Goal: Task Accomplishment & Management: Use online tool/utility

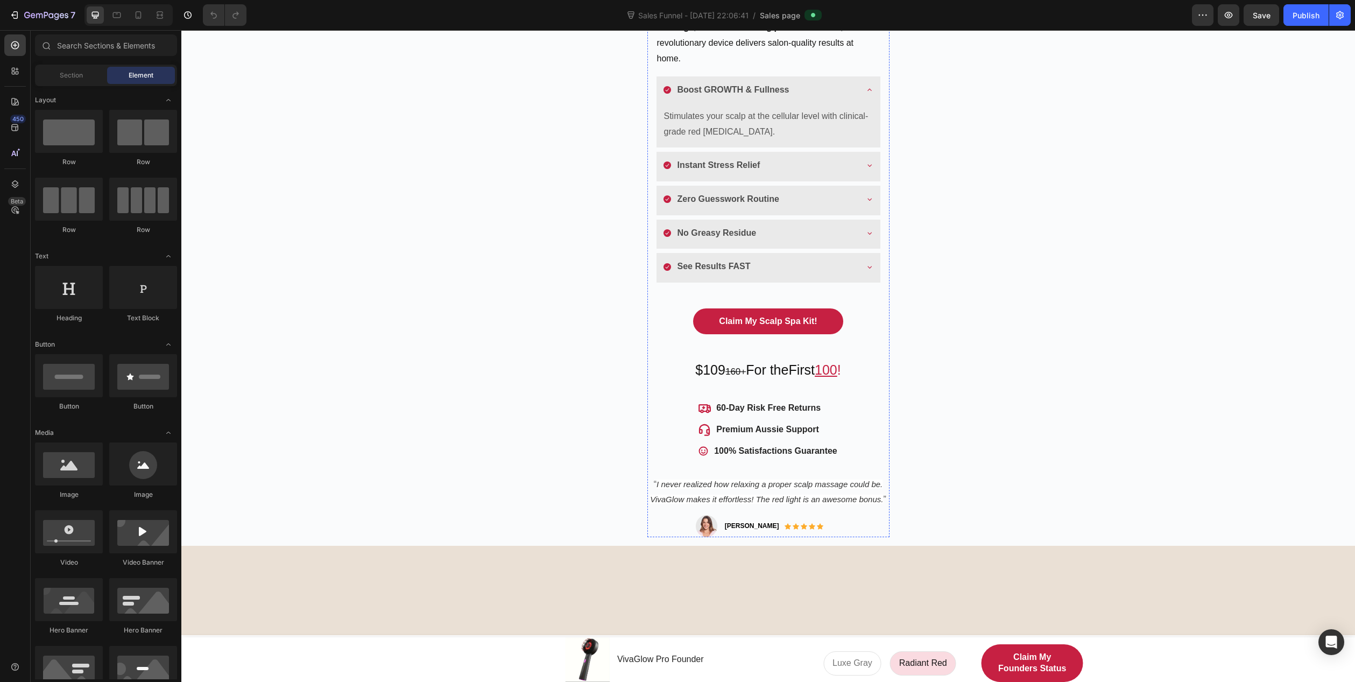
scroll to position [269, 0]
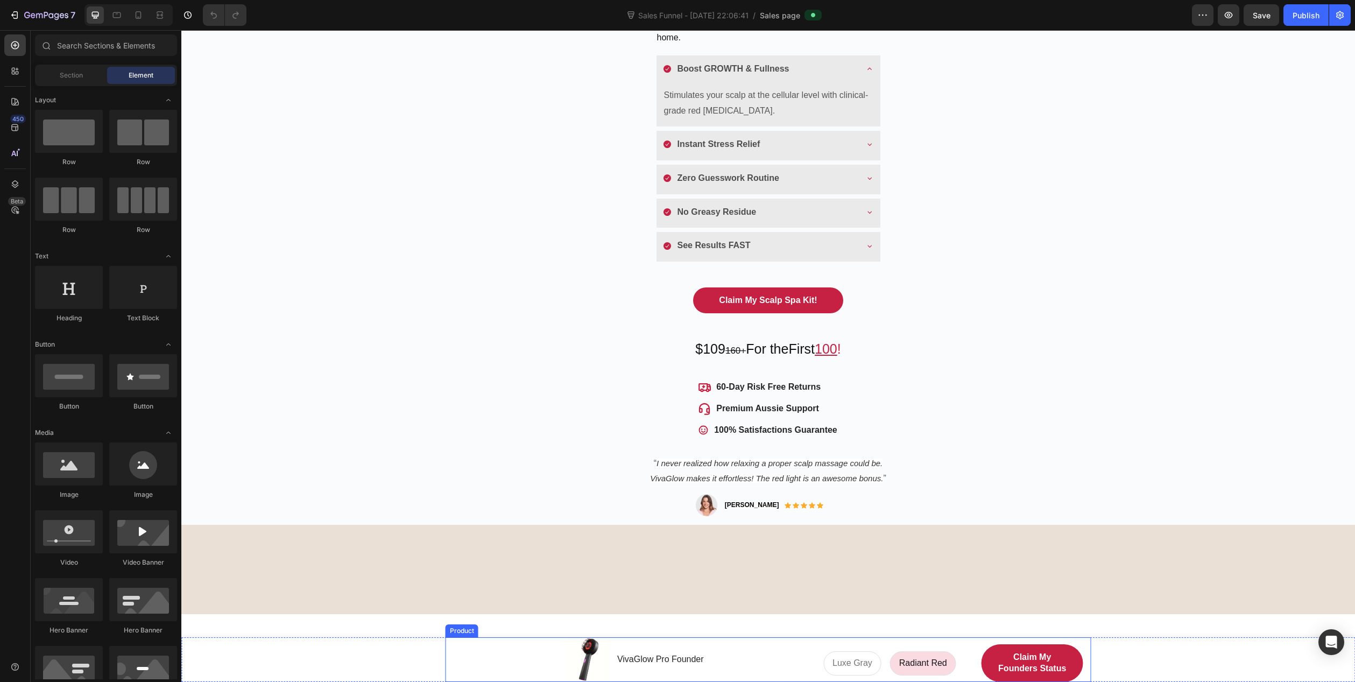
click at [484, 651] on div "Product Images VivaGlow Pro Founder Product Title Row" at bounding box center [636, 659] width 364 height 45
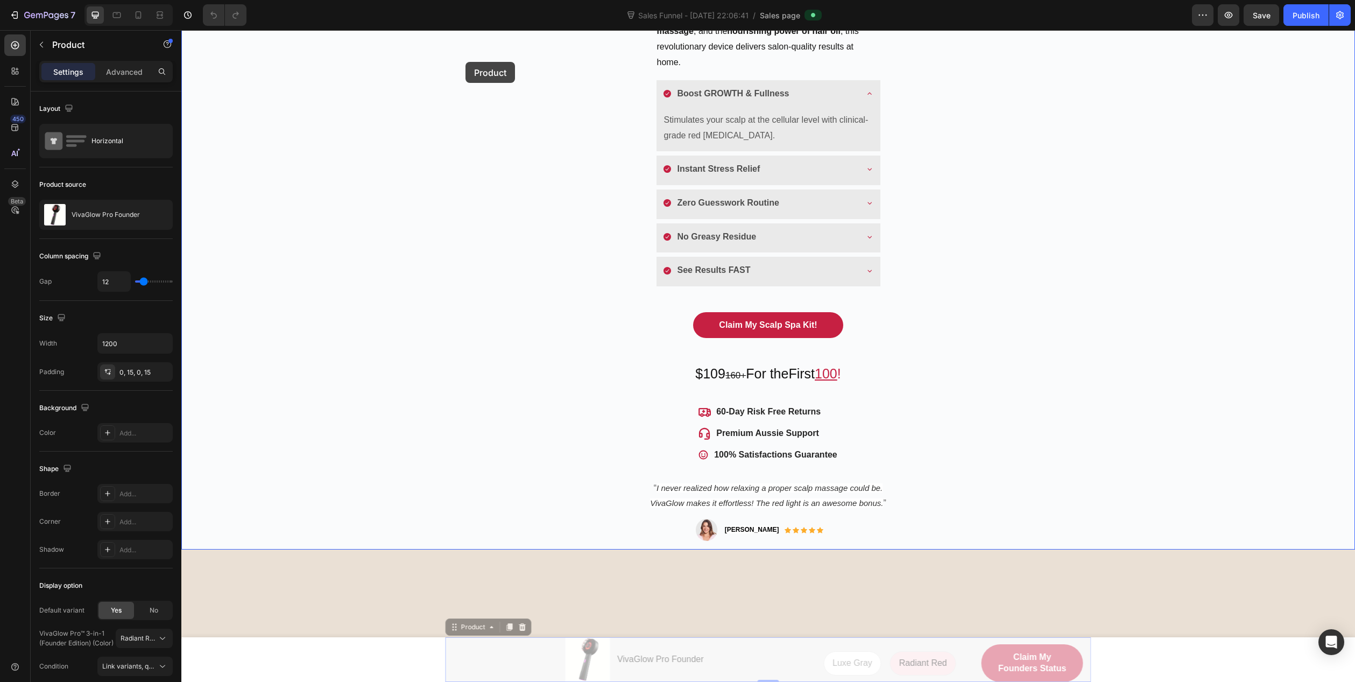
drag, startPoint x: 450, startPoint y: 627, endPoint x: 465, endPoint y: 62, distance: 565.7
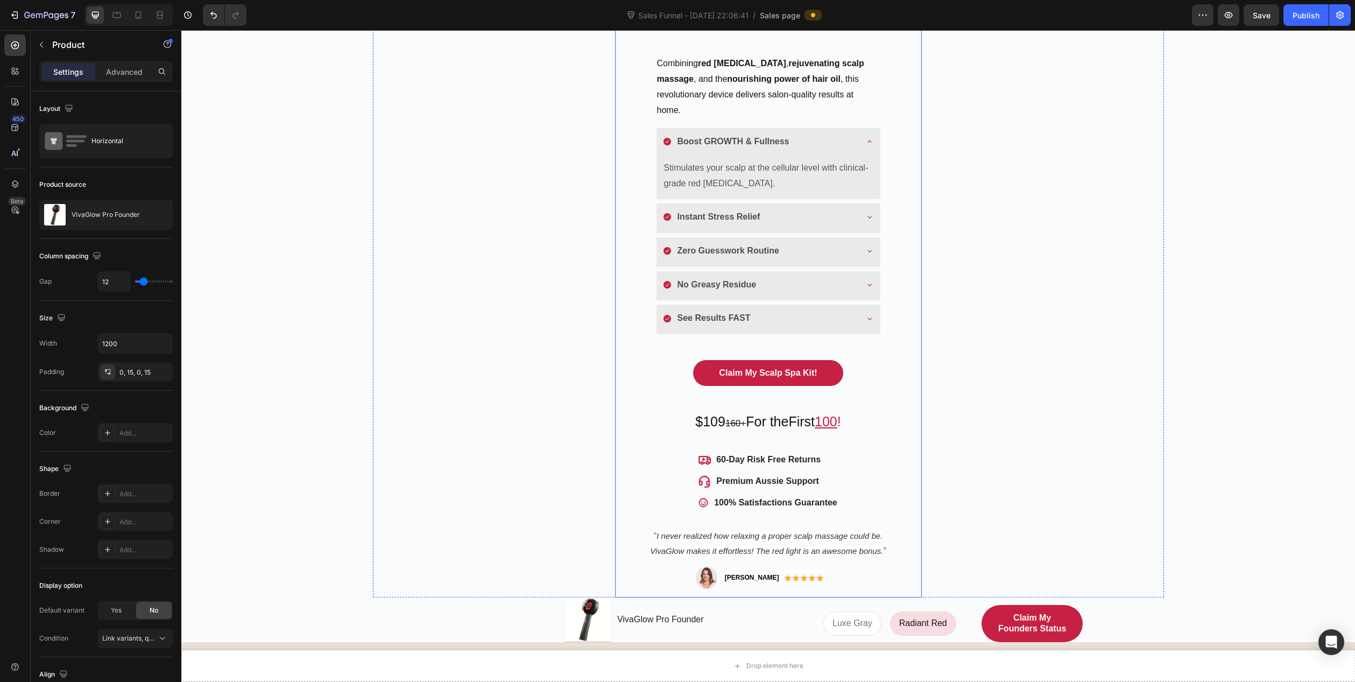
scroll to position [215, 0]
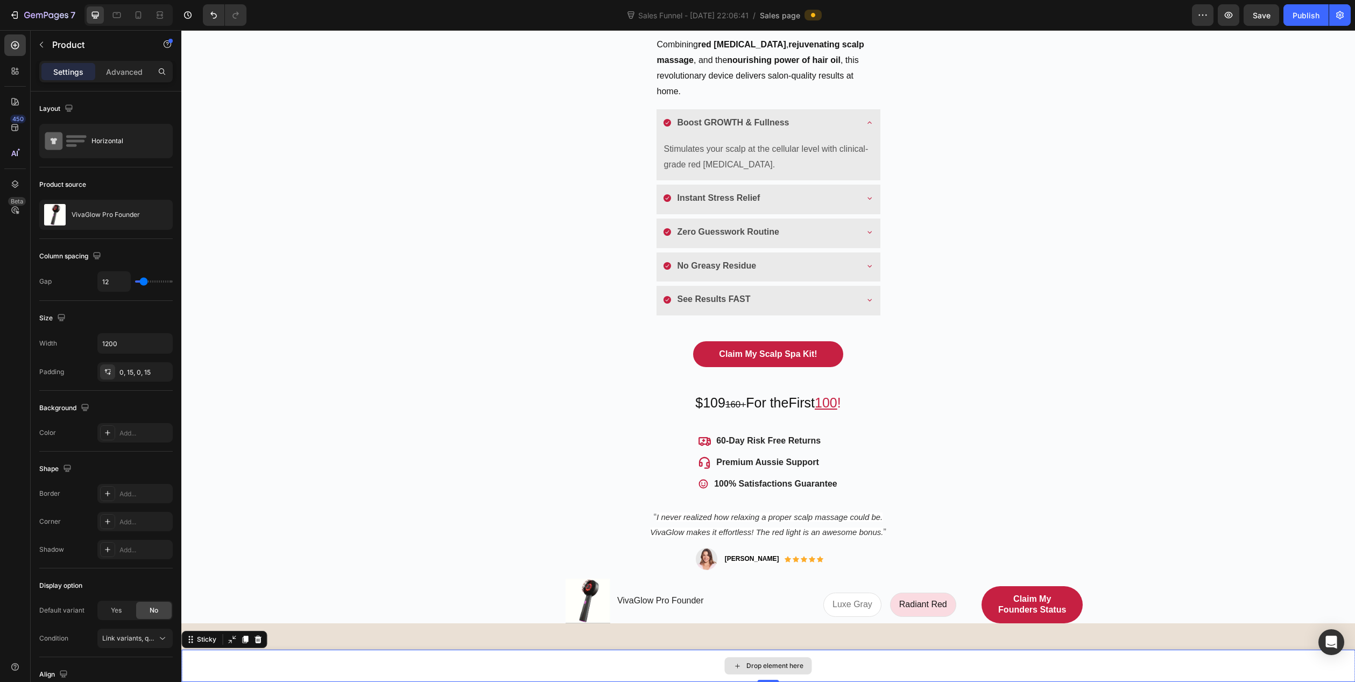
click at [864, 667] on div "Drop element here" at bounding box center [767, 665] width 1173 height 32
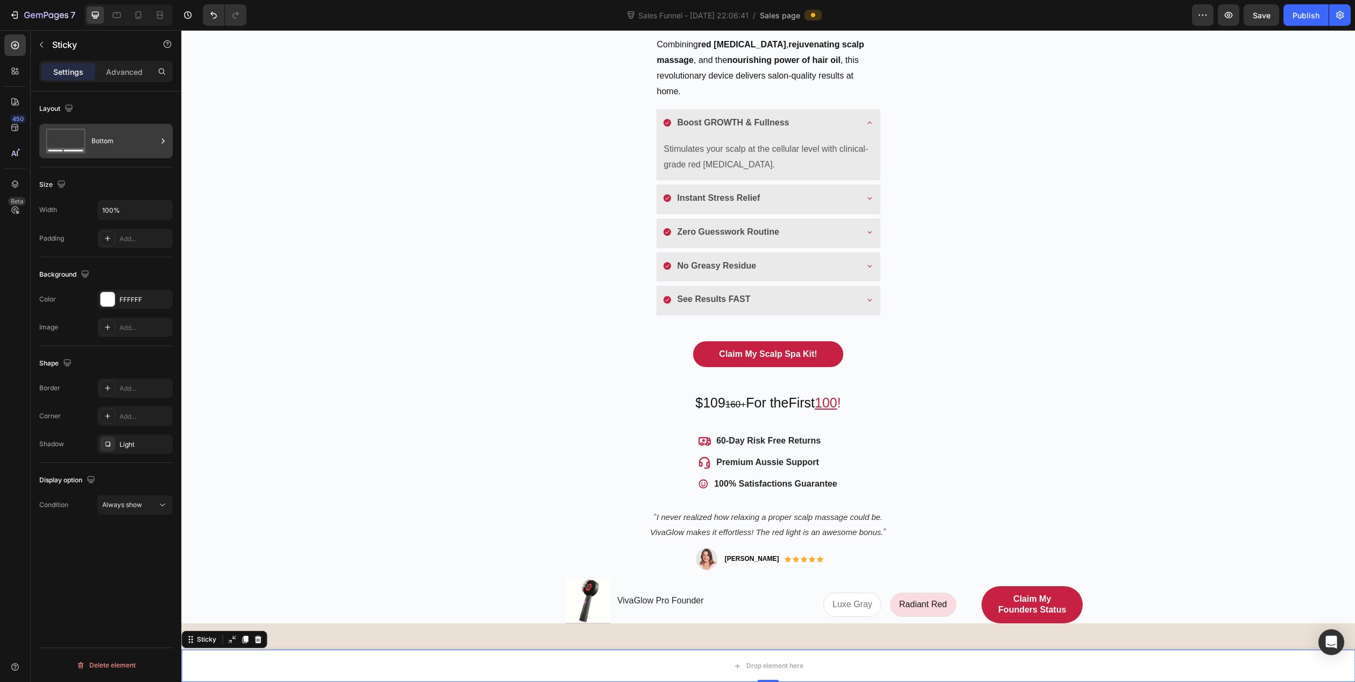
click at [116, 136] on div "Bottom" at bounding box center [124, 141] width 66 height 25
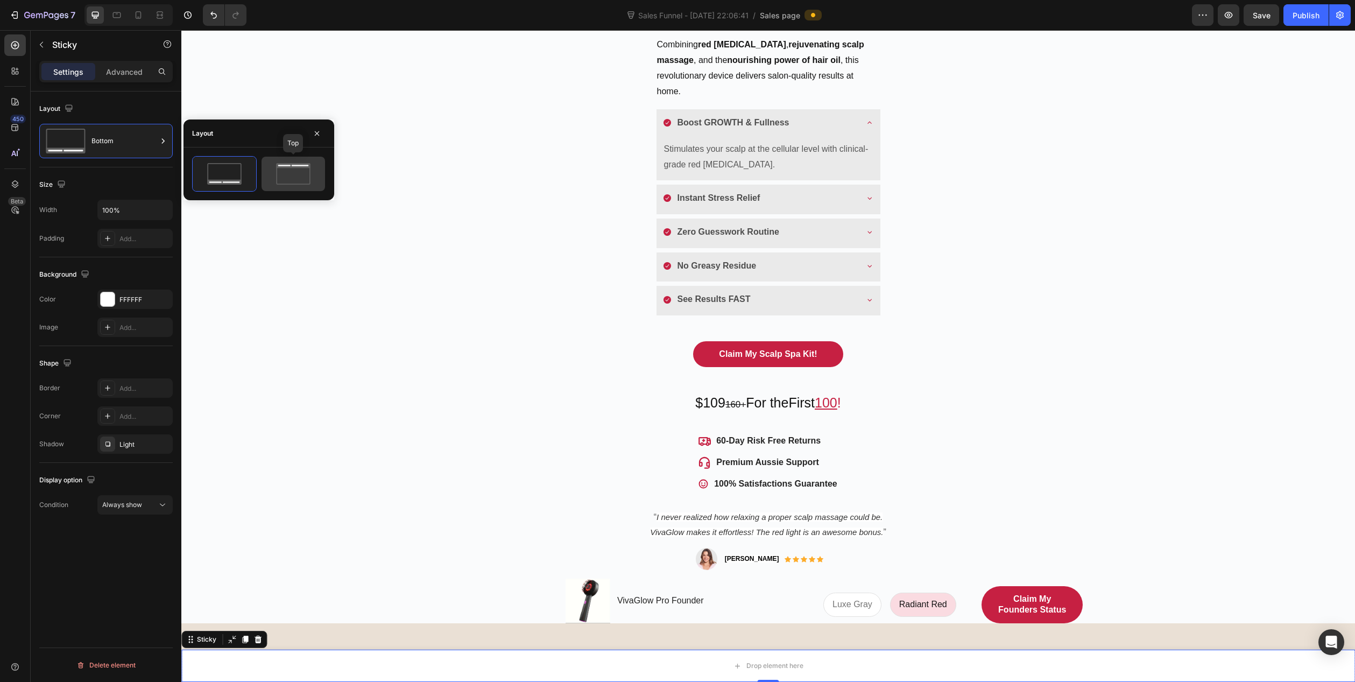
click at [281, 177] on icon at bounding box center [293, 174] width 51 height 22
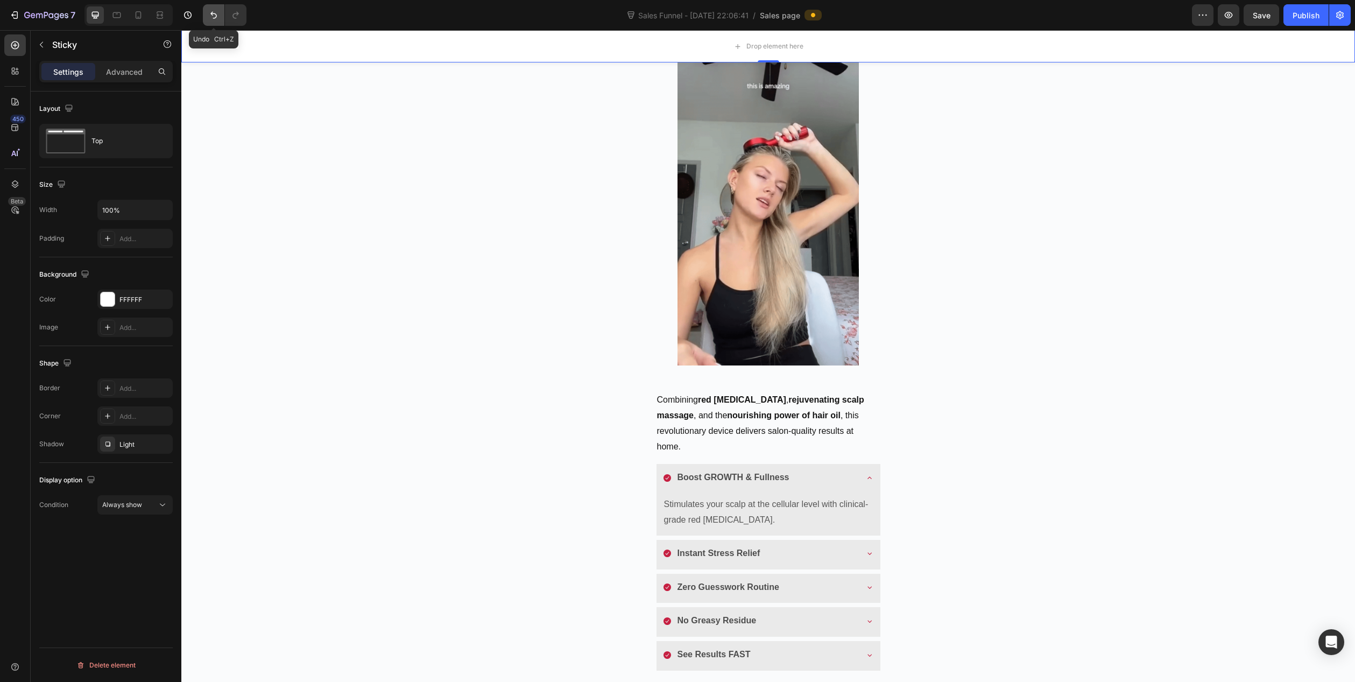
click at [208, 15] on icon "Undo/Redo" at bounding box center [213, 15] width 11 height 11
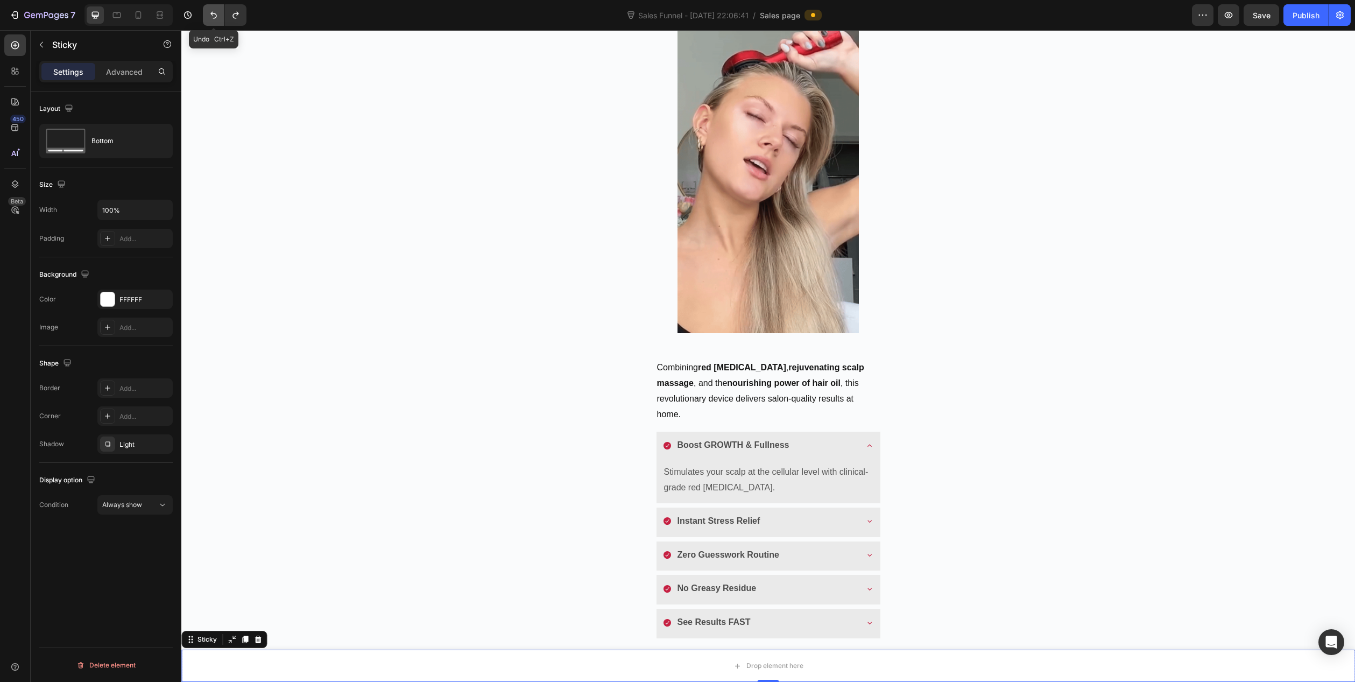
click at [209, 15] on icon "Undo/Redo" at bounding box center [213, 15] width 11 height 11
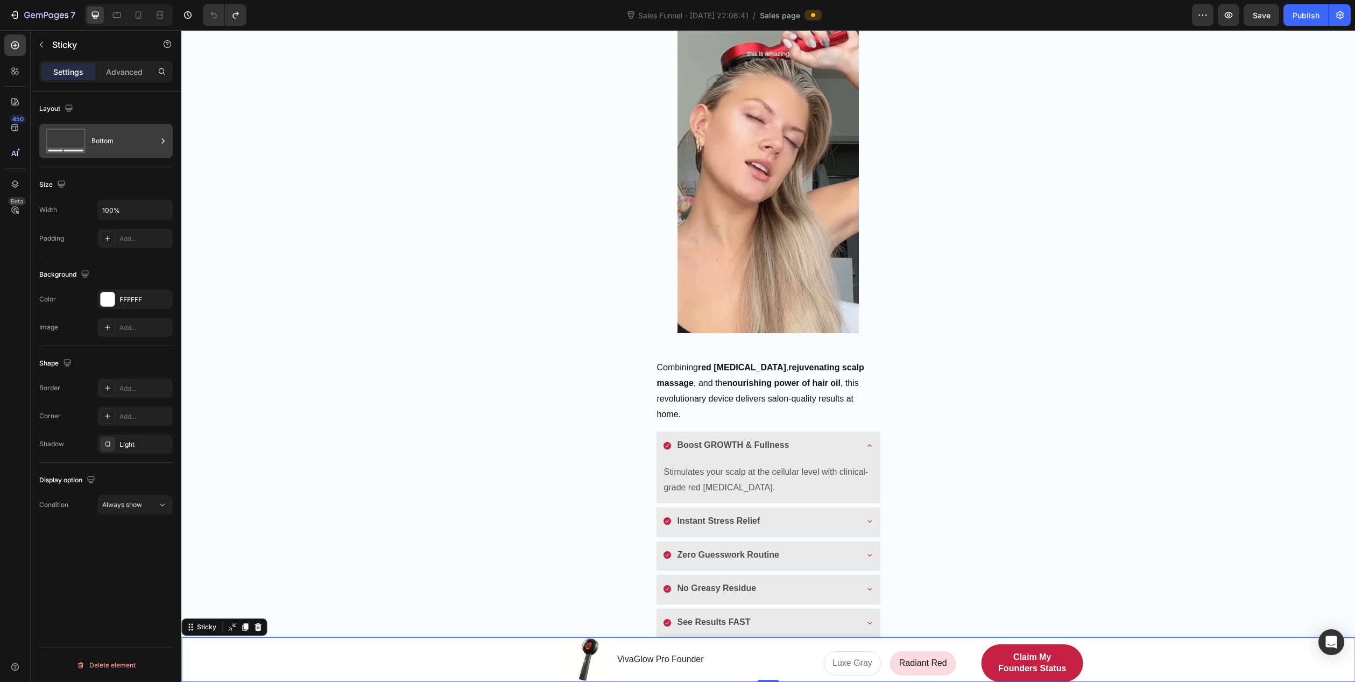
click at [125, 157] on div "Layout Bottom" at bounding box center [105, 129] width 133 height 76
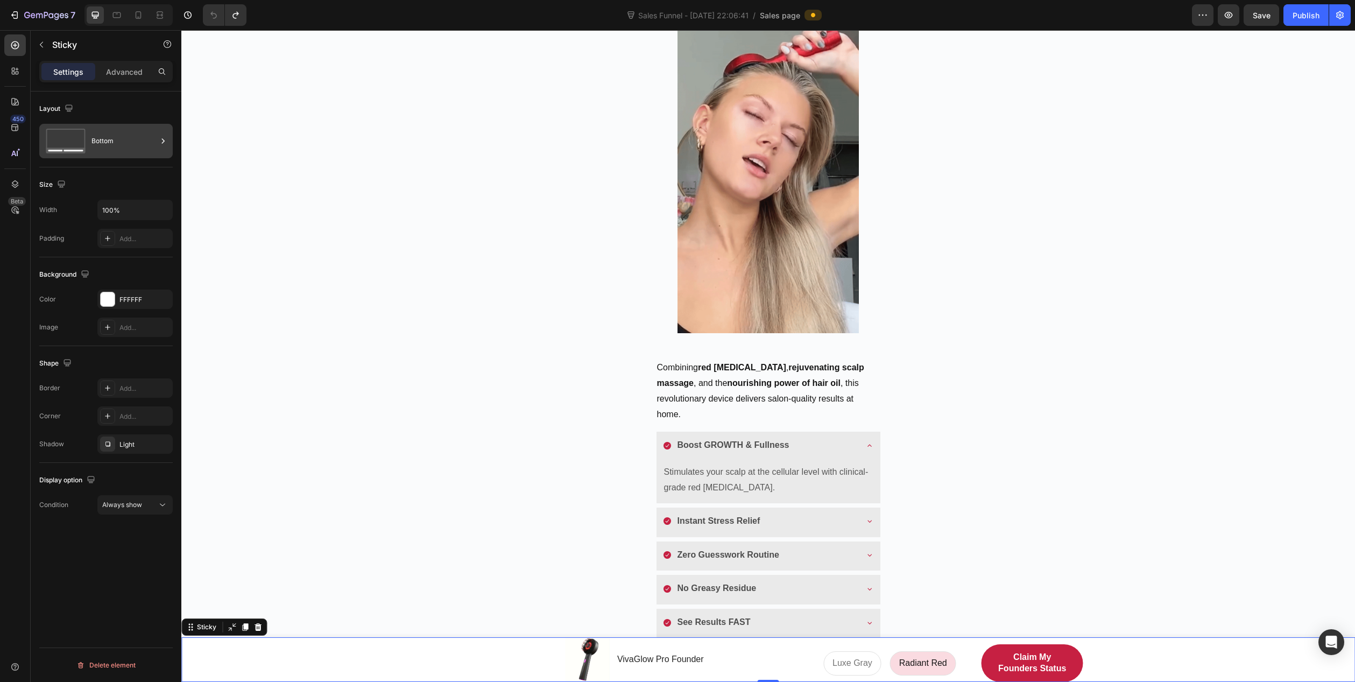
click at [132, 147] on div "Bottom" at bounding box center [124, 141] width 66 height 25
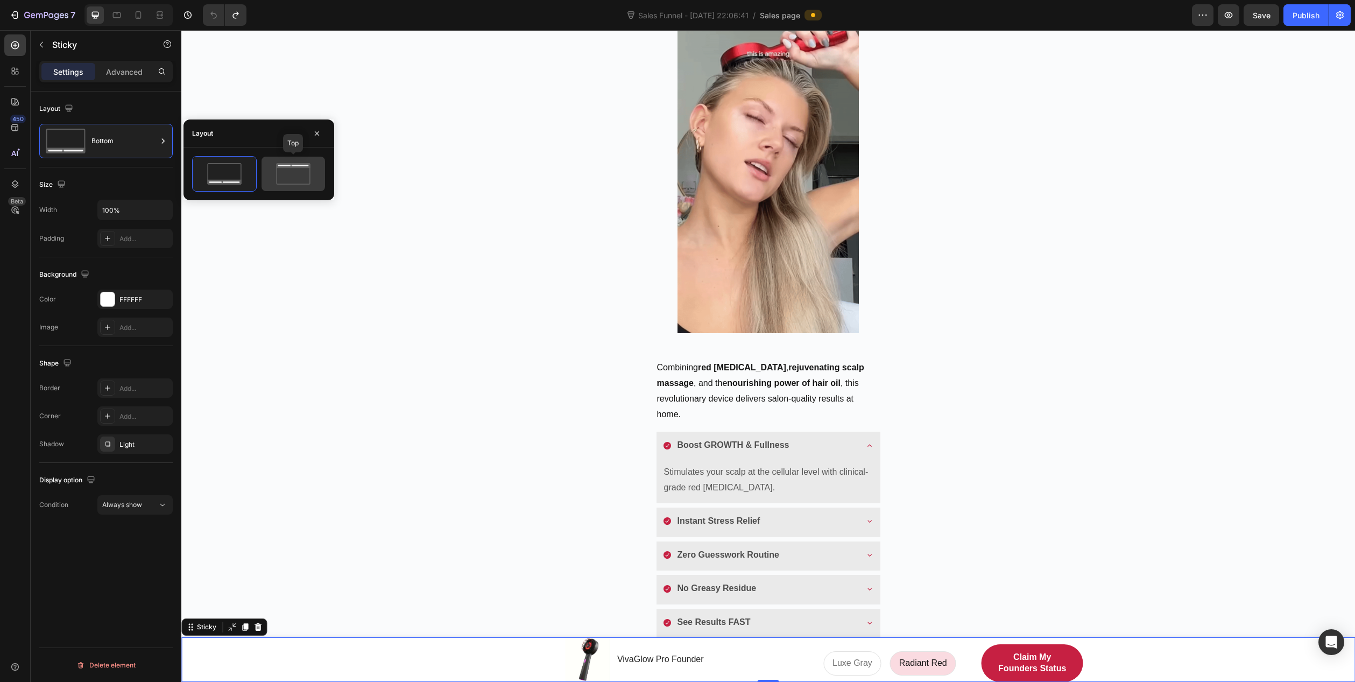
click at [274, 172] on icon at bounding box center [293, 174] width 51 height 22
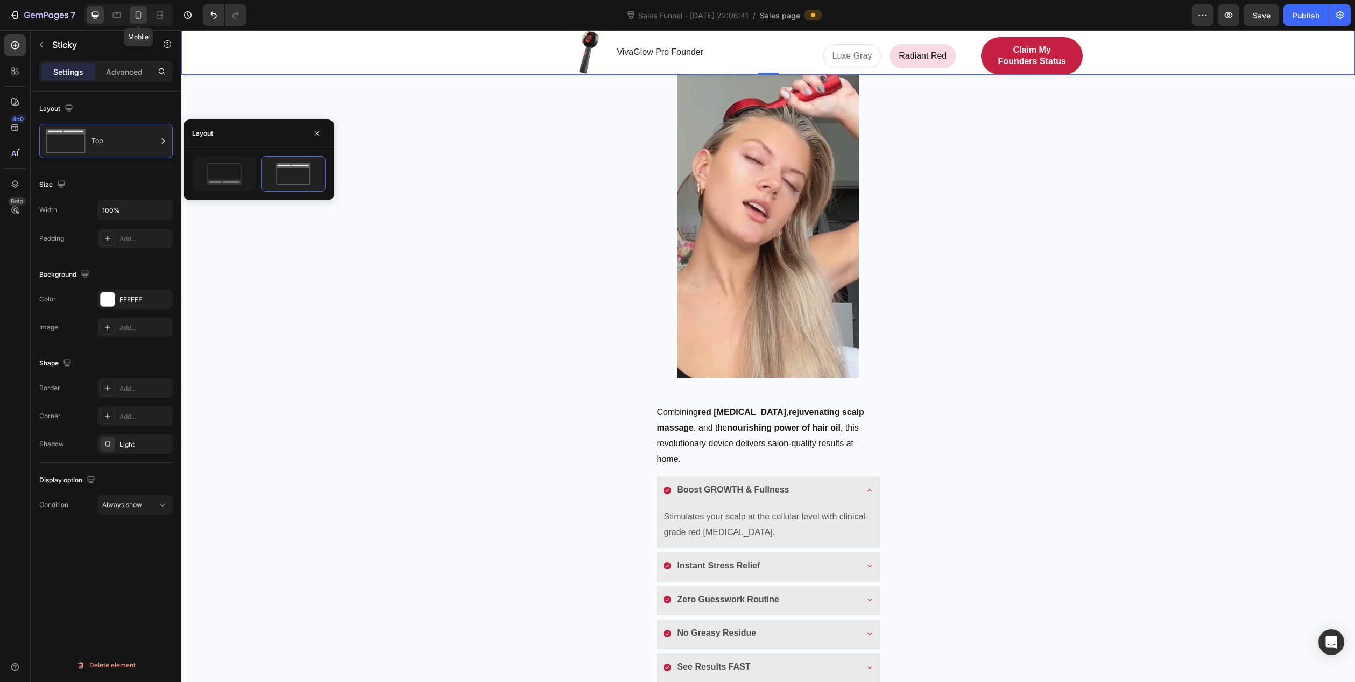
click at [139, 16] on icon at bounding box center [138, 15] width 11 height 11
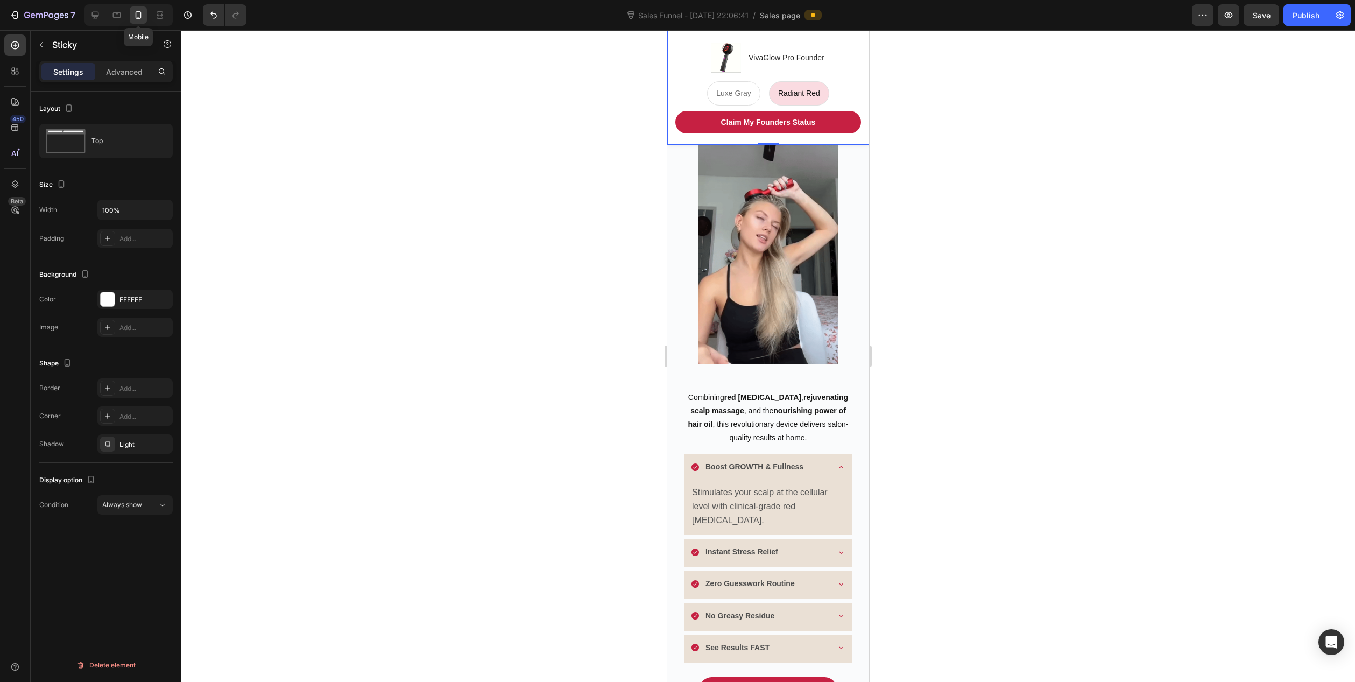
scroll to position [188, 0]
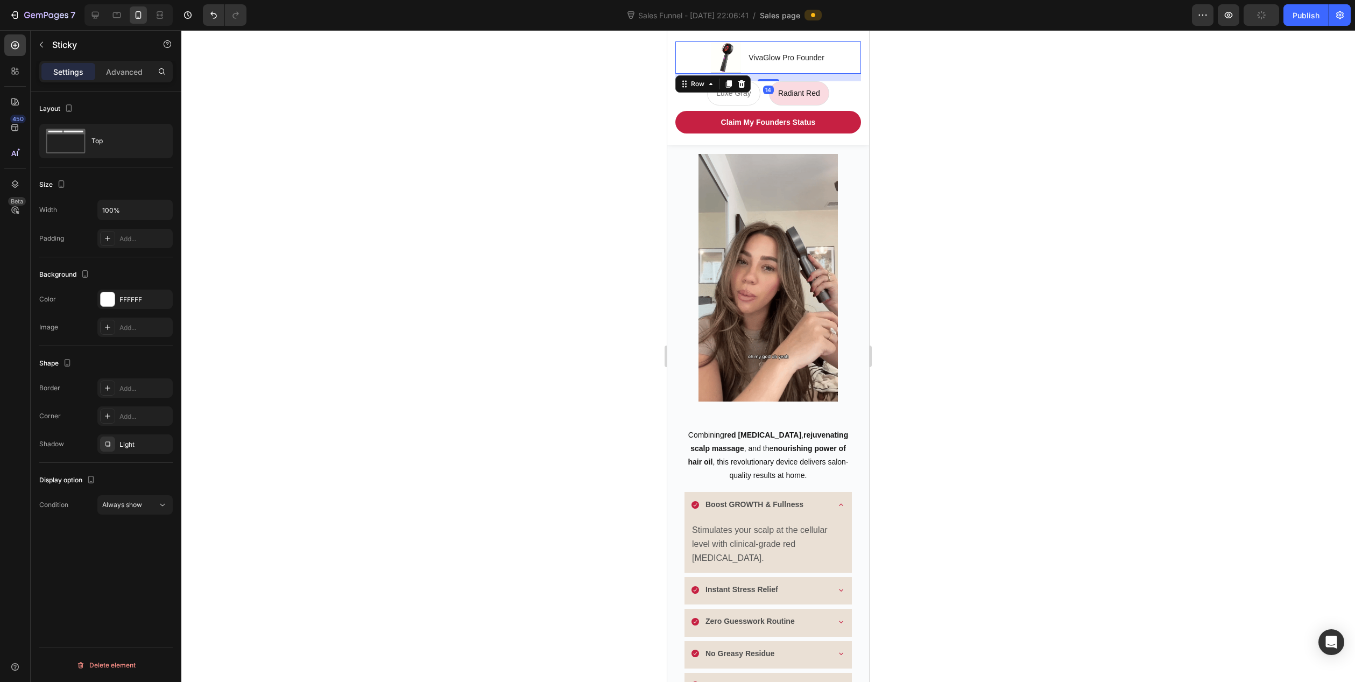
click at [844, 65] on div "Product Images VivaGlow Pro Founder Product Title Row 14" at bounding box center [768, 57] width 186 height 32
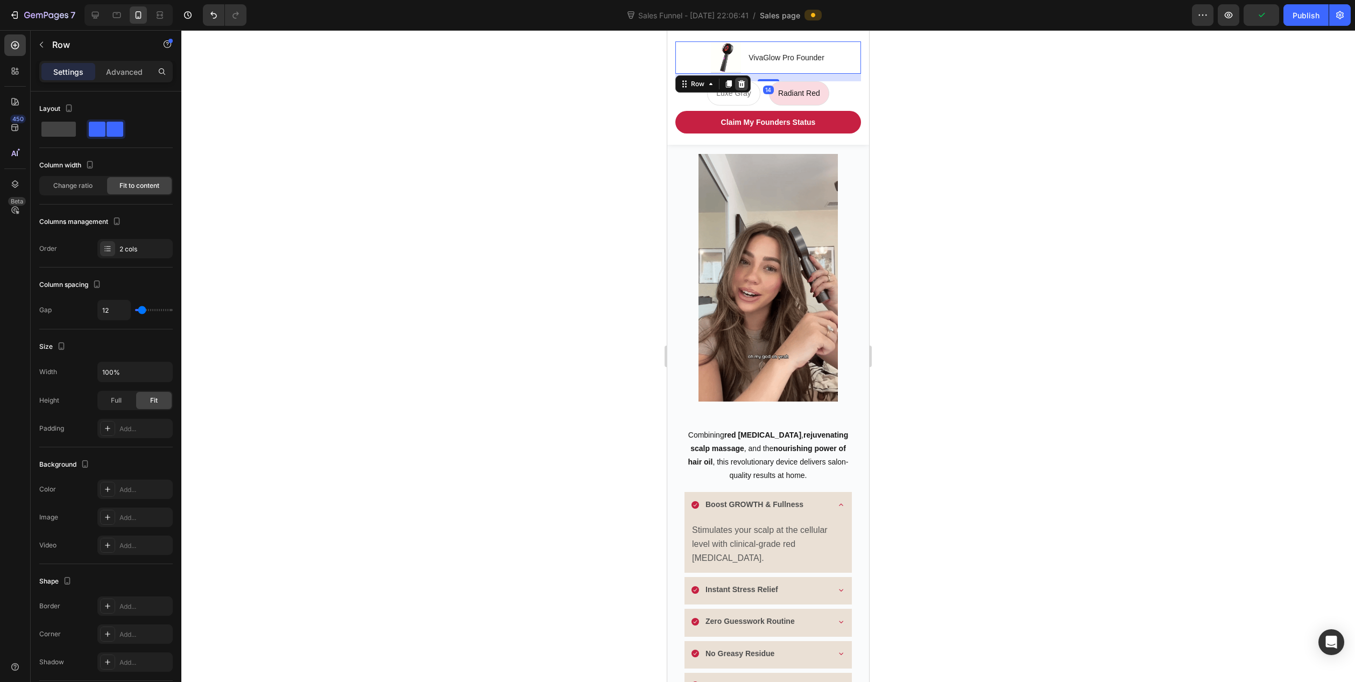
click at [743, 87] on icon at bounding box center [741, 84] width 7 height 8
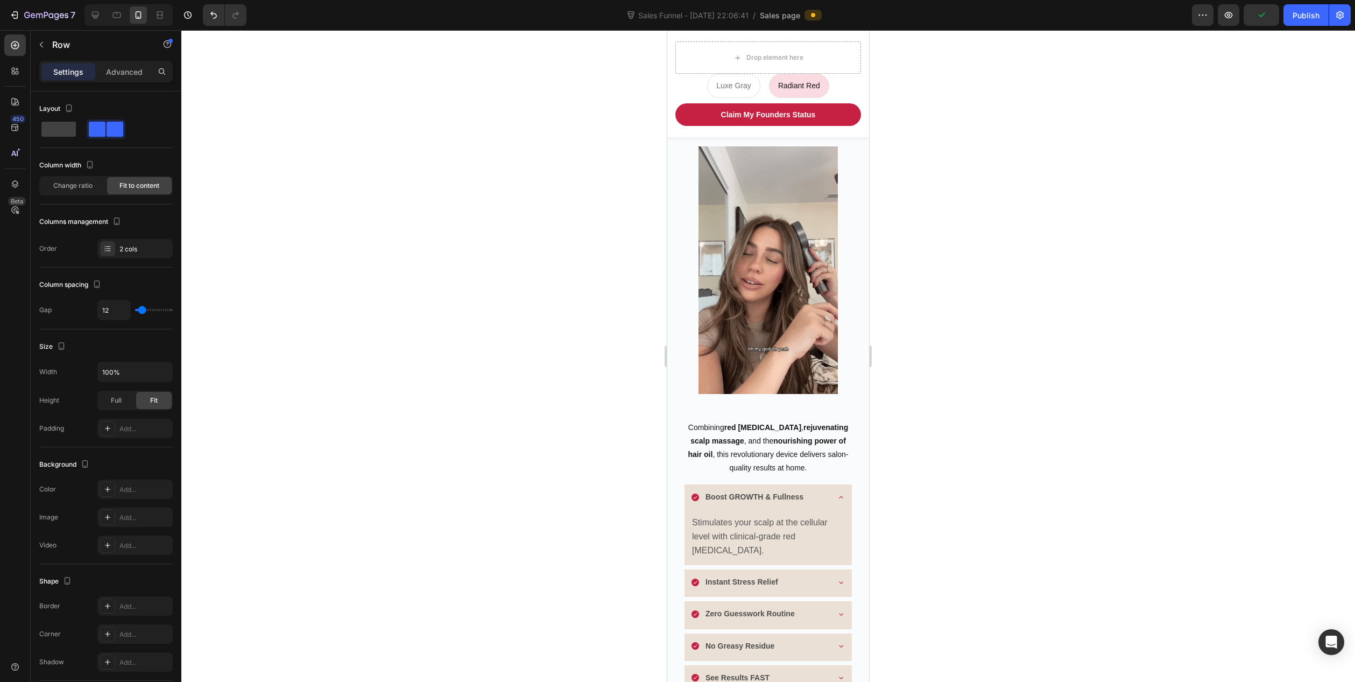
scroll to position [180, 0]
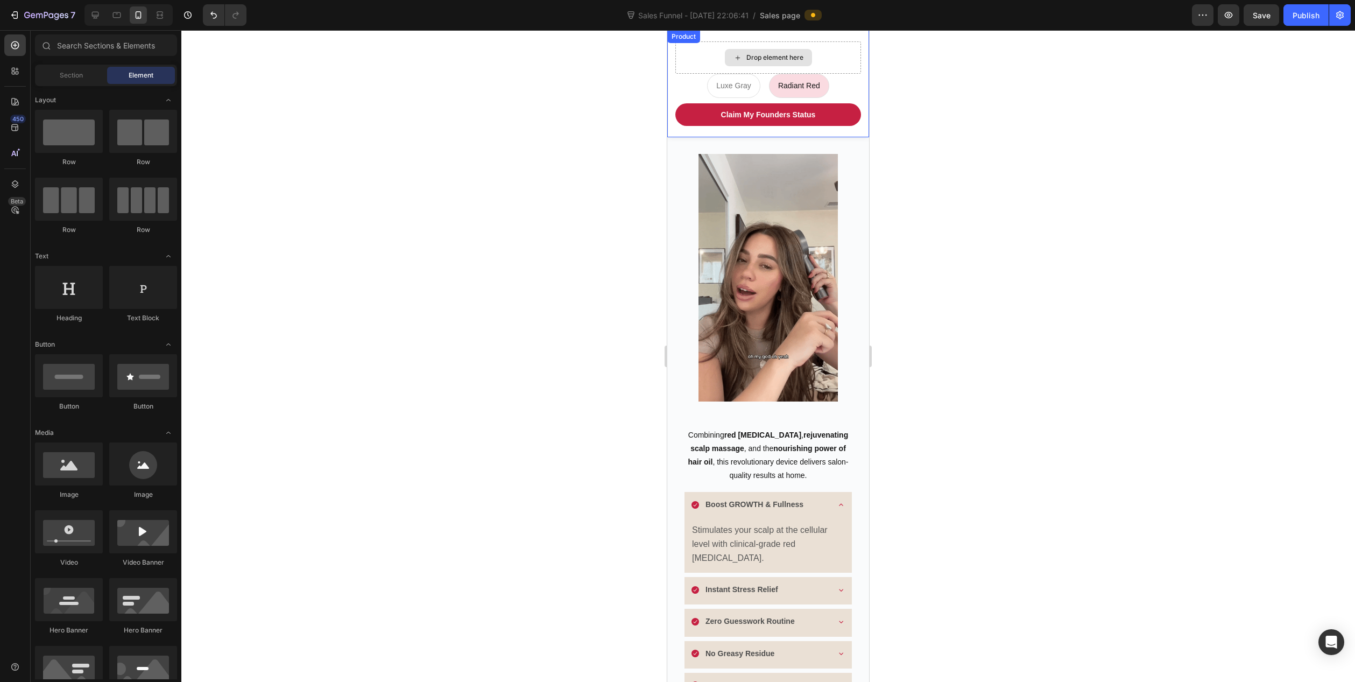
click at [827, 52] on div "Drop element here" at bounding box center [768, 57] width 186 height 32
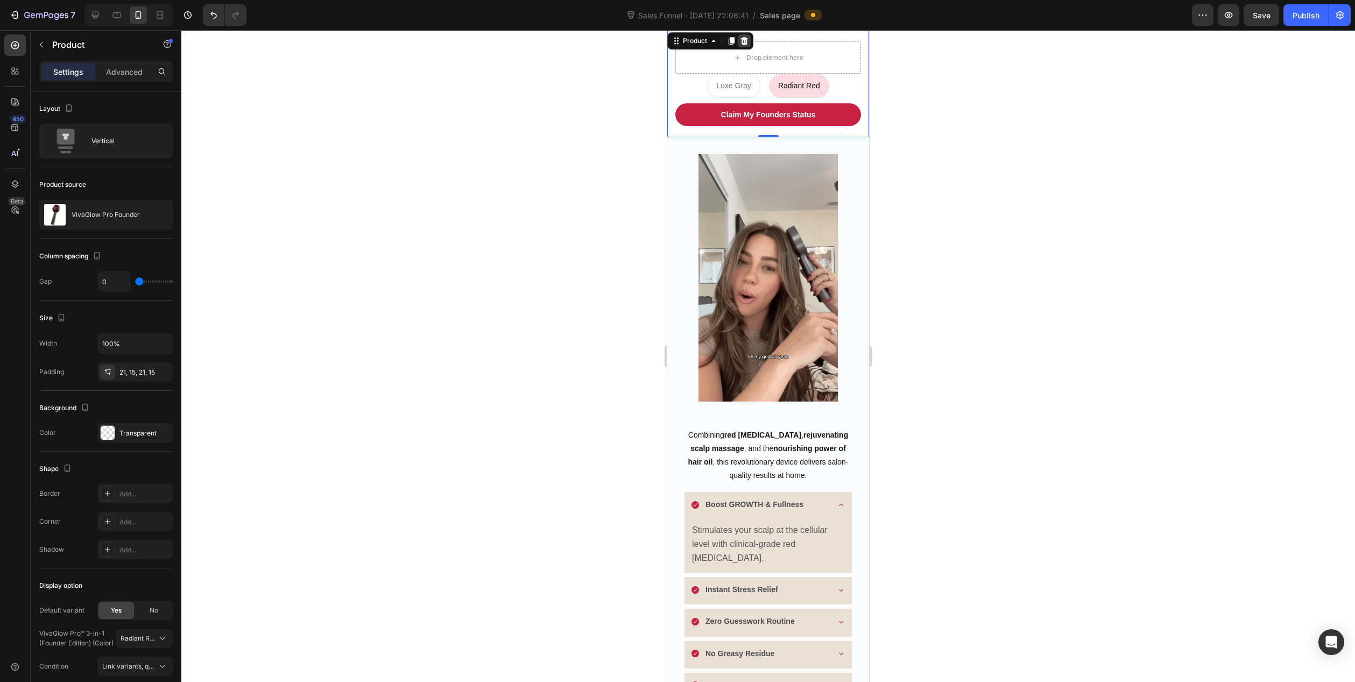
click at [748, 39] on icon at bounding box center [744, 41] width 9 height 9
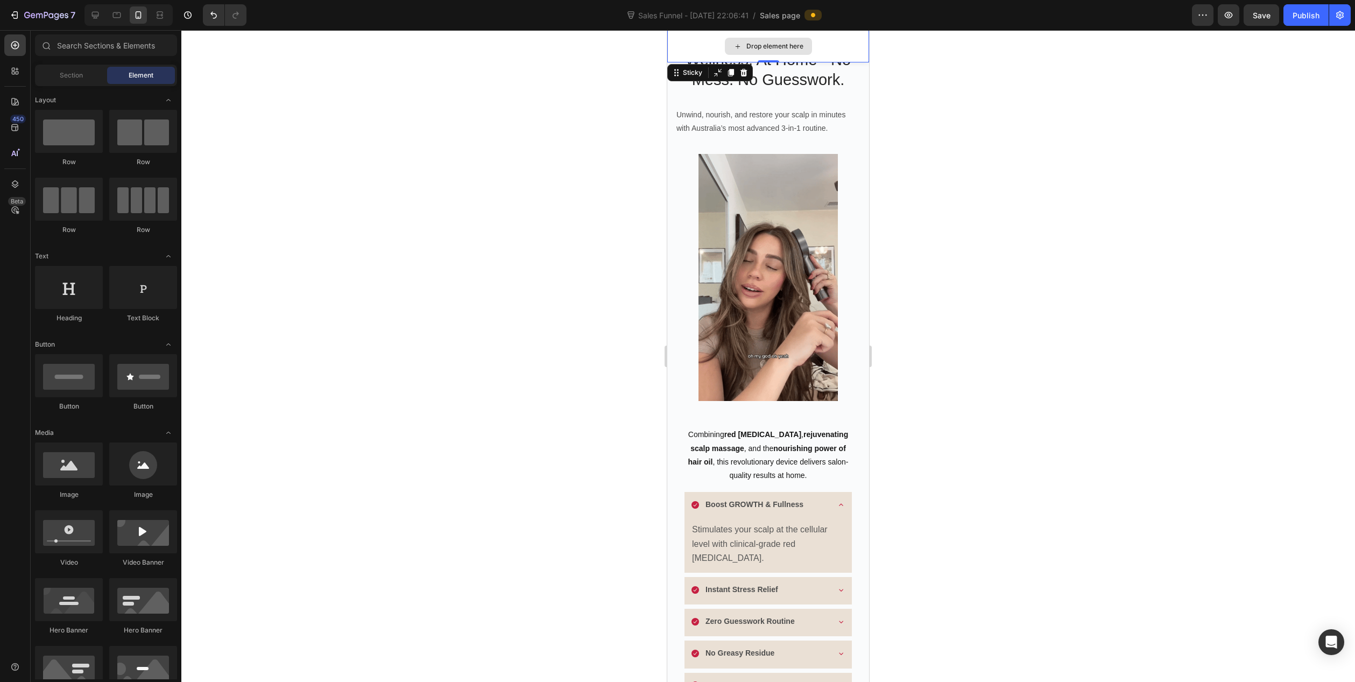
click at [699, 41] on div "Drop element here" at bounding box center [768, 46] width 202 height 32
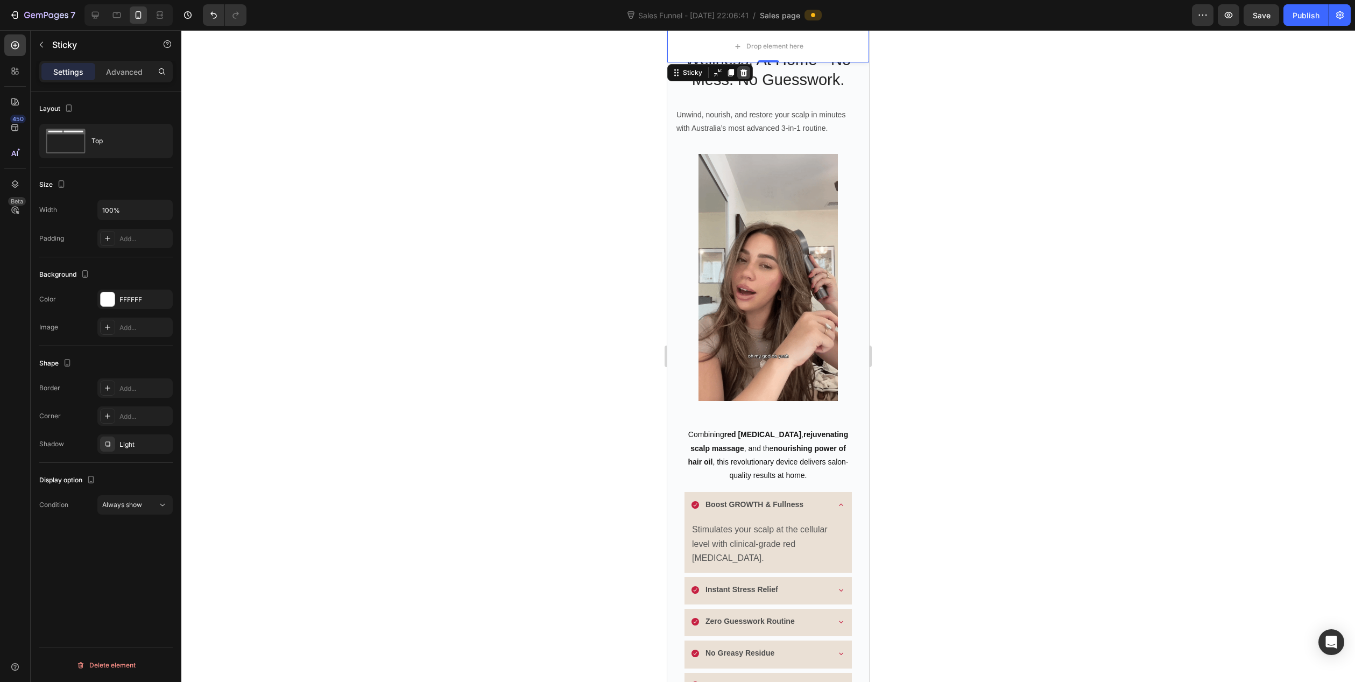
click at [742, 71] on icon at bounding box center [743, 73] width 7 height 8
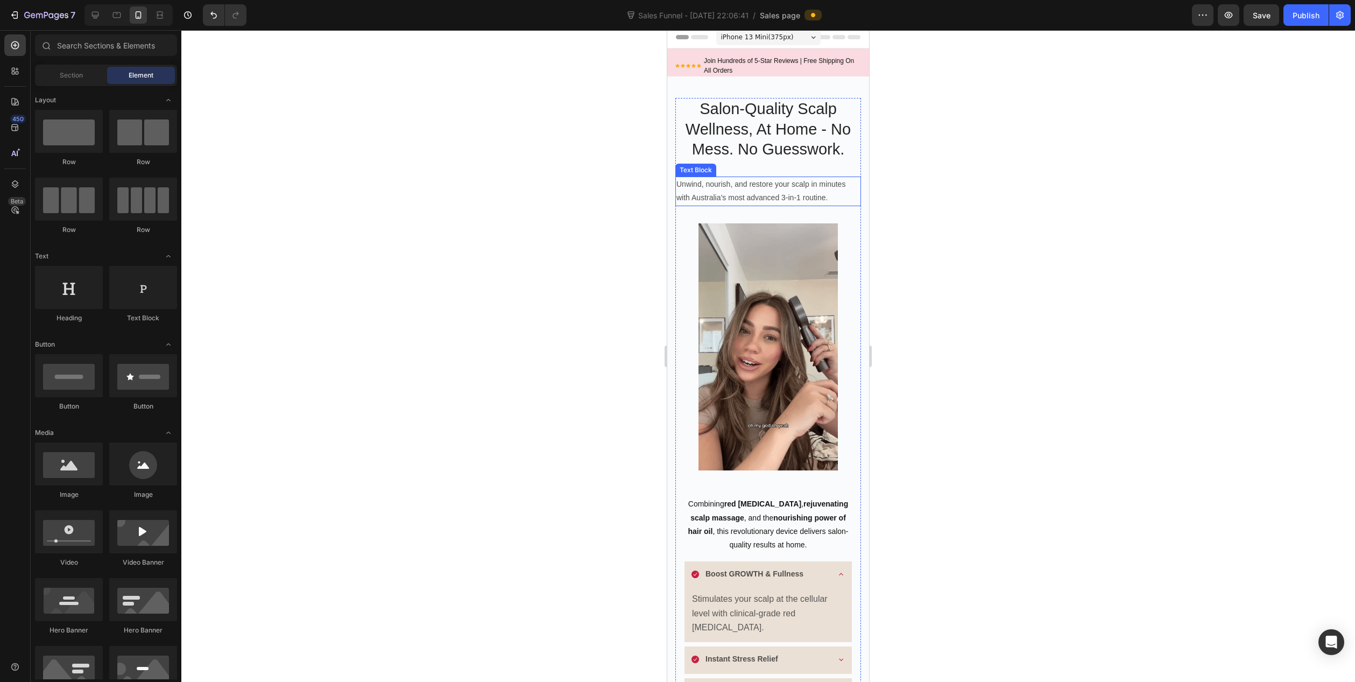
scroll to position [0, 0]
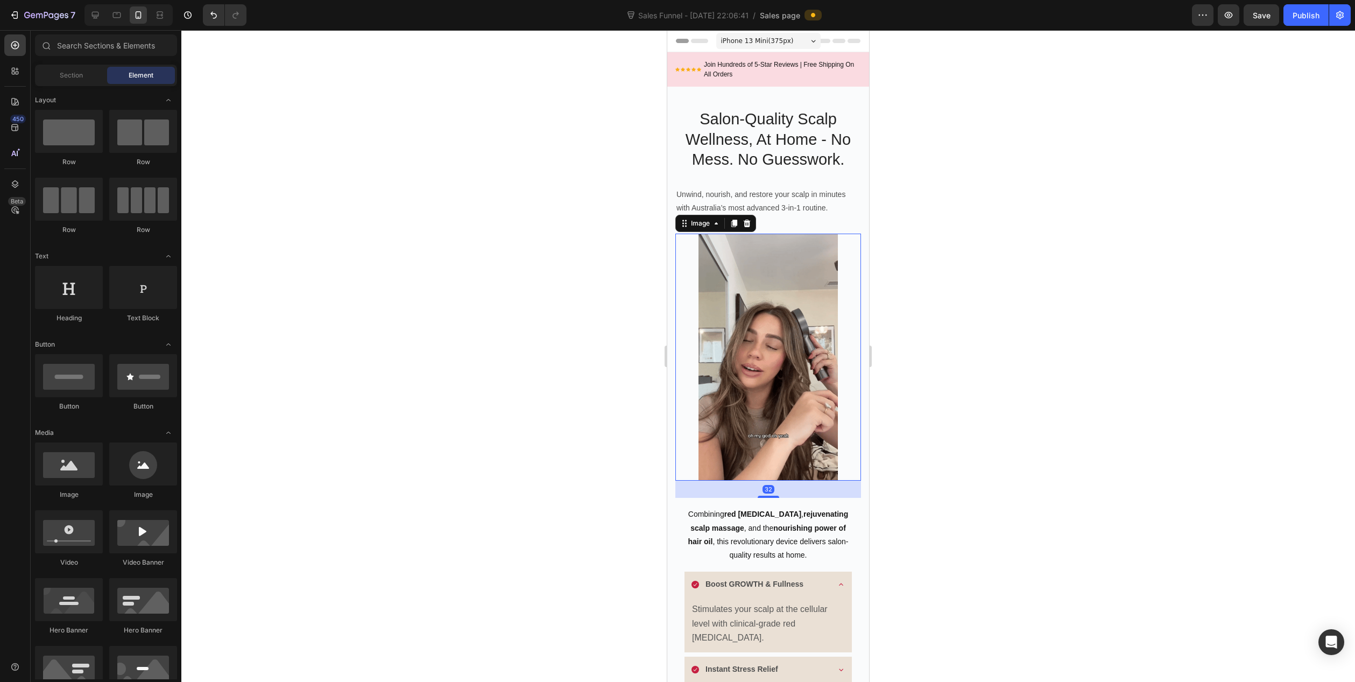
click at [838, 293] on div at bounding box center [768, 356] width 186 height 247
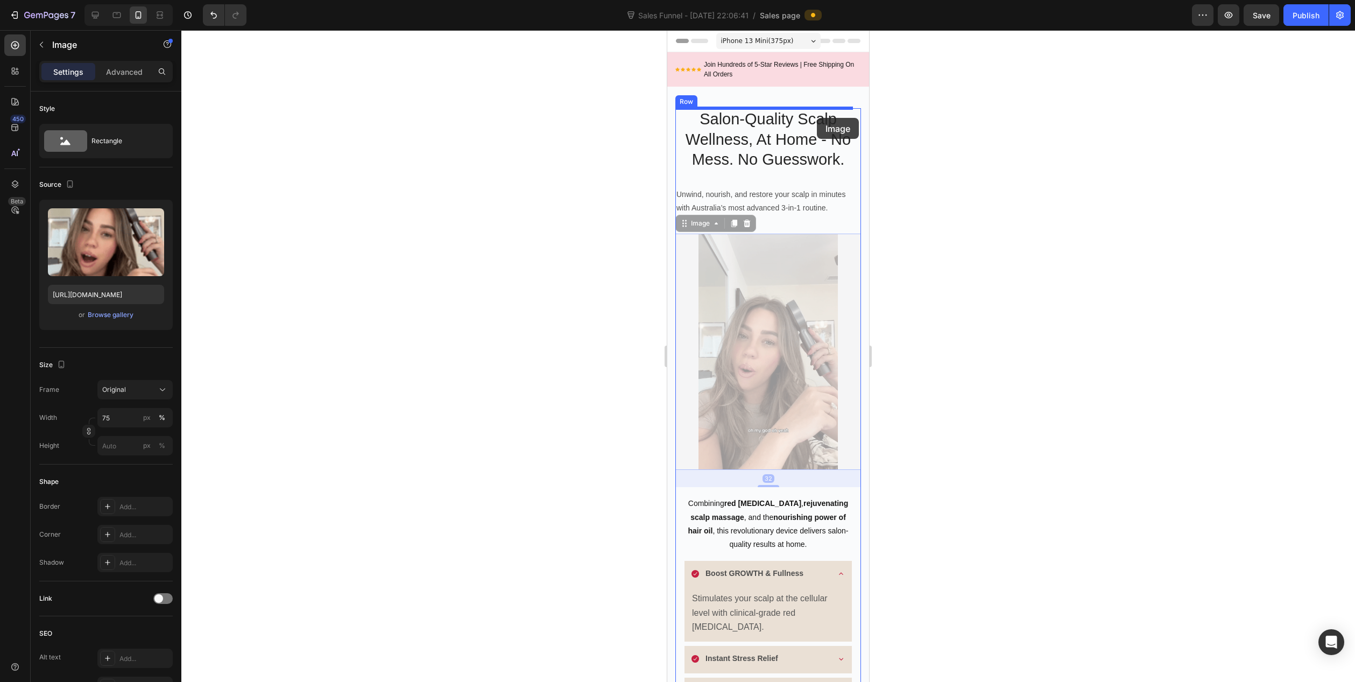
drag, startPoint x: 831, startPoint y: 318, endPoint x: 817, endPoint y: 118, distance: 200.7
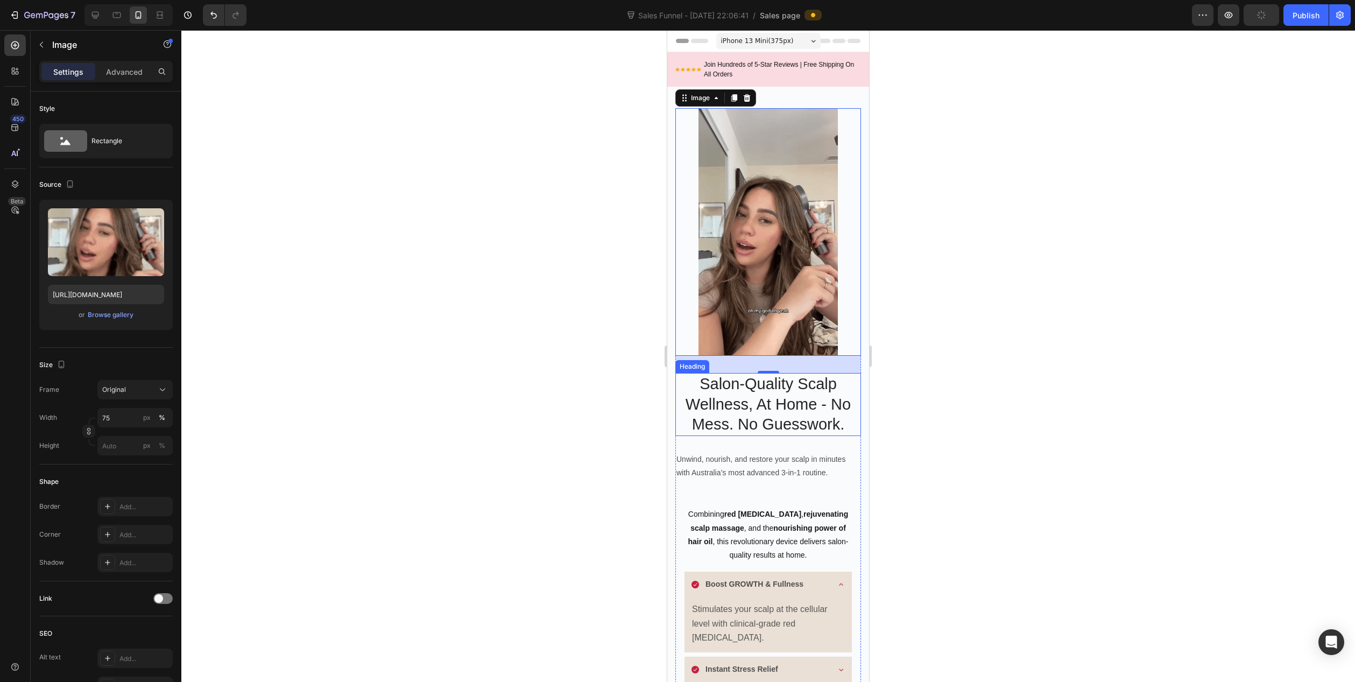
click at [780, 390] on h2 "Salon-Quality Scalp Wellness, At Home - No Mess. No Guesswork." at bounding box center [768, 404] width 186 height 63
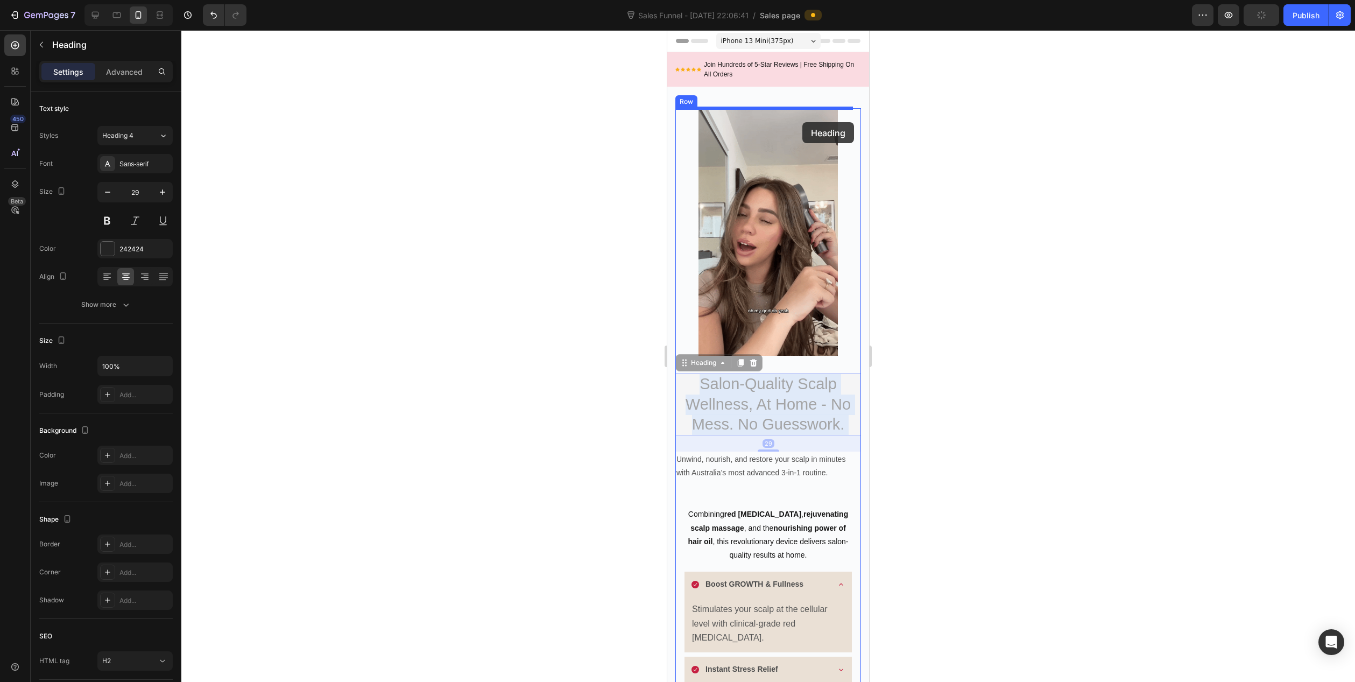
drag, startPoint x: 790, startPoint y: 398, endPoint x: 802, endPoint y: 122, distance: 275.7
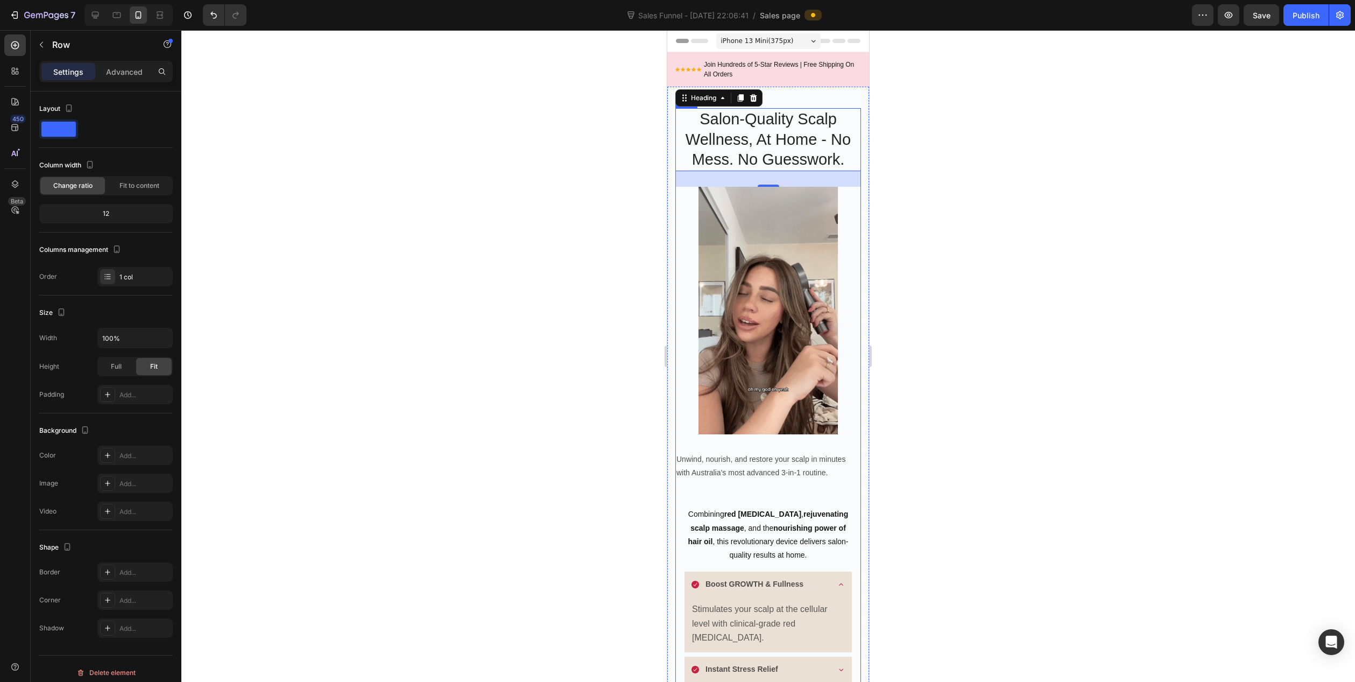
click at [747, 486] on div "Salon-Quality Scalp Wellness, At Home - No Mess. No Guesswork. Heading 29 Image…" at bounding box center [768, 562] width 186 height 908
click at [767, 471] on div "Salon-Quality Scalp Wellness, At Home - No Mess. No Guesswork. Heading Image Un…" at bounding box center [768, 562] width 186 height 908
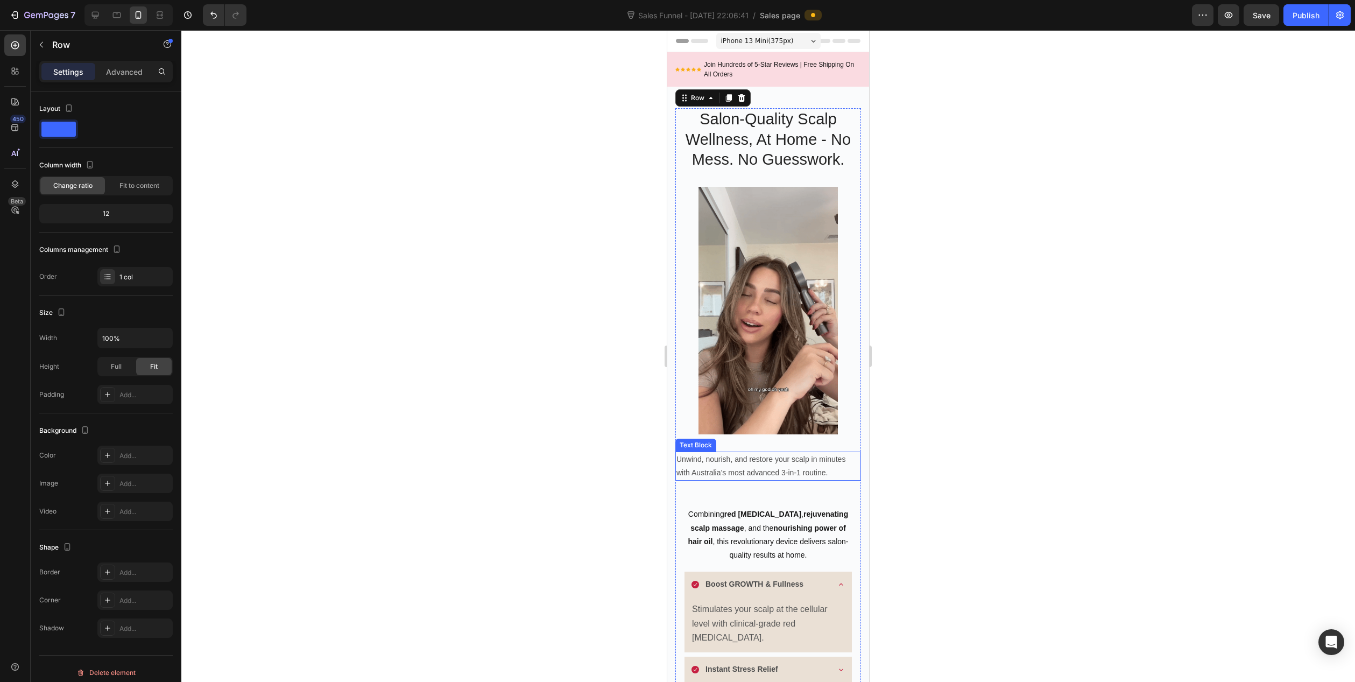
click at [770, 463] on p "Unwind, nourish, and restore your scalp in minutes with Australia’s most advanc…" at bounding box center [767, 465] width 183 height 27
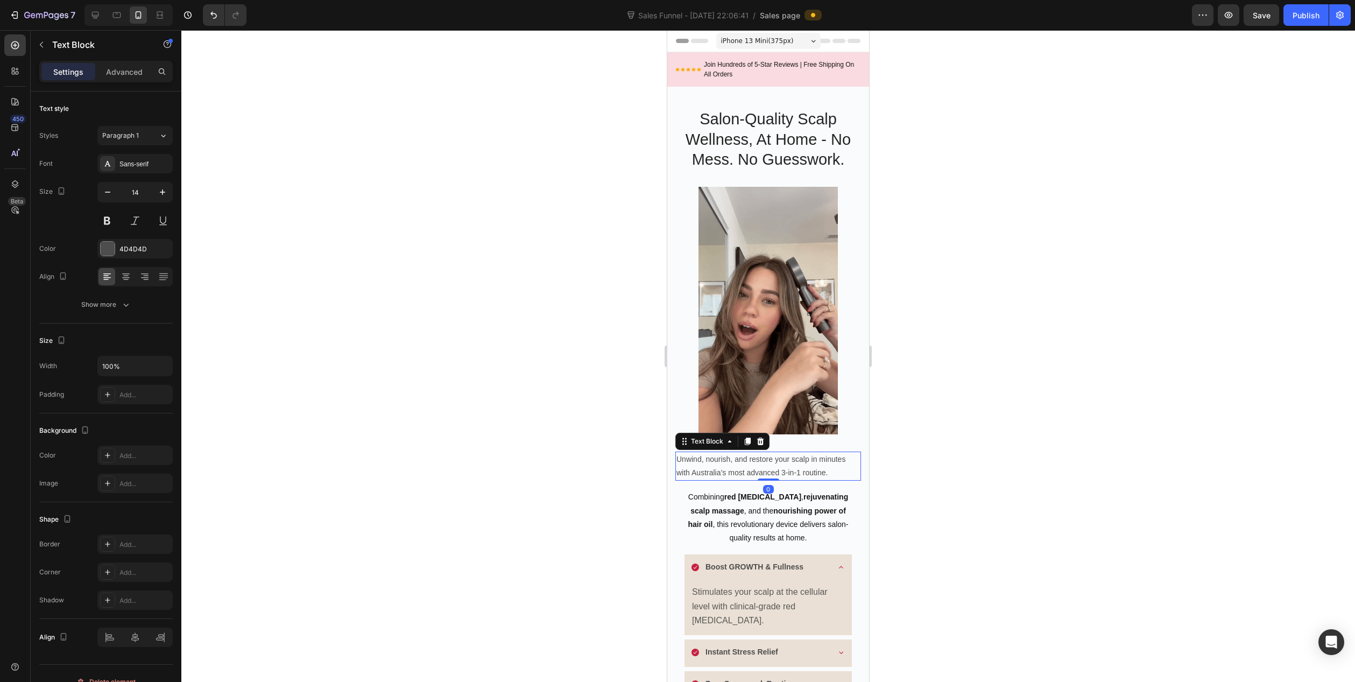
drag, startPoint x: 762, startPoint y: 486, endPoint x: 759, endPoint y: 452, distance: 34.1
click at [759, 452] on div "Unwind, nourish, and restore your scalp in minutes with Australia’s most advanc…" at bounding box center [768, 465] width 186 height 29
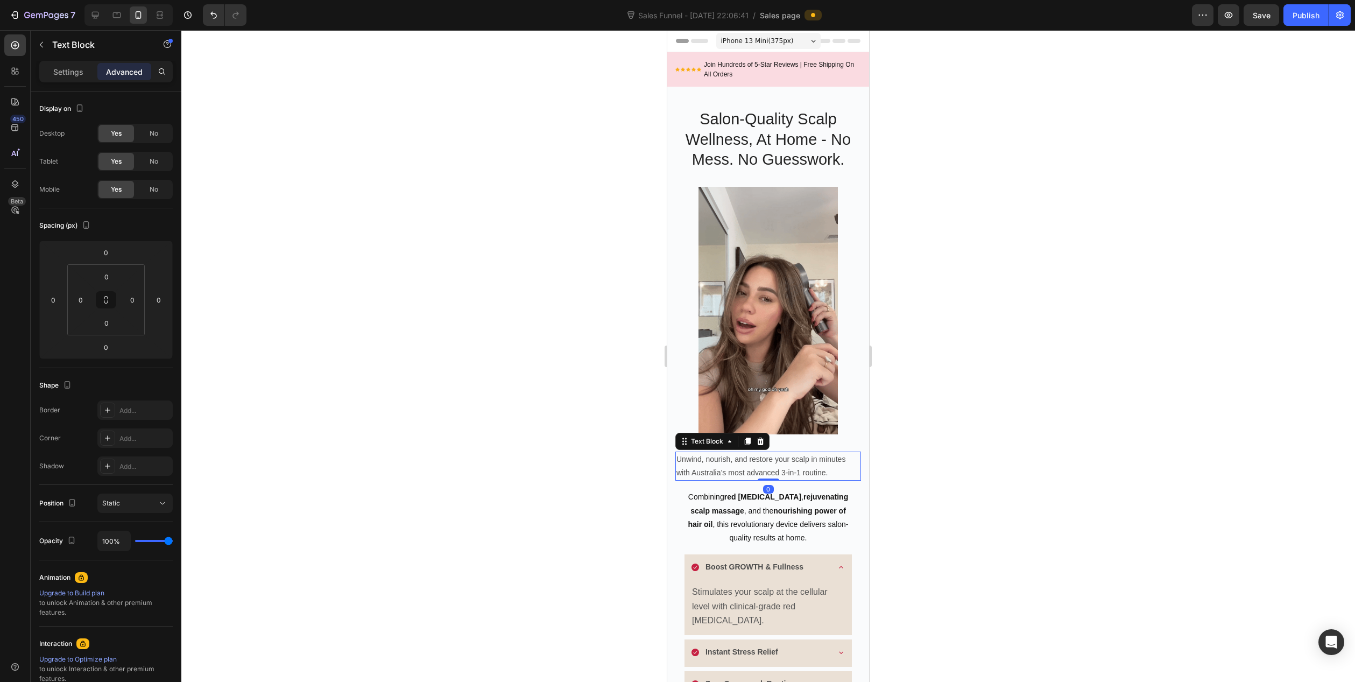
click at [627, 468] on div at bounding box center [767, 356] width 1173 height 652
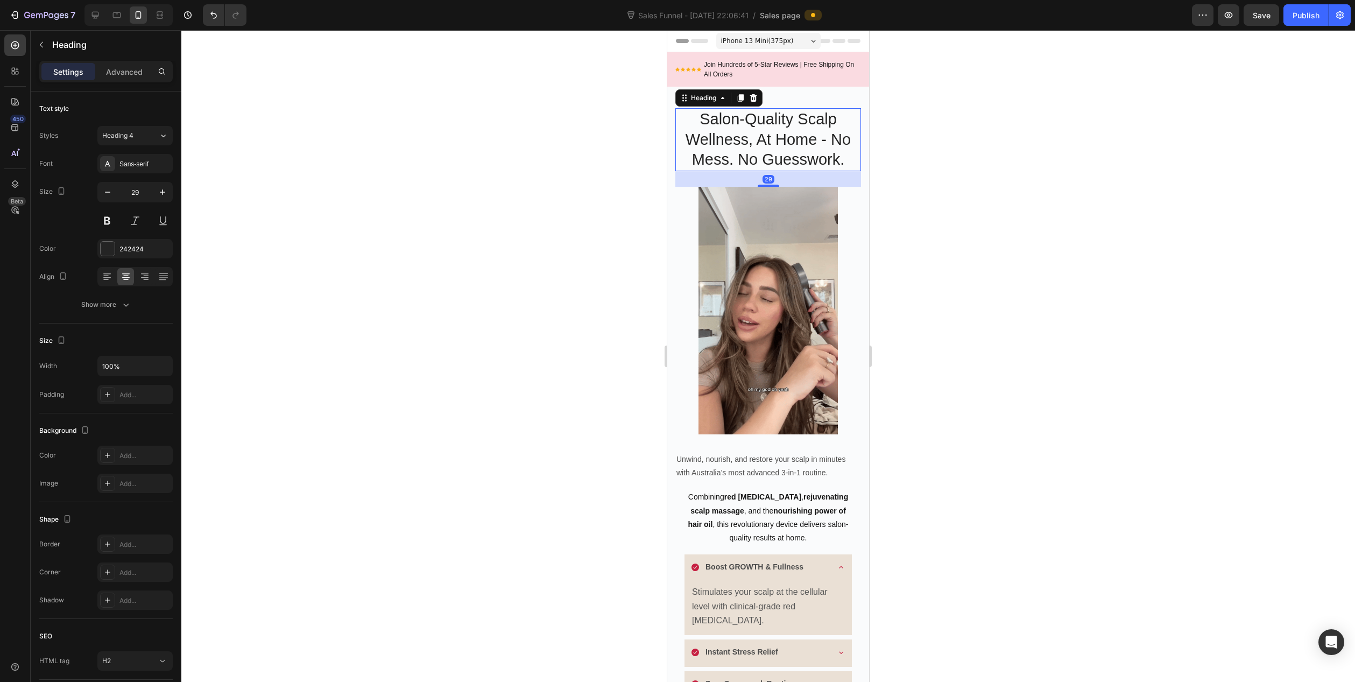
click at [769, 152] on p "Salon-Quality Scalp Wellness, At Home - No Mess. No Guesswork." at bounding box center [767, 139] width 183 height 61
click at [797, 152] on p "Salon-Quality Scalp Wellness, At Home - No Mess. No Guesswork." at bounding box center [767, 139] width 183 height 61
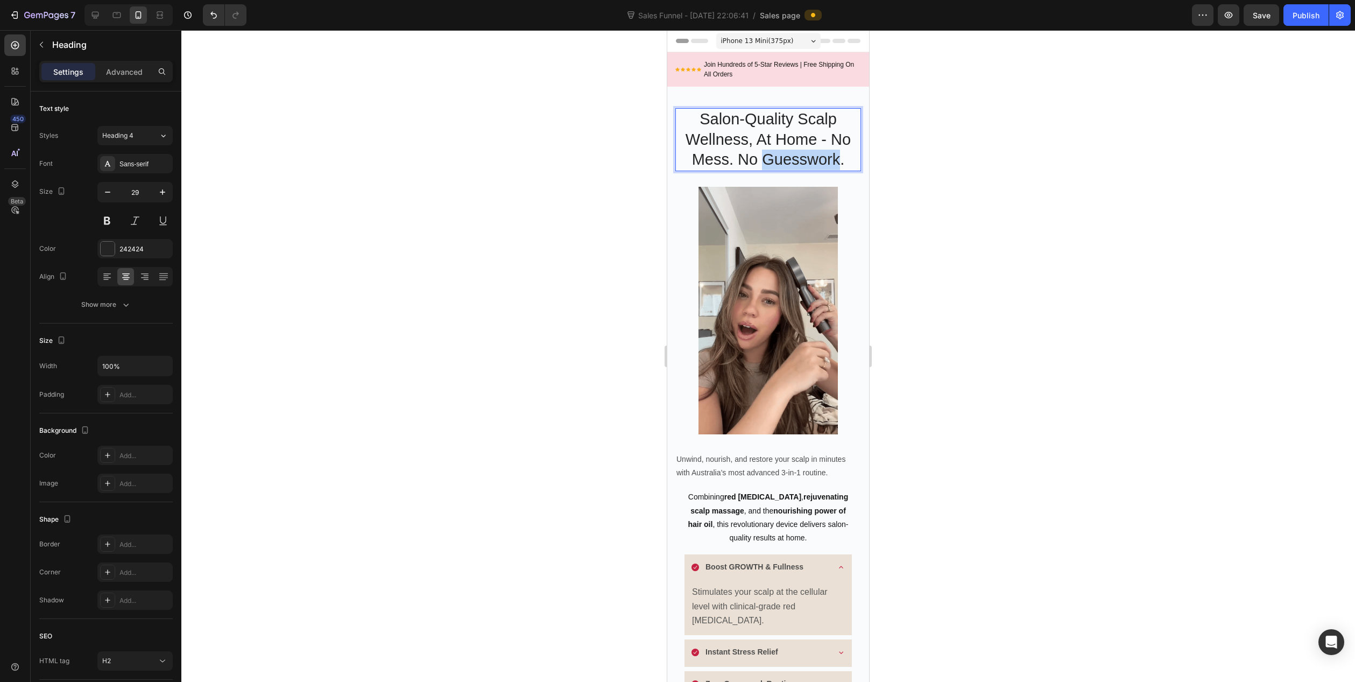
click at [797, 152] on p "Salon-Quality Scalp Wellness, At Home - No Mess. No Guesswork." at bounding box center [767, 139] width 183 height 61
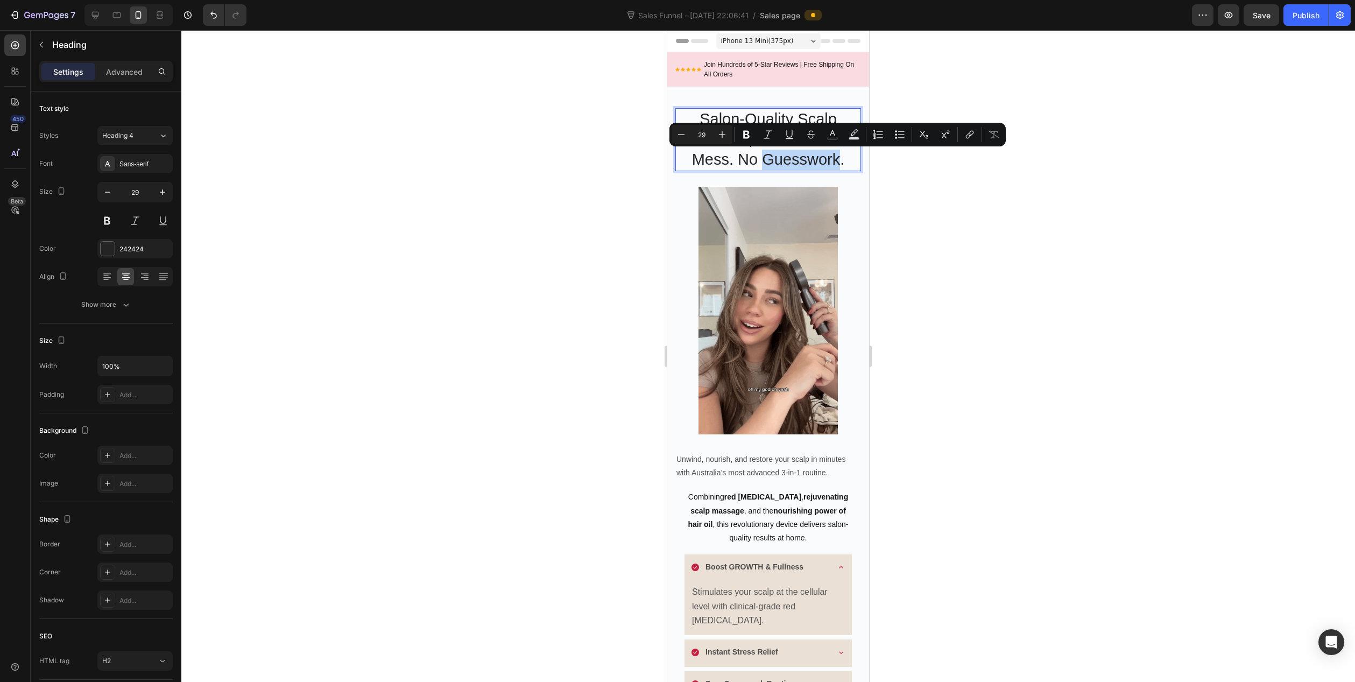
click at [812, 154] on p "Salon-Quality Scalp Wellness, At Home - No Mess. No Guesswork." at bounding box center [767, 139] width 183 height 61
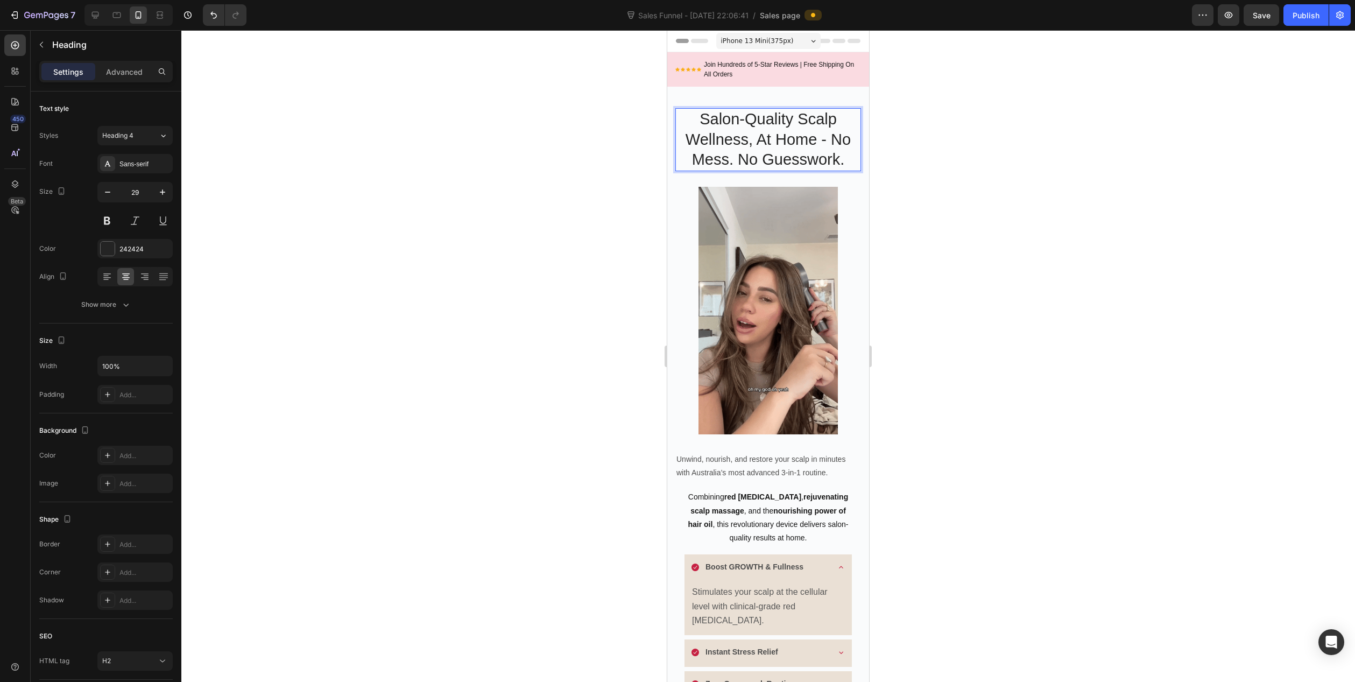
click at [838, 155] on p "Salon-Quality Scalp Wellness, At Home - No Mess. No Guesswork." at bounding box center [767, 139] width 183 height 61
drag, startPoint x: 845, startPoint y: 160, endPoint x: 675, endPoint y: 114, distance: 176.3
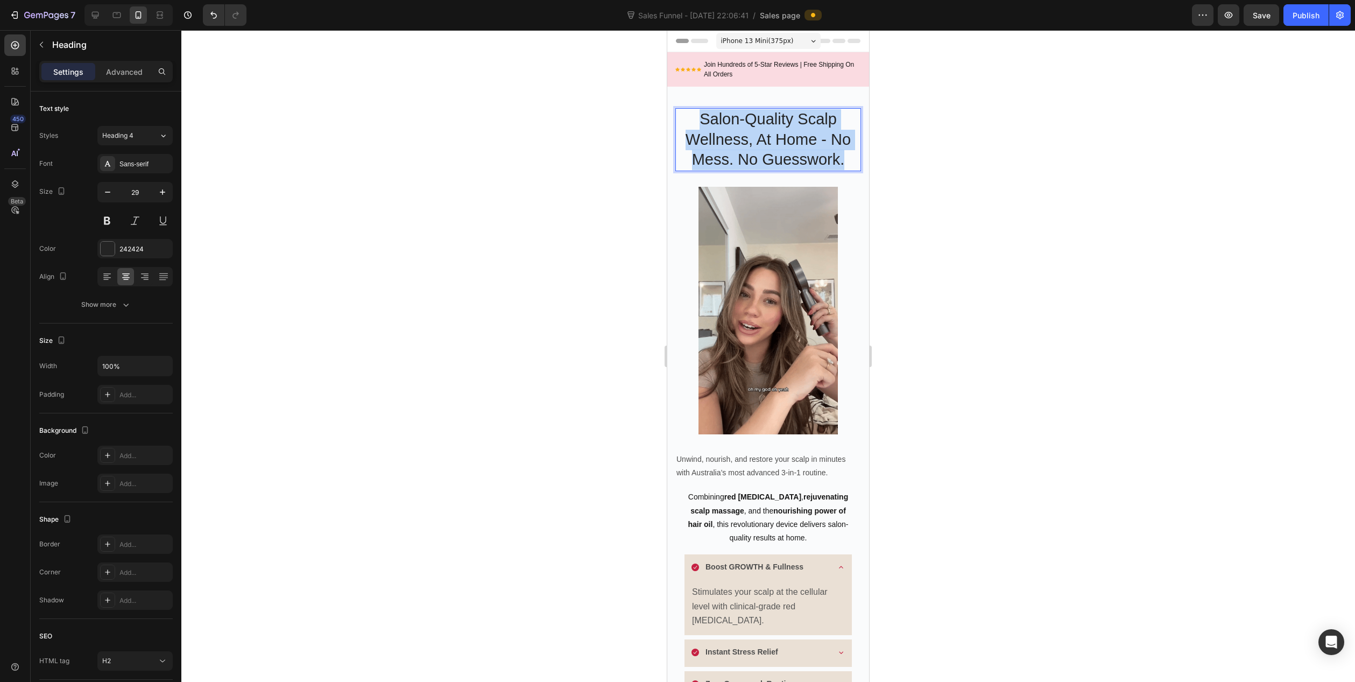
click at [675, 114] on h2 "Salon-Quality Scalp Wellness, At Home - No Mess. No Guesswork." at bounding box center [768, 139] width 186 height 63
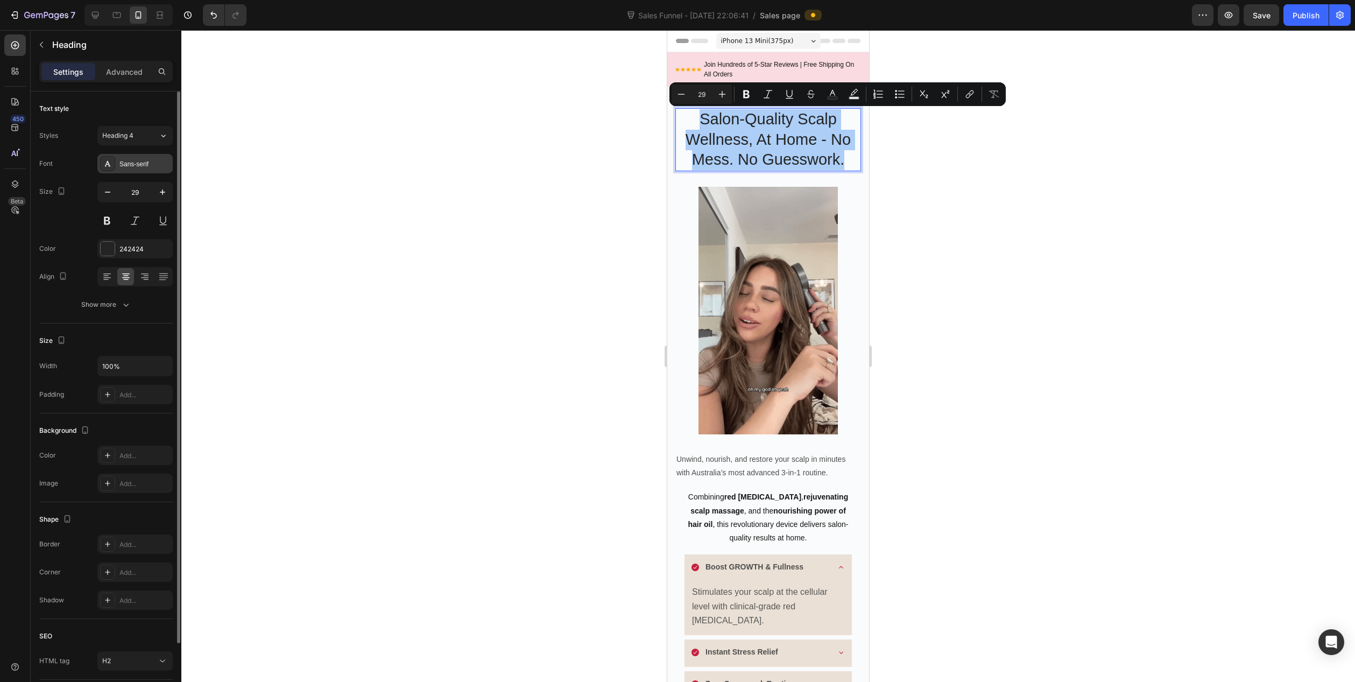
click at [135, 160] on div "Sans-serif" at bounding box center [144, 164] width 51 height 10
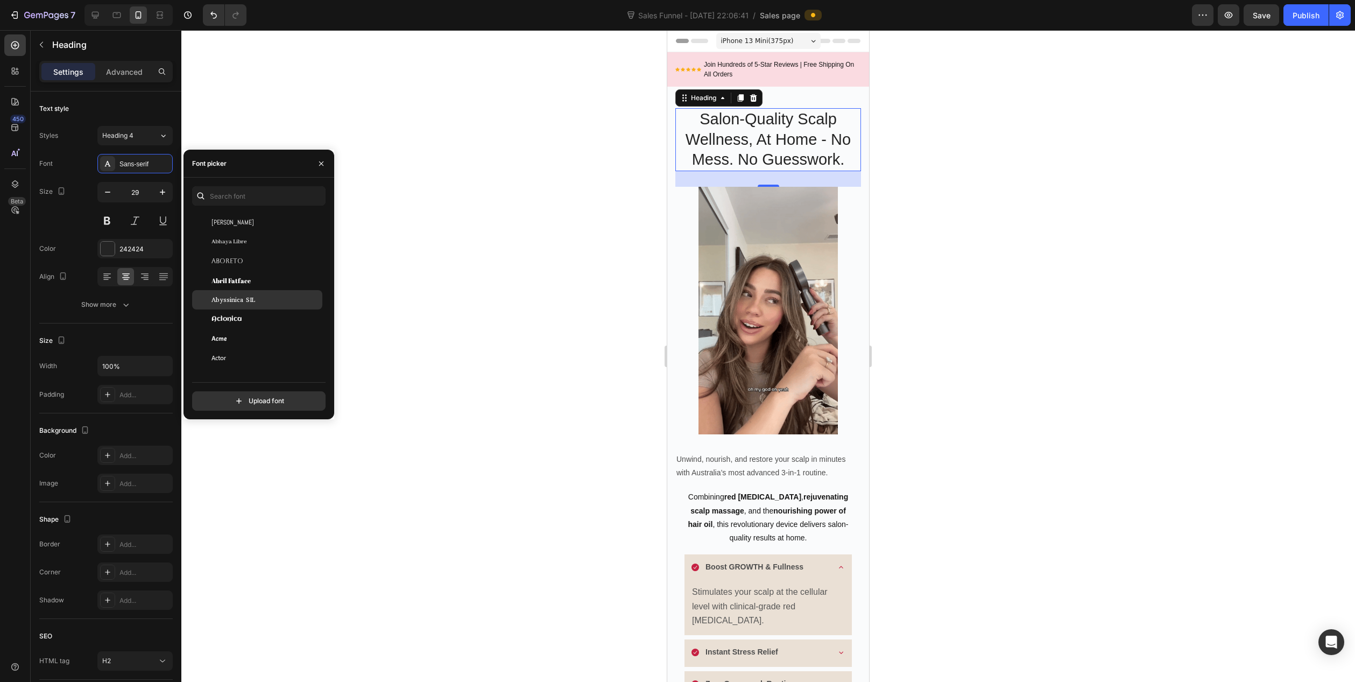
scroll to position [108, 0]
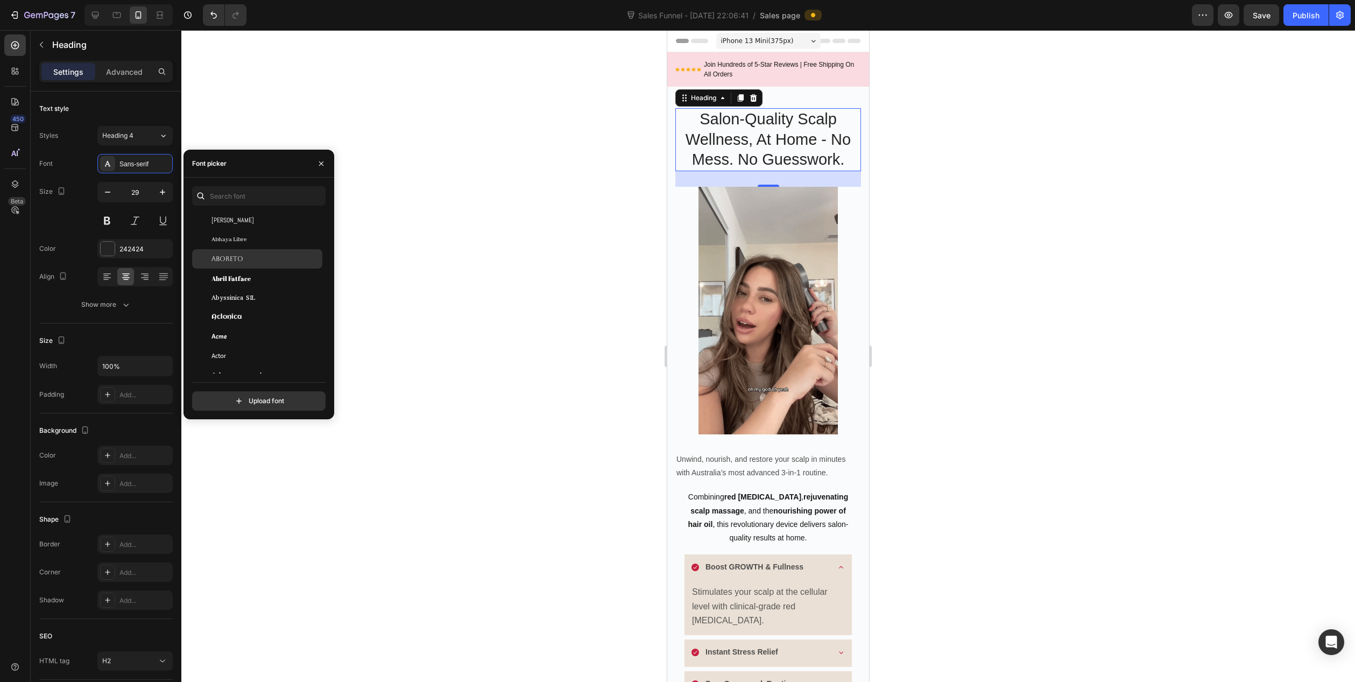
click at [245, 259] on div "Aboreto" at bounding box center [265, 259] width 109 height 10
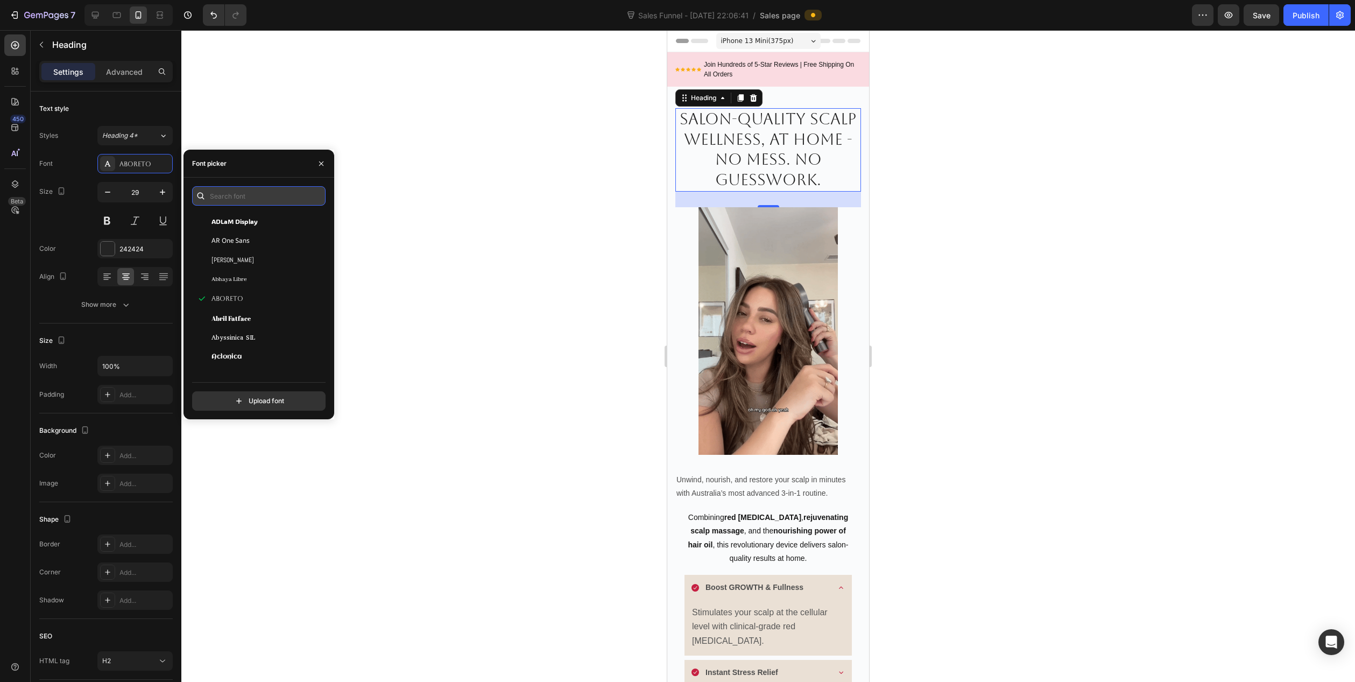
click at [287, 201] on input "text" at bounding box center [258, 195] width 133 height 19
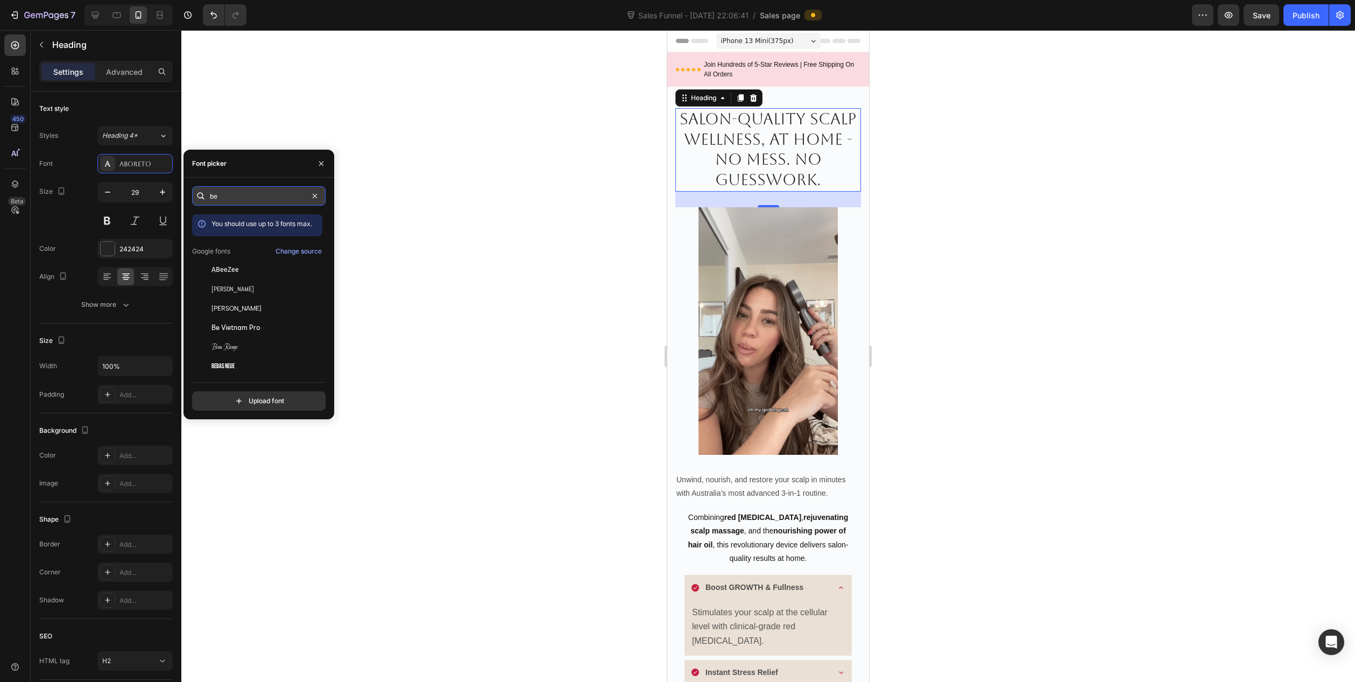
type input "b"
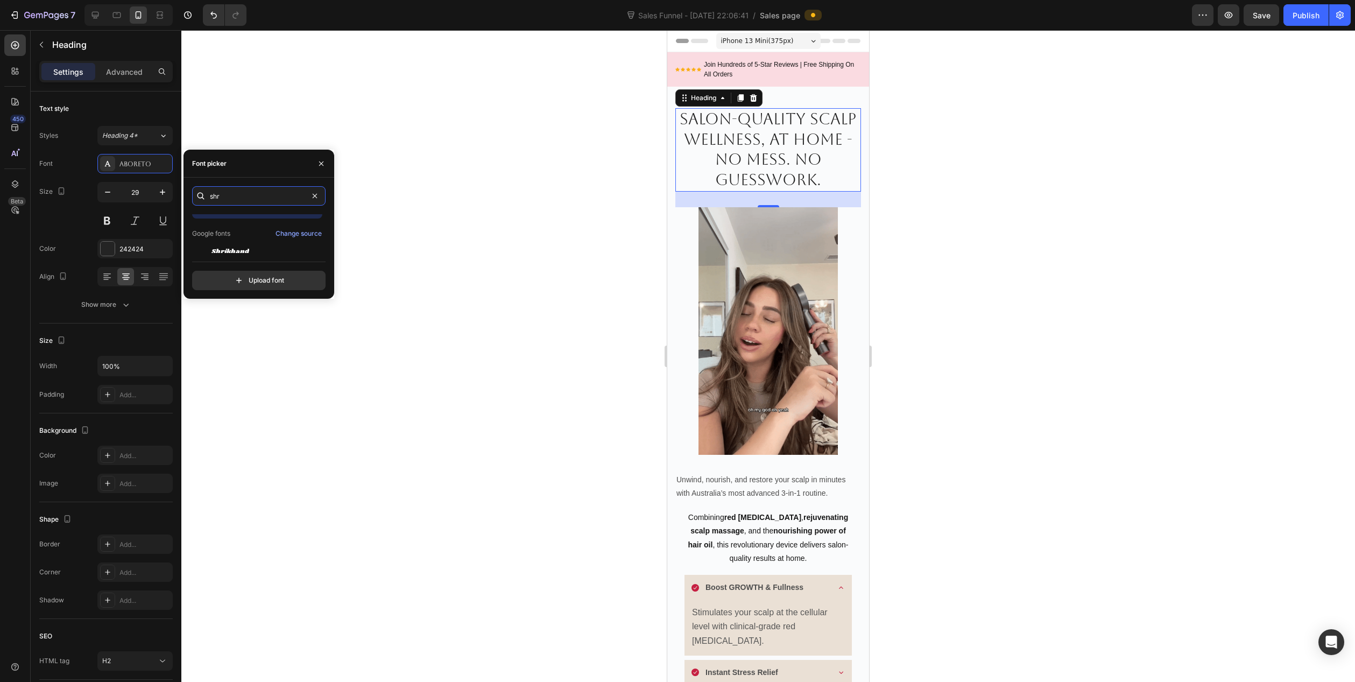
scroll to position [26, 0]
type input "shr"
click at [253, 245] on div "Shrikhand" at bounding box center [265, 243] width 109 height 10
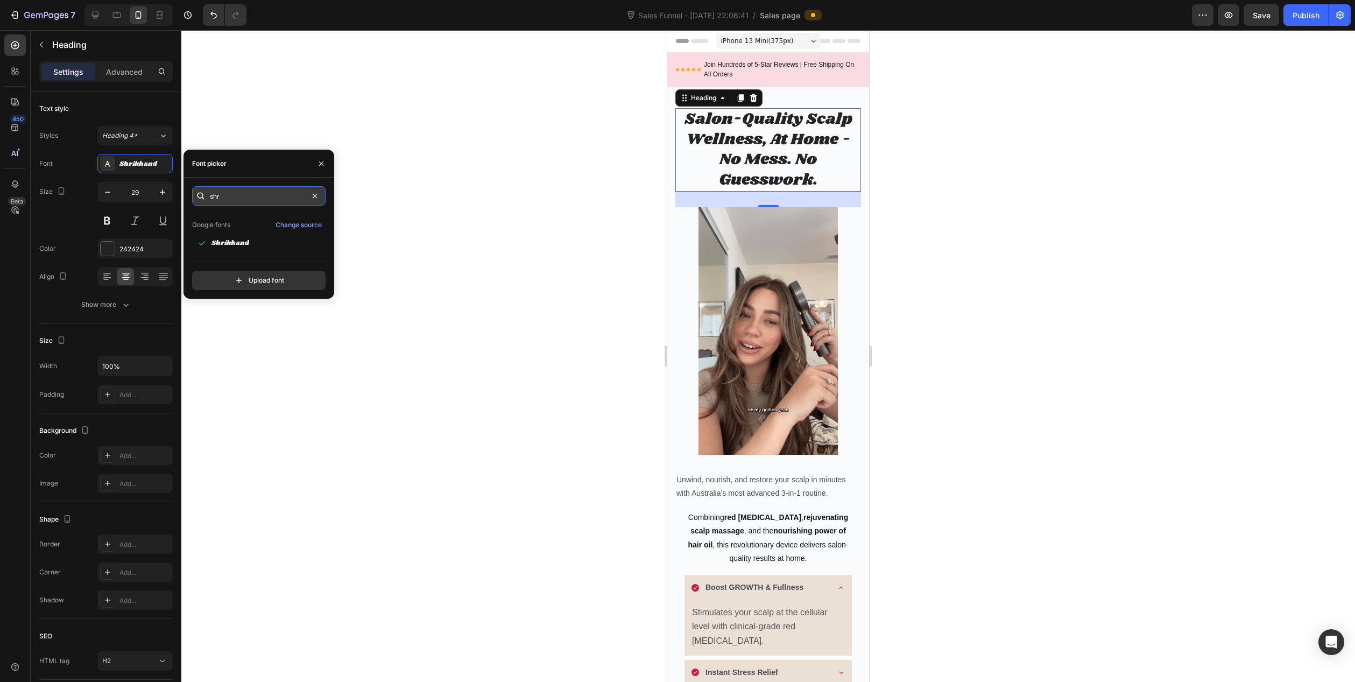
click at [252, 194] on input "shr" at bounding box center [258, 195] width 133 height 19
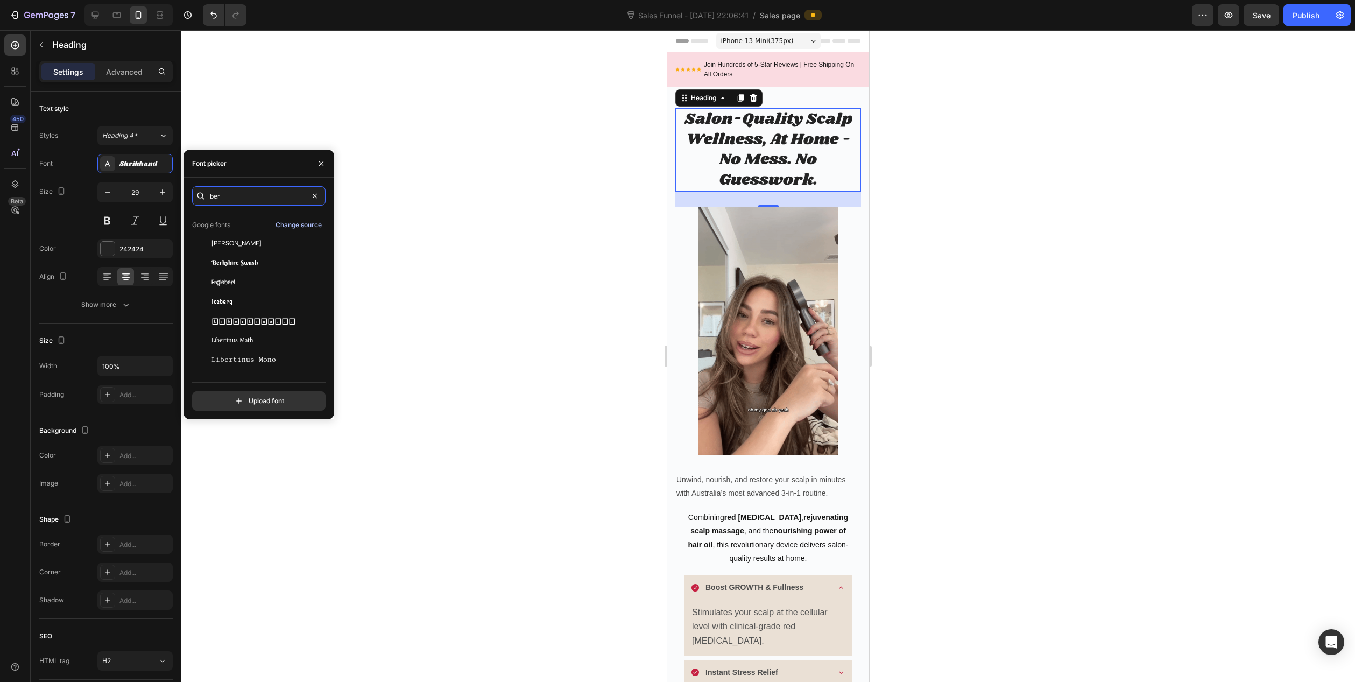
type input "ber"
click at [310, 226] on div "Change source" at bounding box center [298, 225] width 46 height 10
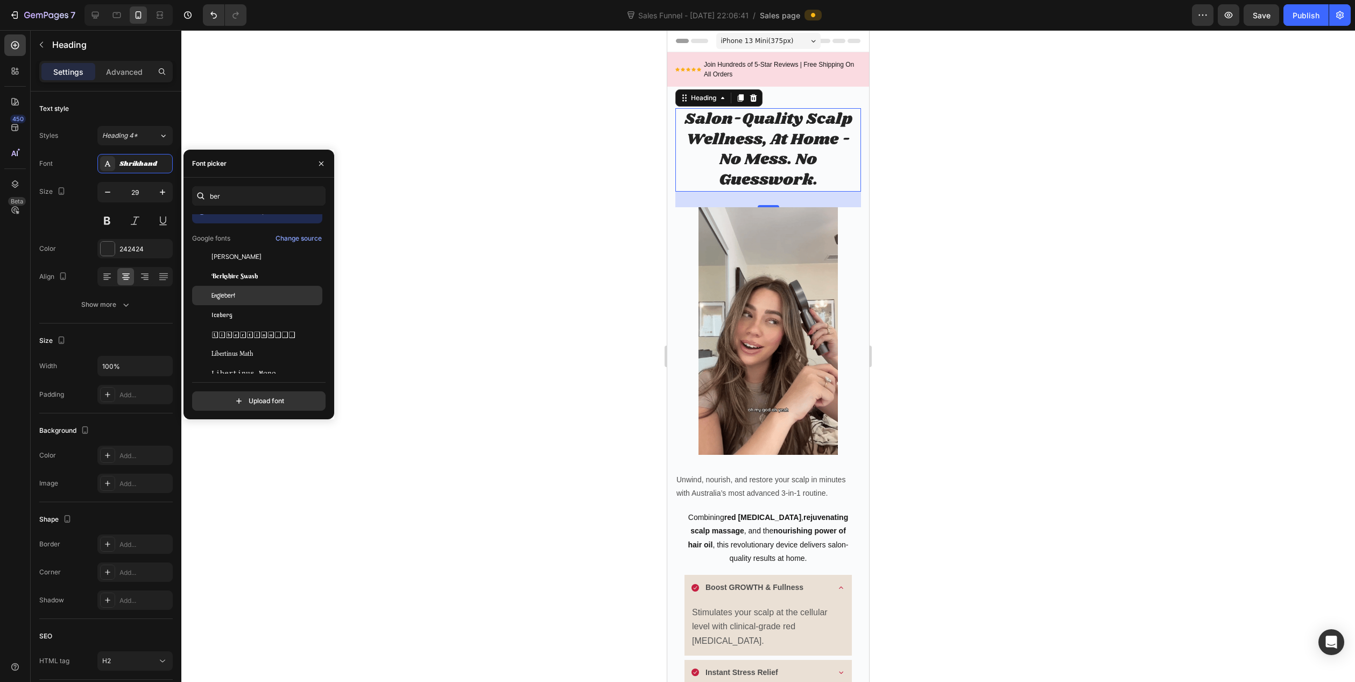
scroll to position [0, 0]
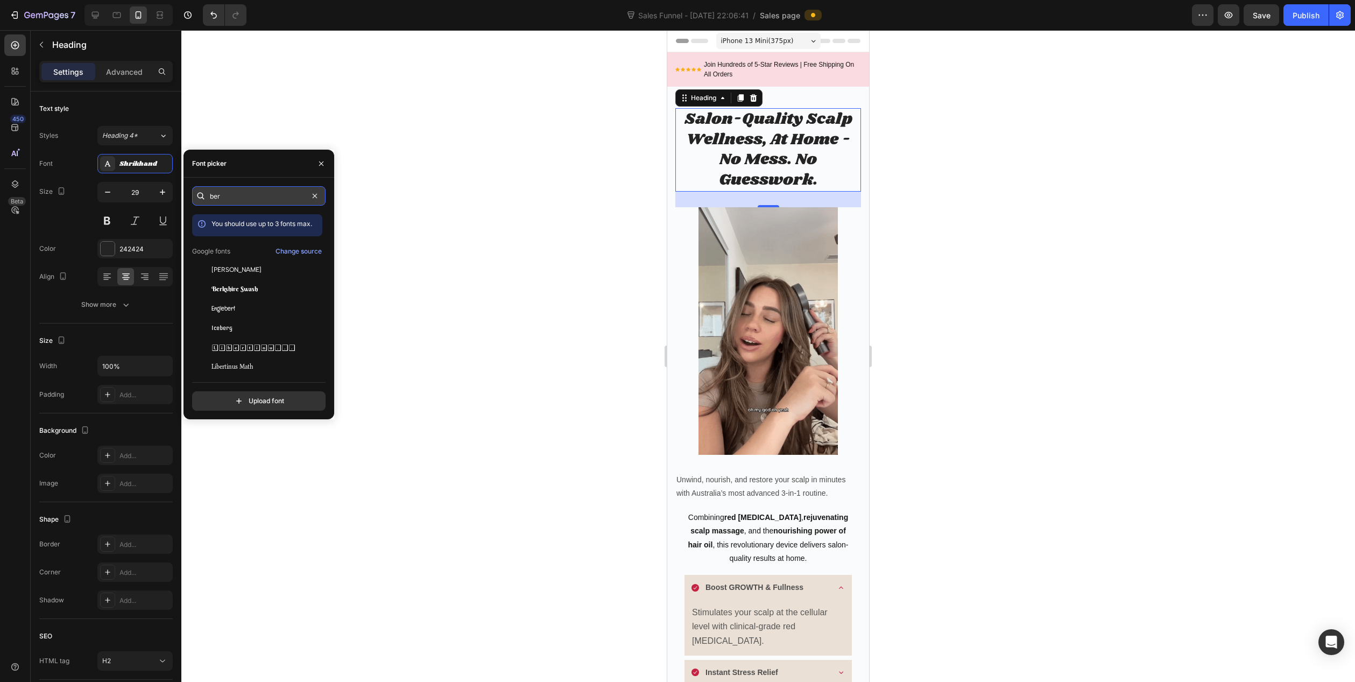
click at [242, 196] on input "ber" at bounding box center [258, 195] width 133 height 19
click at [240, 197] on input "ber" at bounding box center [258, 195] width 133 height 19
type input "b"
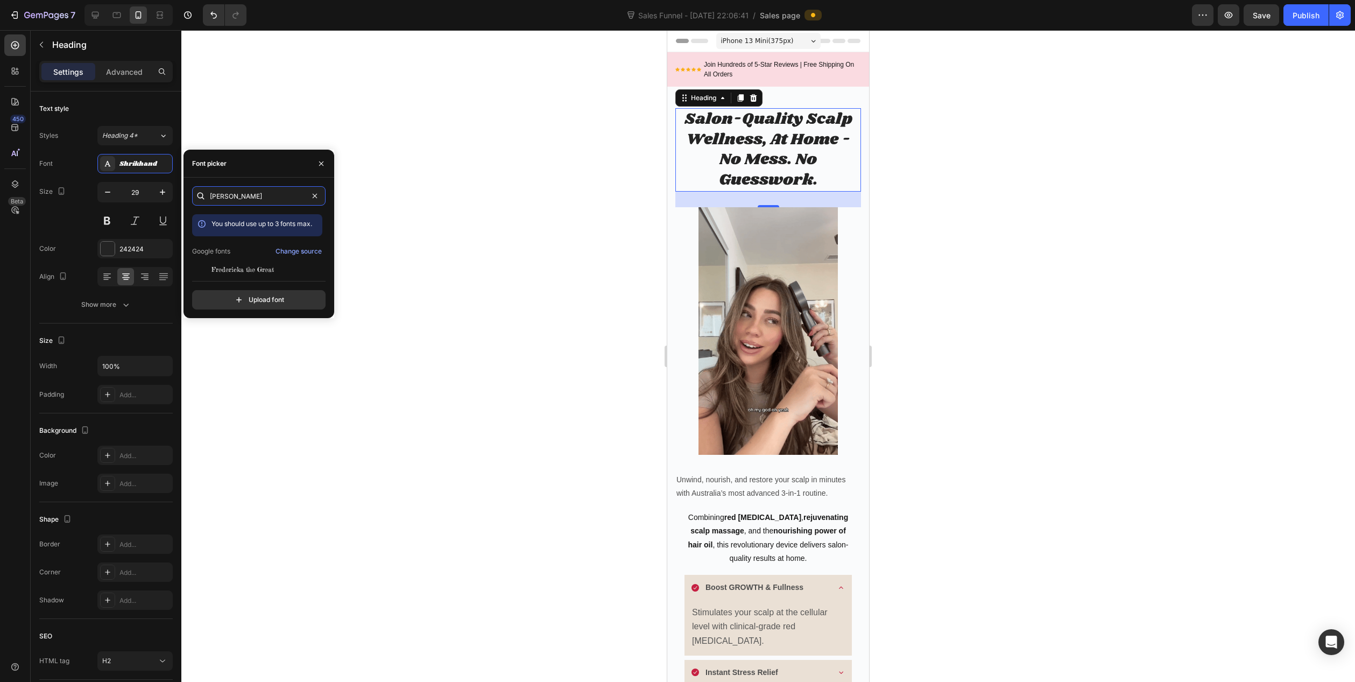
scroll to position [26, 0]
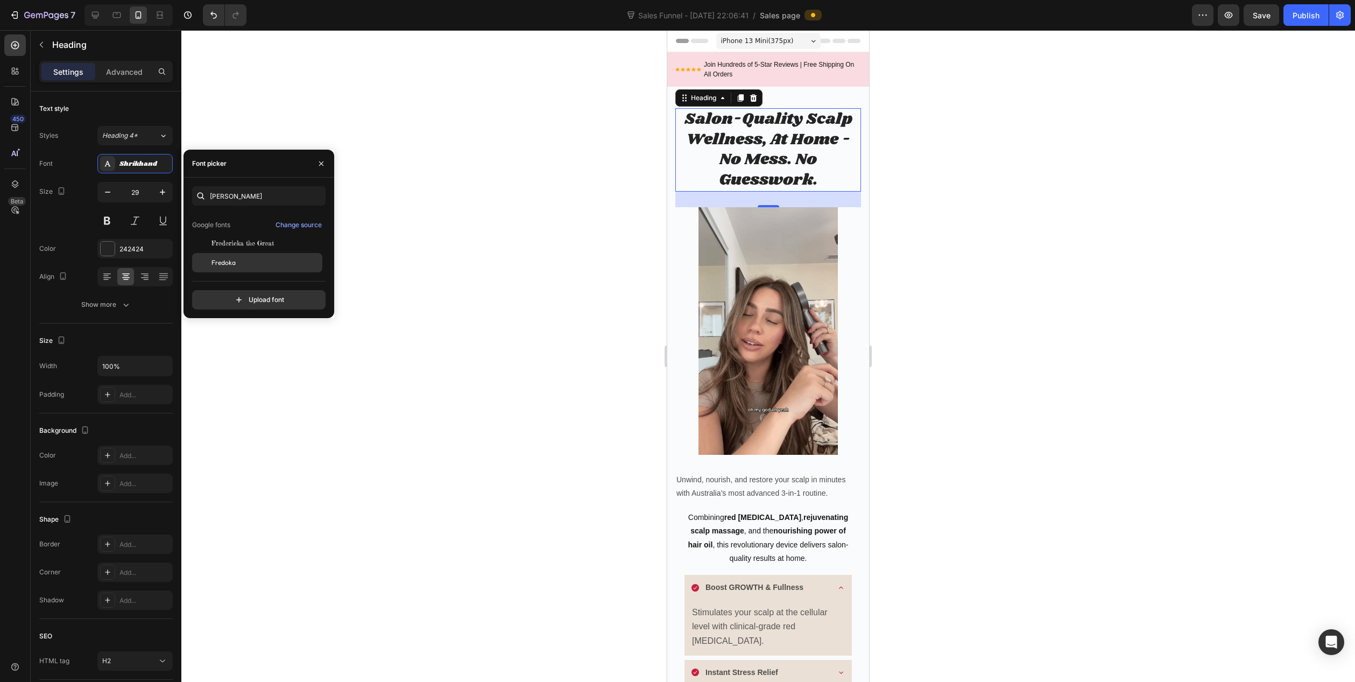
click at [245, 266] on div "Fredoka" at bounding box center [265, 263] width 109 height 10
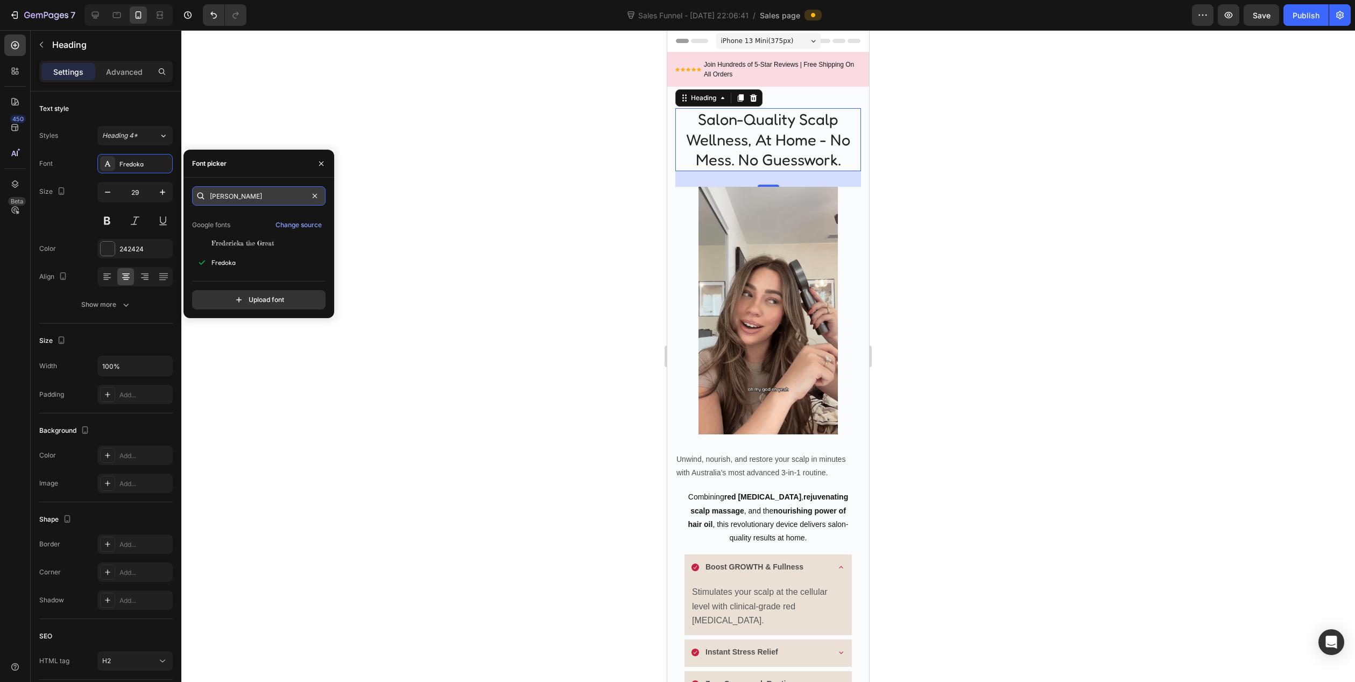
click at [239, 197] on input "[PERSON_NAME]" at bounding box center [258, 195] width 133 height 19
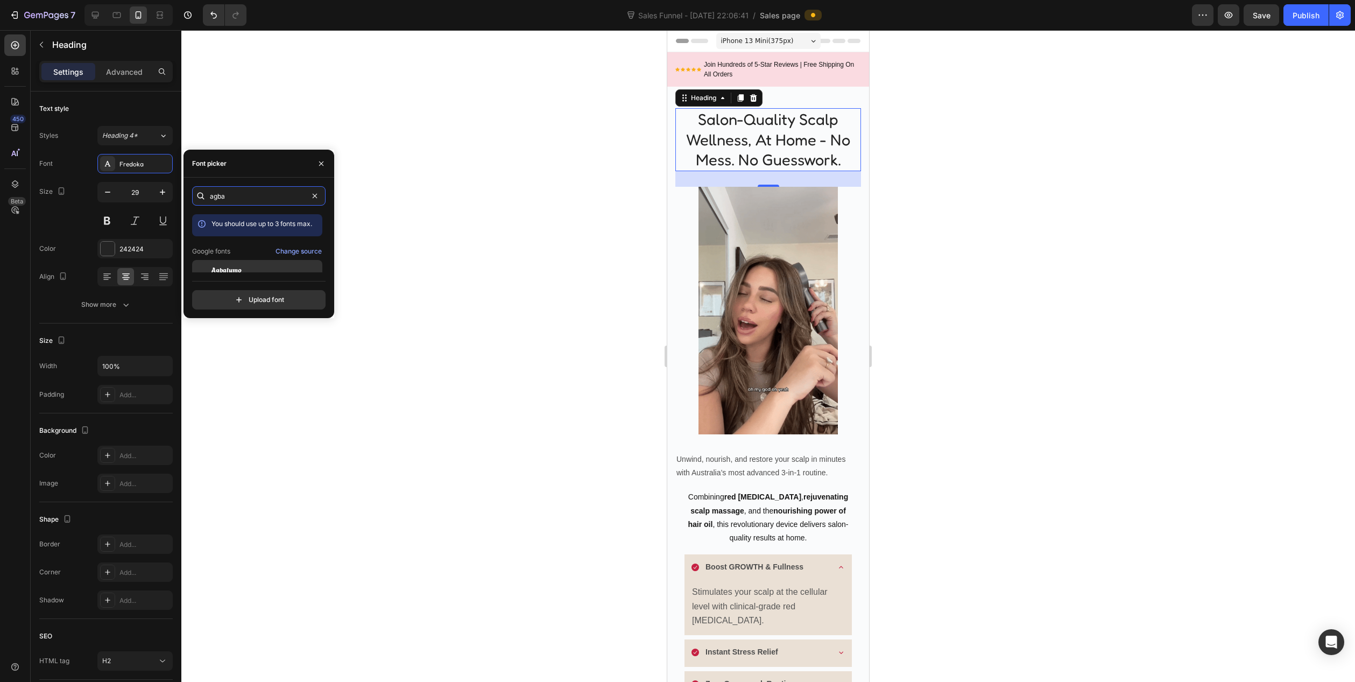
type input "agba"
click at [240, 267] on span "Agbalumo" at bounding box center [226, 270] width 30 height 10
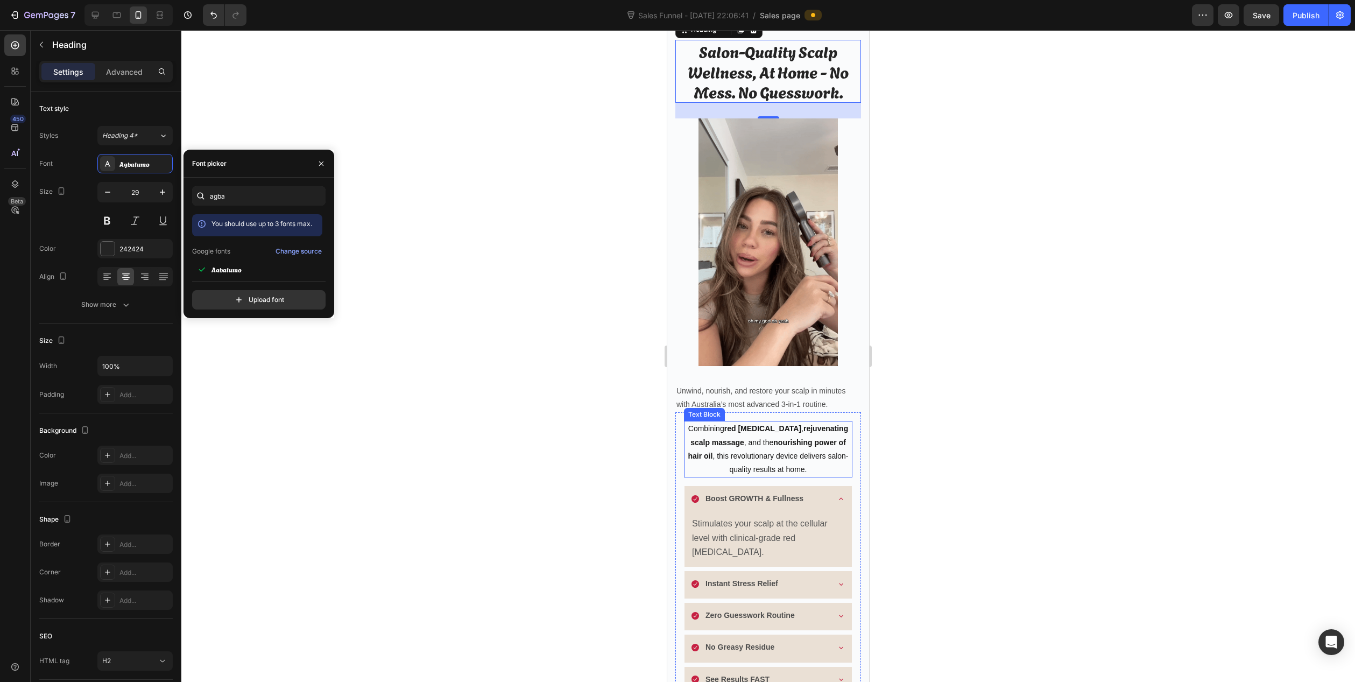
scroll to position [161, 0]
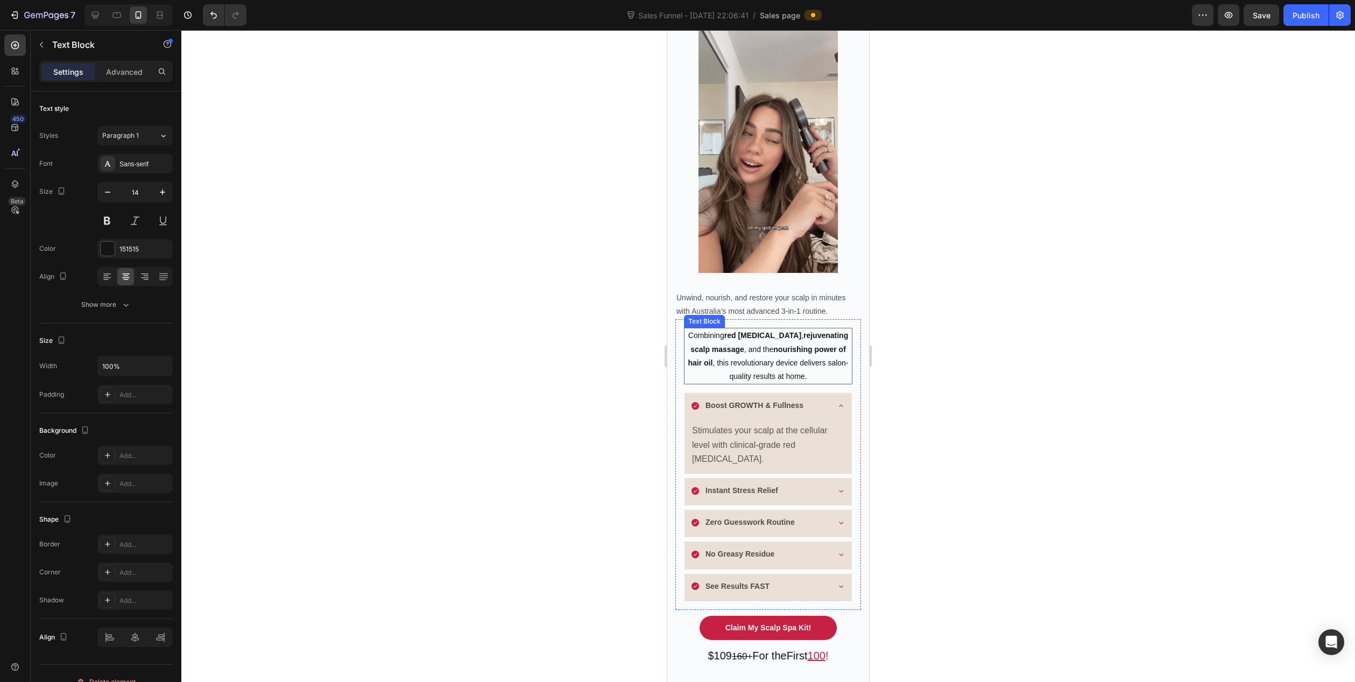
click at [840, 328] on div "Combining red [MEDICAL_DATA] , rejuvenating scalp massage , and the nourishing …" at bounding box center [768, 356] width 168 height 56
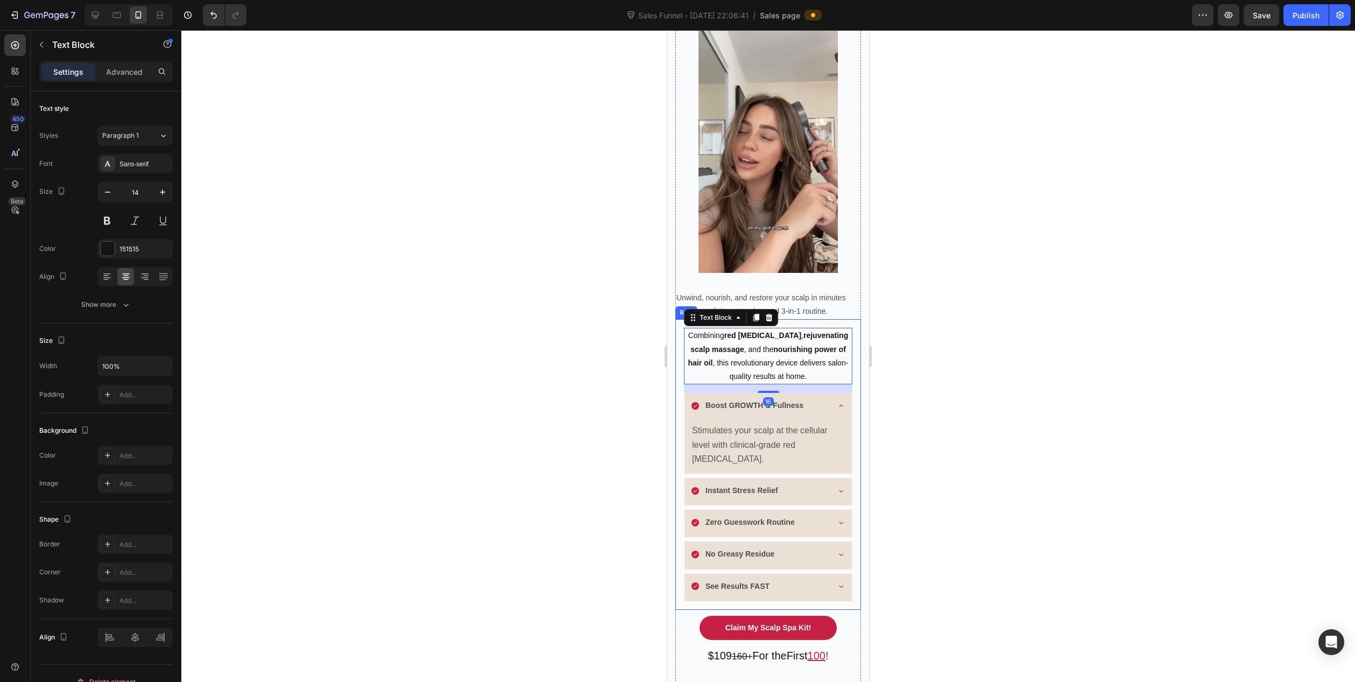
click at [847, 319] on div "Combining red [MEDICAL_DATA] , rejuvenating scalp massage , and the nourishing …" at bounding box center [768, 464] width 186 height 290
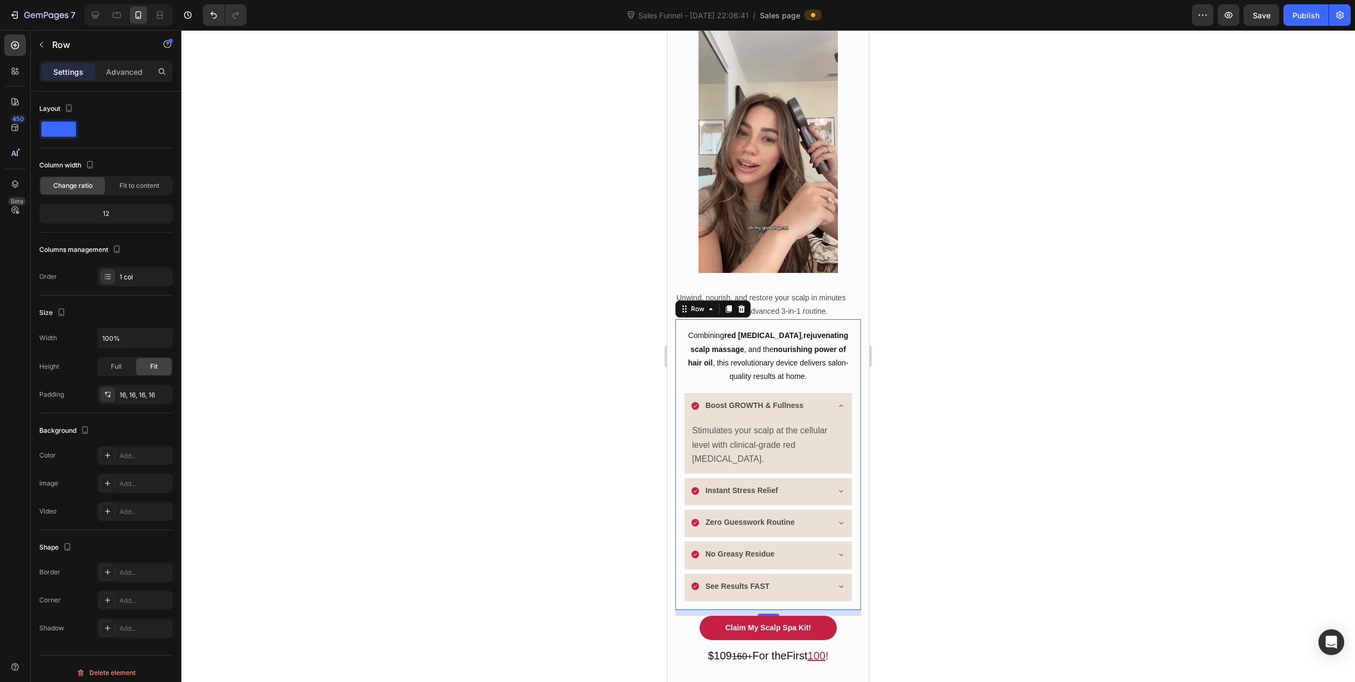
click at [417, 285] on div at bounding box center [767, 356] width 1173 height 652
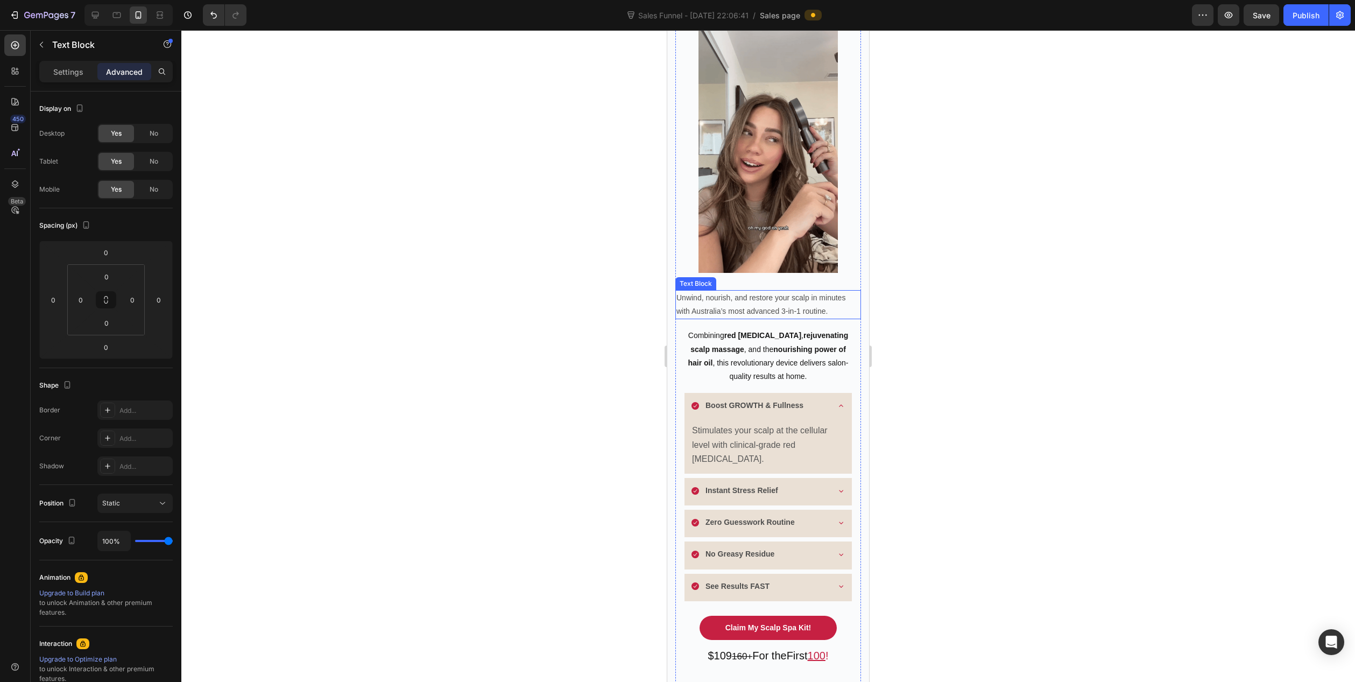
click at [760, 300] on p "Unwind, nourish, and restore your scalp in minutes with Australia’s most advanc…" at bounding box center [767, 304] width 183 height 27
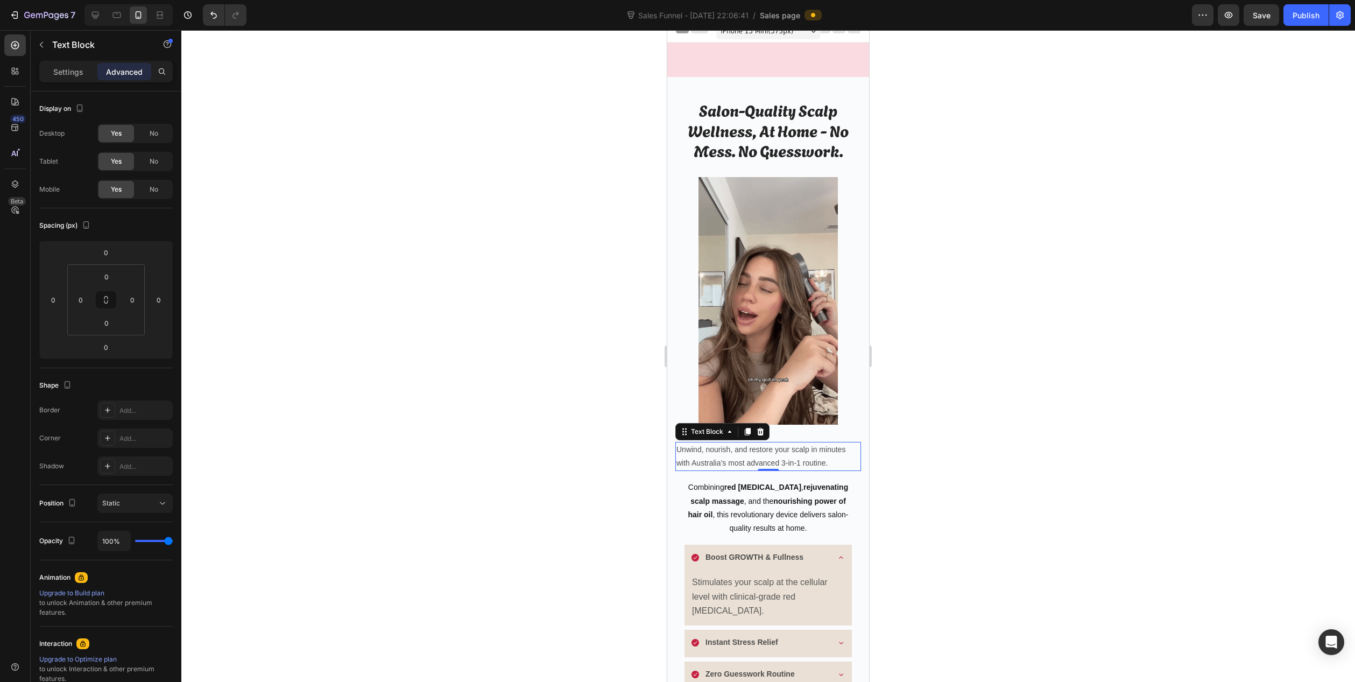
scroll to position [0, 0]
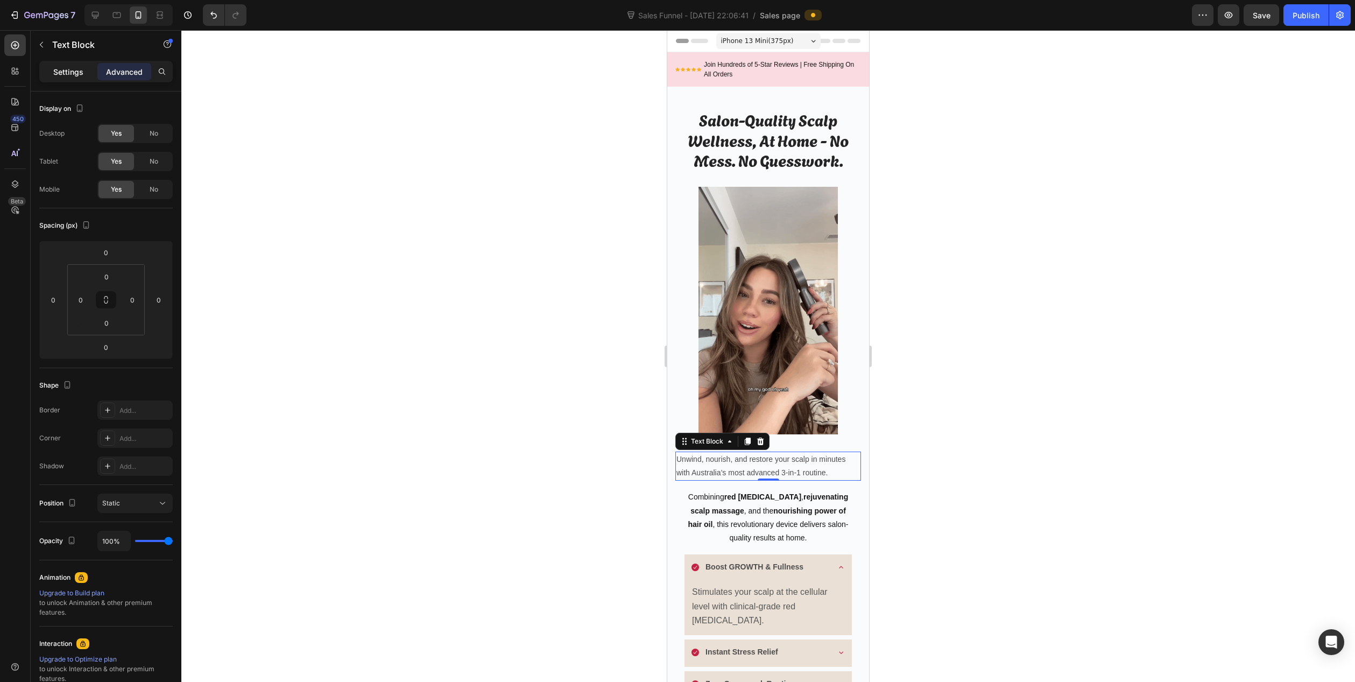
click at [77, 70] on p "Settings" at bounding box center [68, 71] width 30 height 11
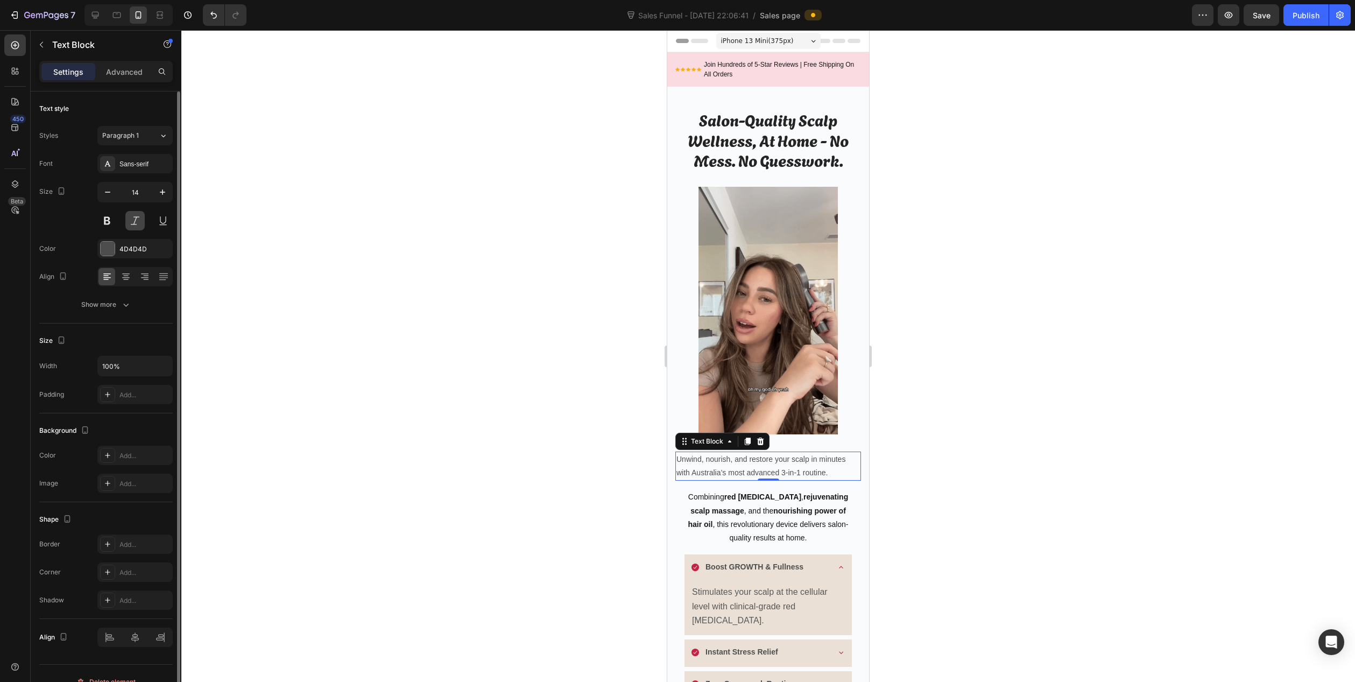
click at [141, 226] on button at bounding box center [134, 220] width 19 height 19
click at [126, 279] on icon at bounding box center [126, 276] width 11 height 11
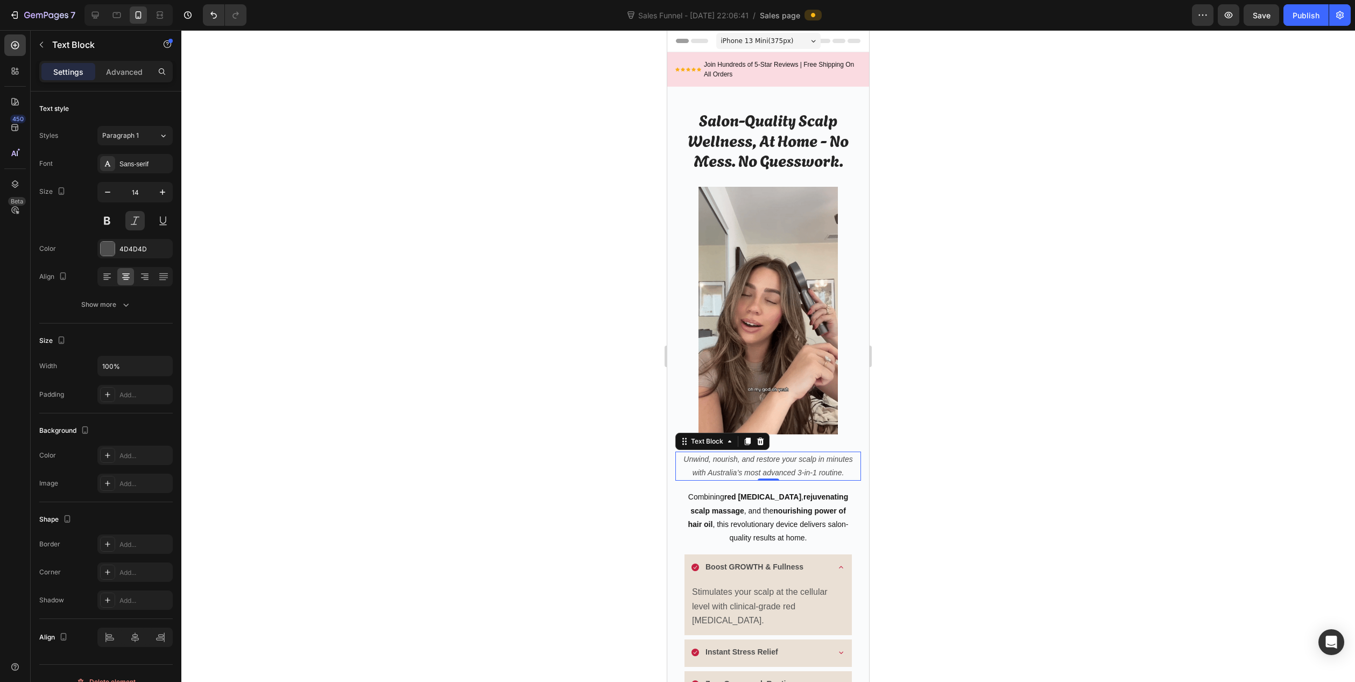
click at [337, 328] on div at bounding box center [767, 356] width 1173 height 652
drag, startPoint x: 684, startPoint y: 456, endPoint x: 698, endPoint y: 184, distance: 272.1
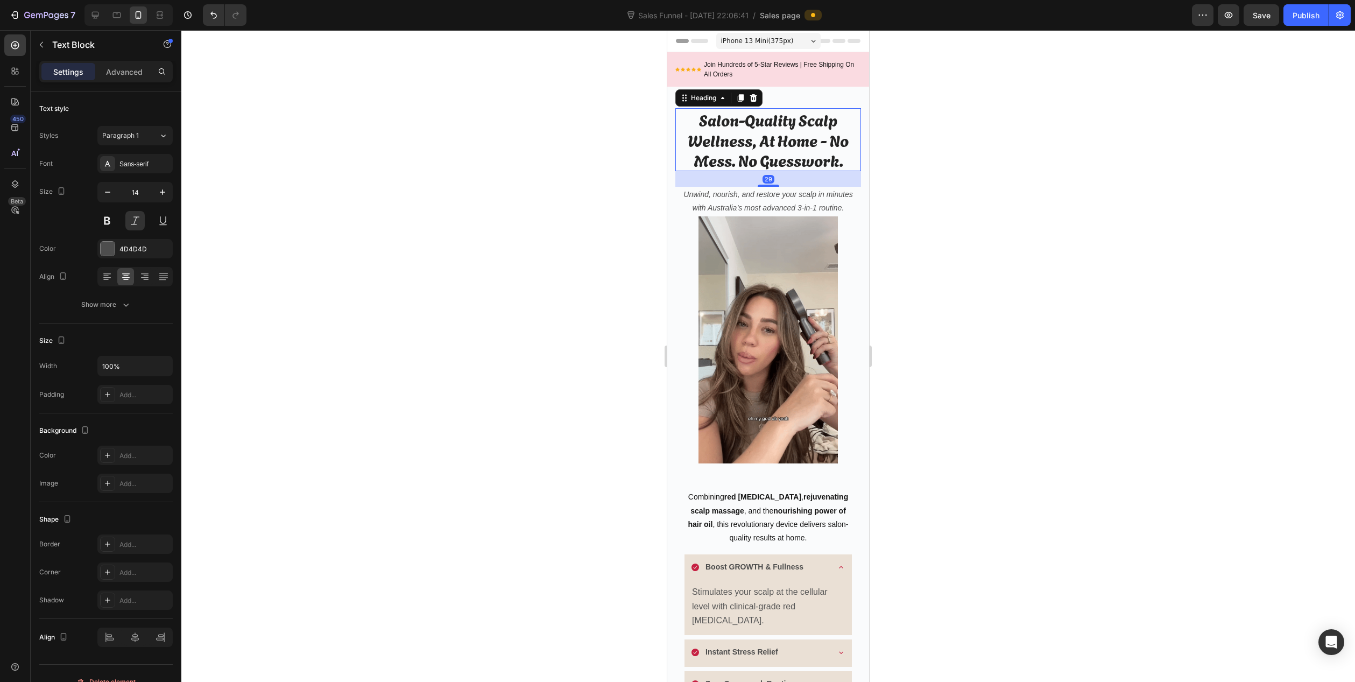
click at [798, 162] on p "Salon-Quality Scalp Wellness, At Home - No Mess. No Guesswork." at bounding box center [767, 139] width 183 height 61
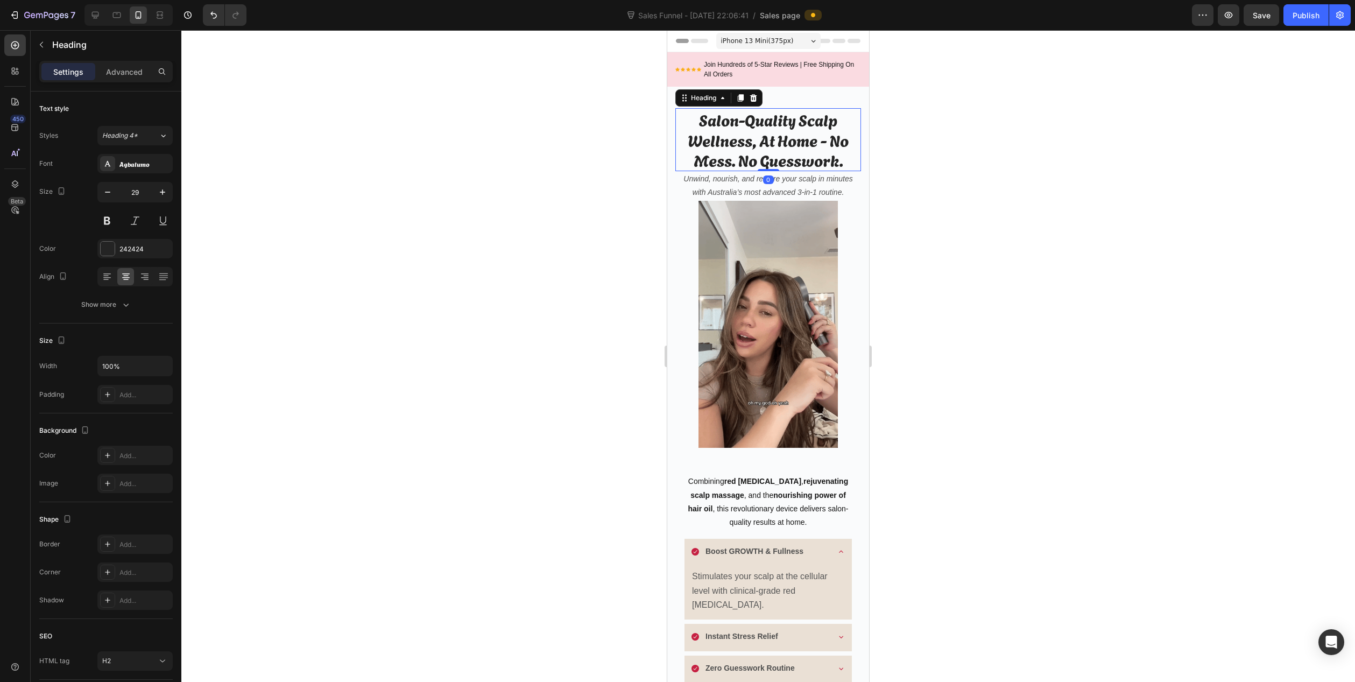
drag, startPoint x: 762, startPoint y: 185, endPoint x: 760, endPoint y: 160, distance: 24.8
click at [760, 160] on div "Salon-Quality Scalp Wellness, At Home - No Mess. No Guesswork. Heading 0" at bounding box center [768, 139] width 186 height 63
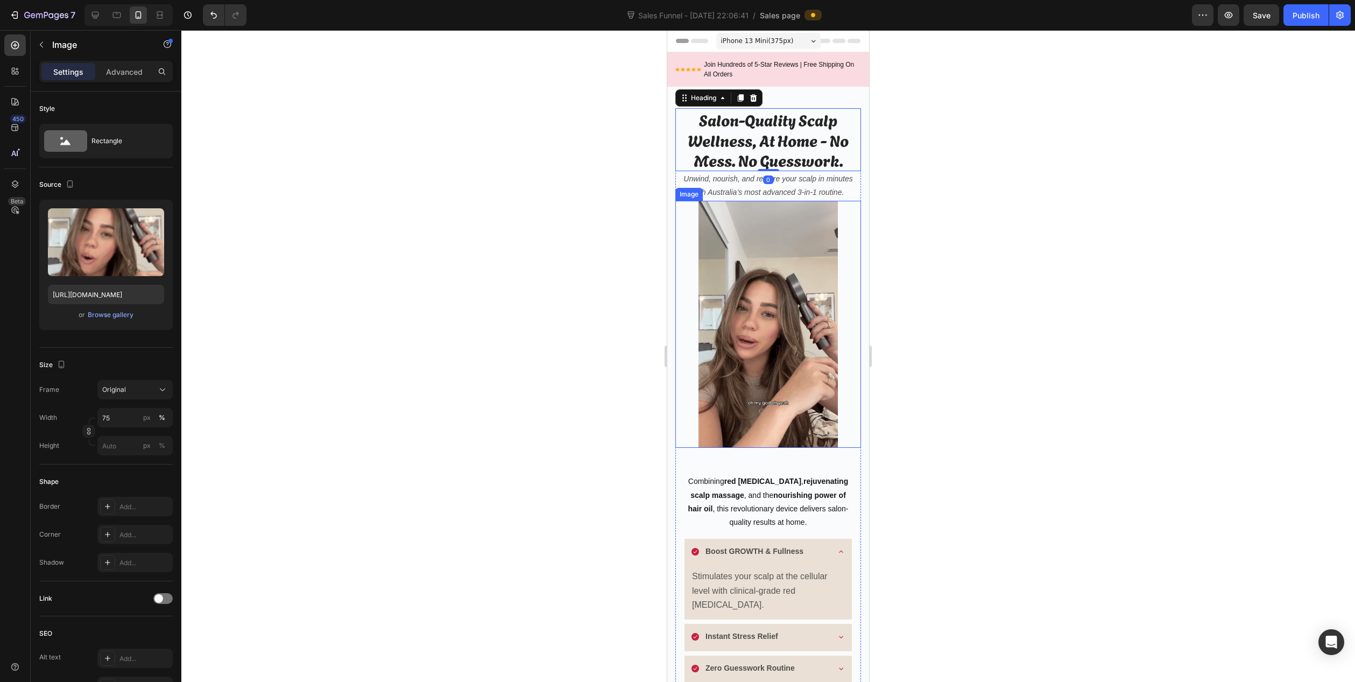
click at [810, 208] on img at bounding box center [767, 324] width 139 height 247
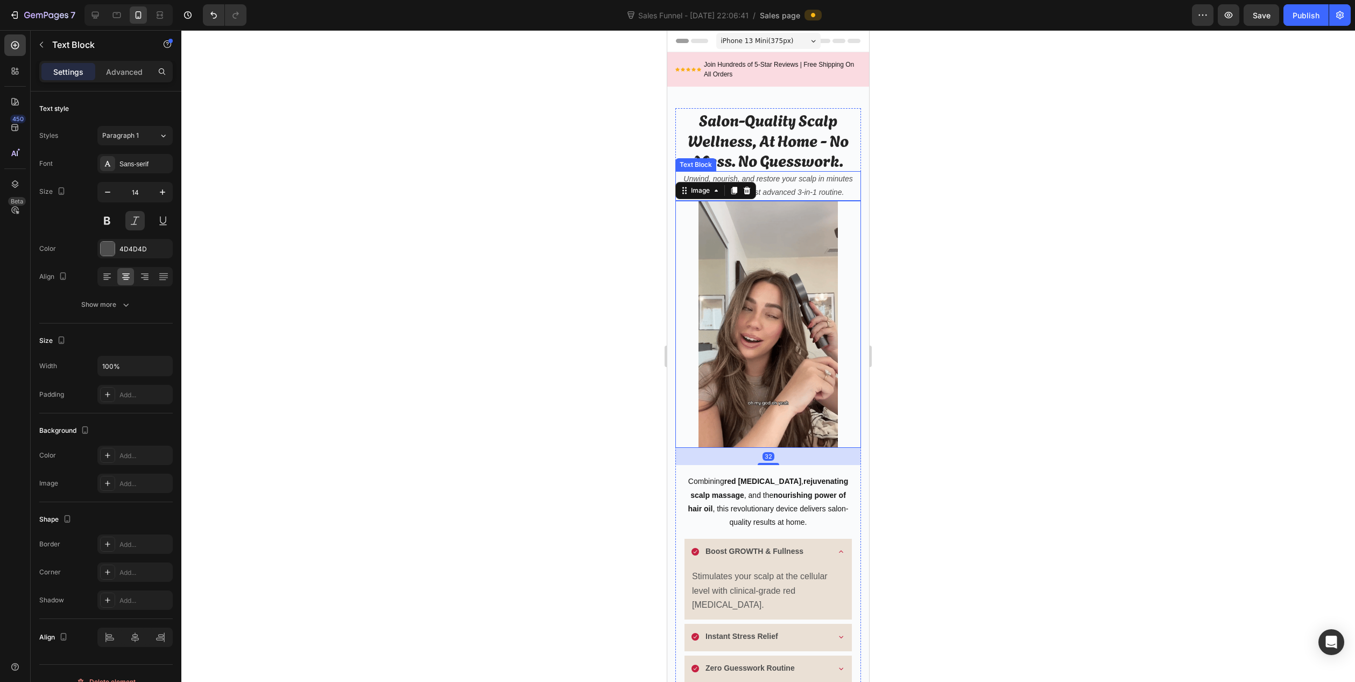
click at [829, 192] on p "Unwind, nourish, and restore your scalp in minutes with Australia’s most advanc…" at bounding box center [767, 185] width 183 height 27
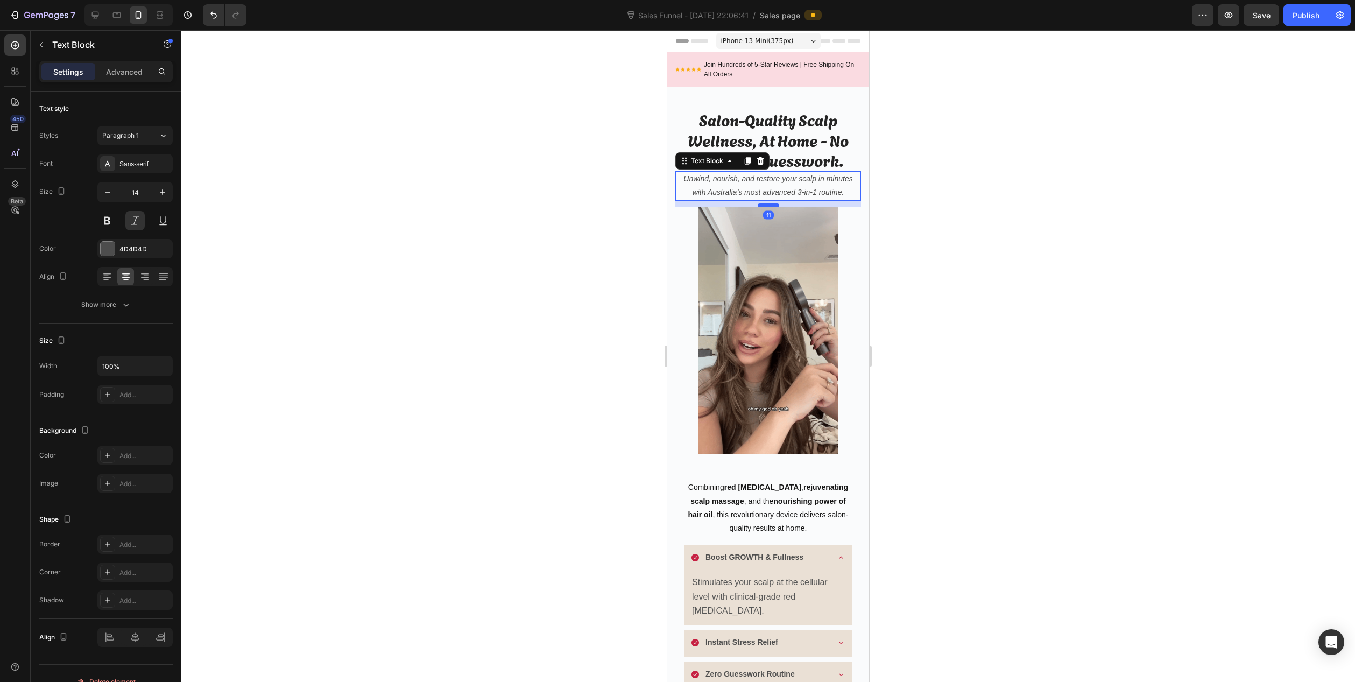
drag, startPoint x: 765, startPoint y: 198, endPoint x: 765, endPoint y: 204, distance: 5.9
click at [765, 204] on div at bounding box center [769, 204] width 22 height 3
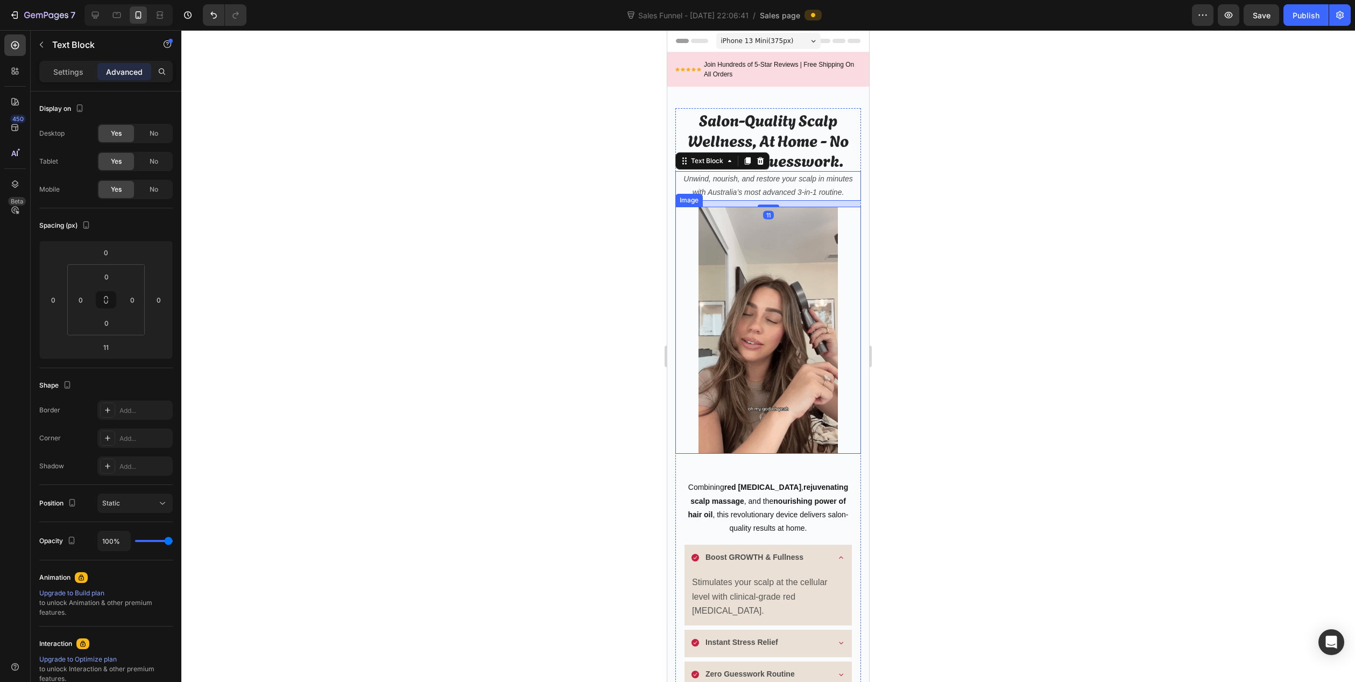
click at [605, 257] on div at bounding box center [767, 356] width 1173 height 652
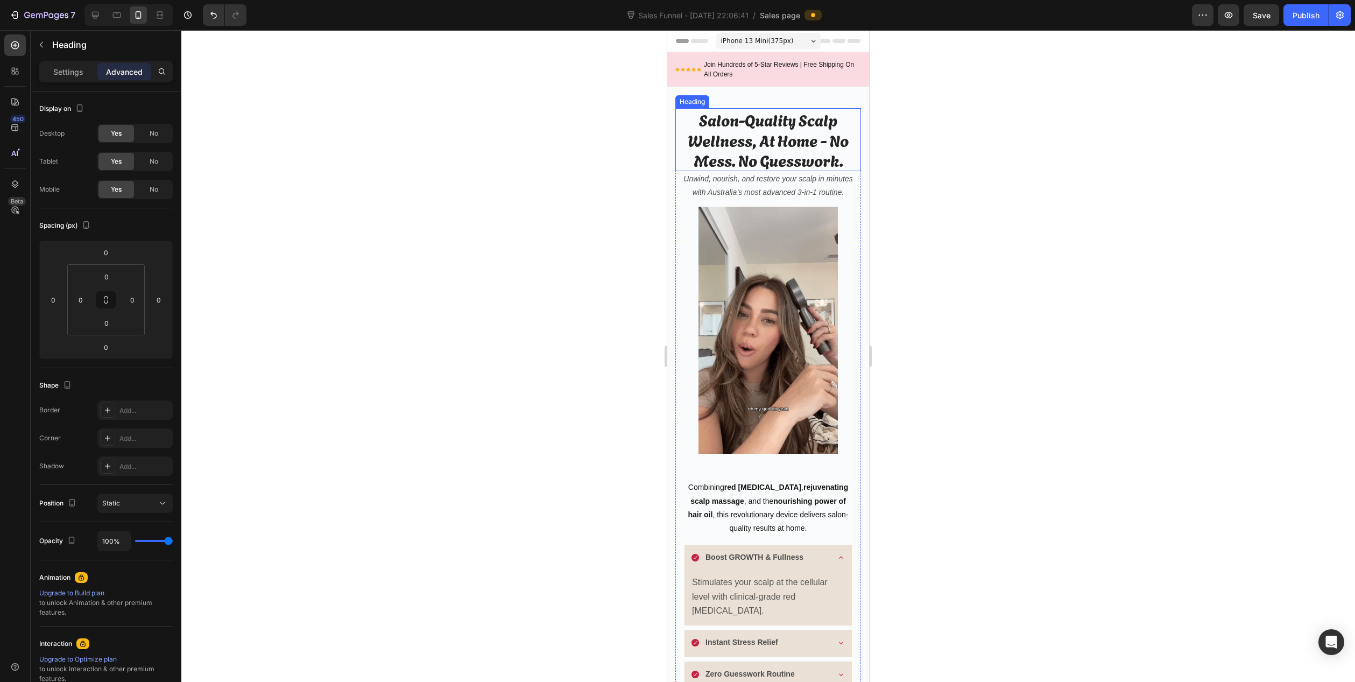
click at [817, 144] on p "Salon-Quality Scalp Wellness, At Home - No Mess. No Guesswork." at bounding box center [767, 139] width 183 height 61
click at [1008, 159] on div at bounding box center [767, 356] width 1173 height 652
click at [811, 160] on p "Salon-Quality Scalp Wellness, At Home - No Mess. No Guesswork." at bounding box center [767, 139] width 183 height 61
click at [472, 204] on div at bounding box center [767, 356] width 1173 height 652
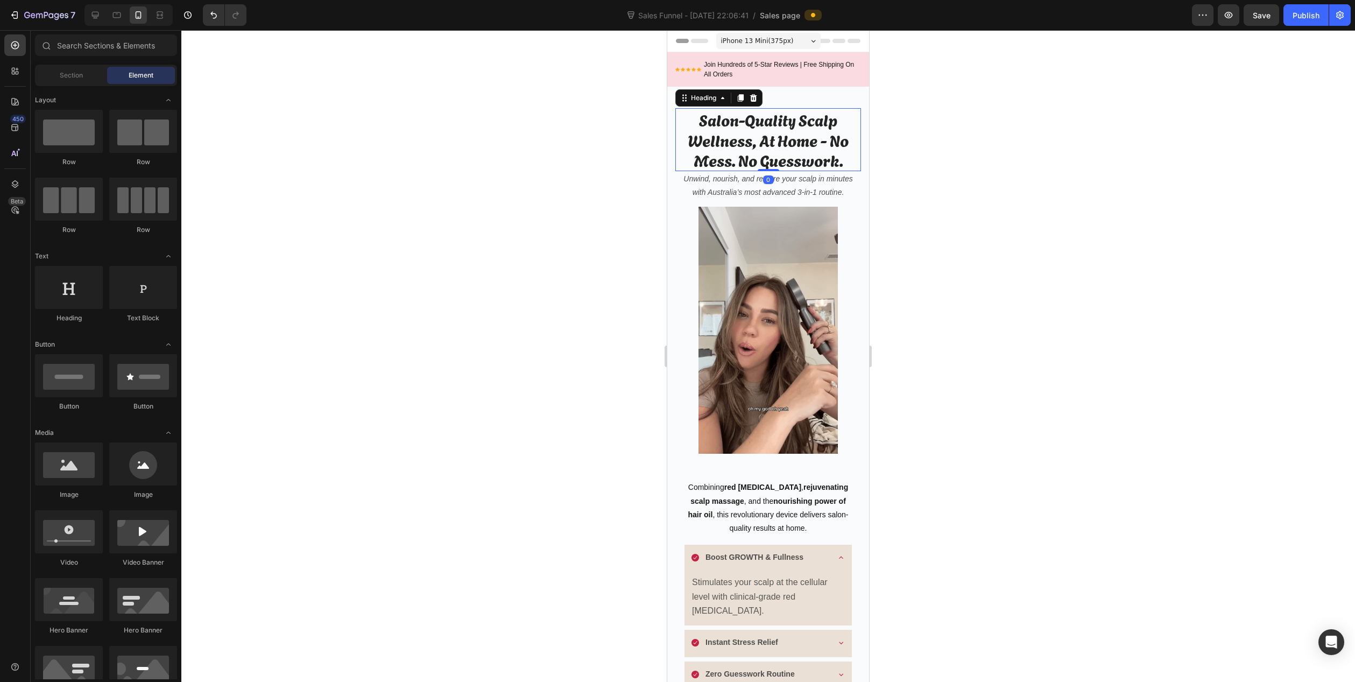
click at [744, 139] on p "Salon-Quality Scalp Wellness, At Home - No Mess. No Guesswork." at bounding box center [767, 139] width 183 height 61
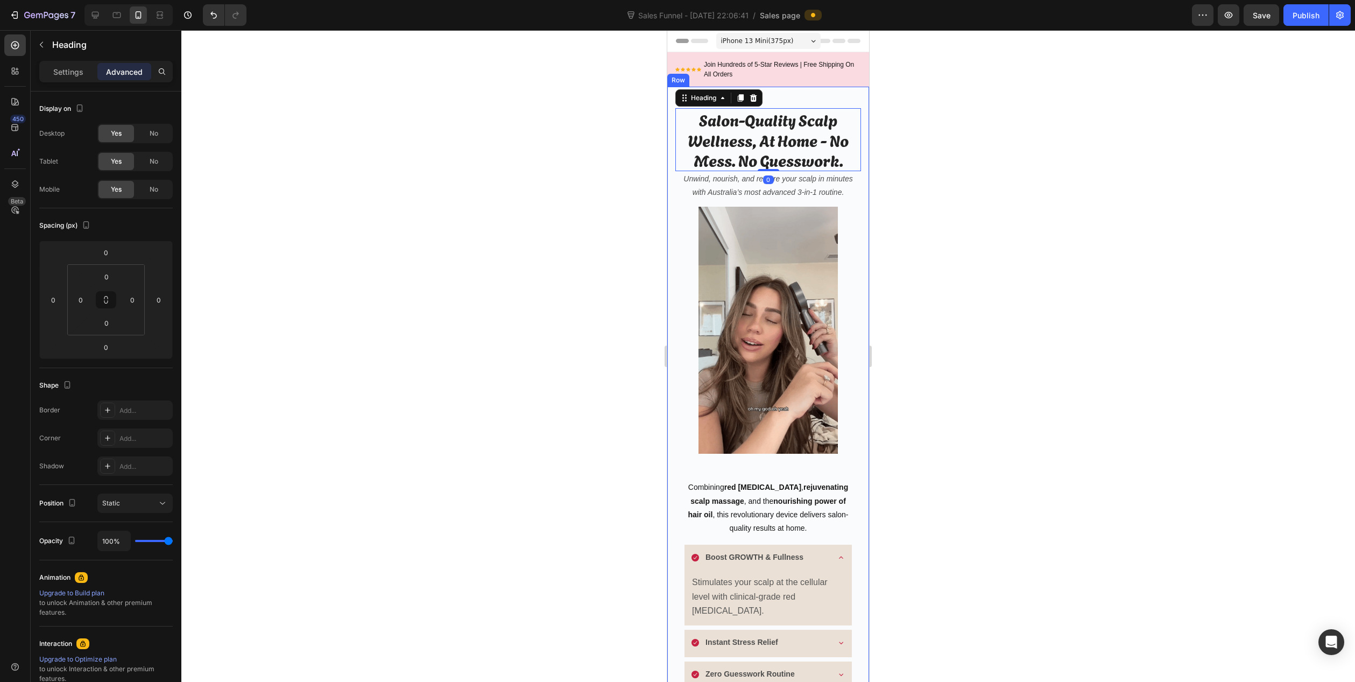
click at [660, 154] on div at bounding box center [767, 356] width 1173 height 652
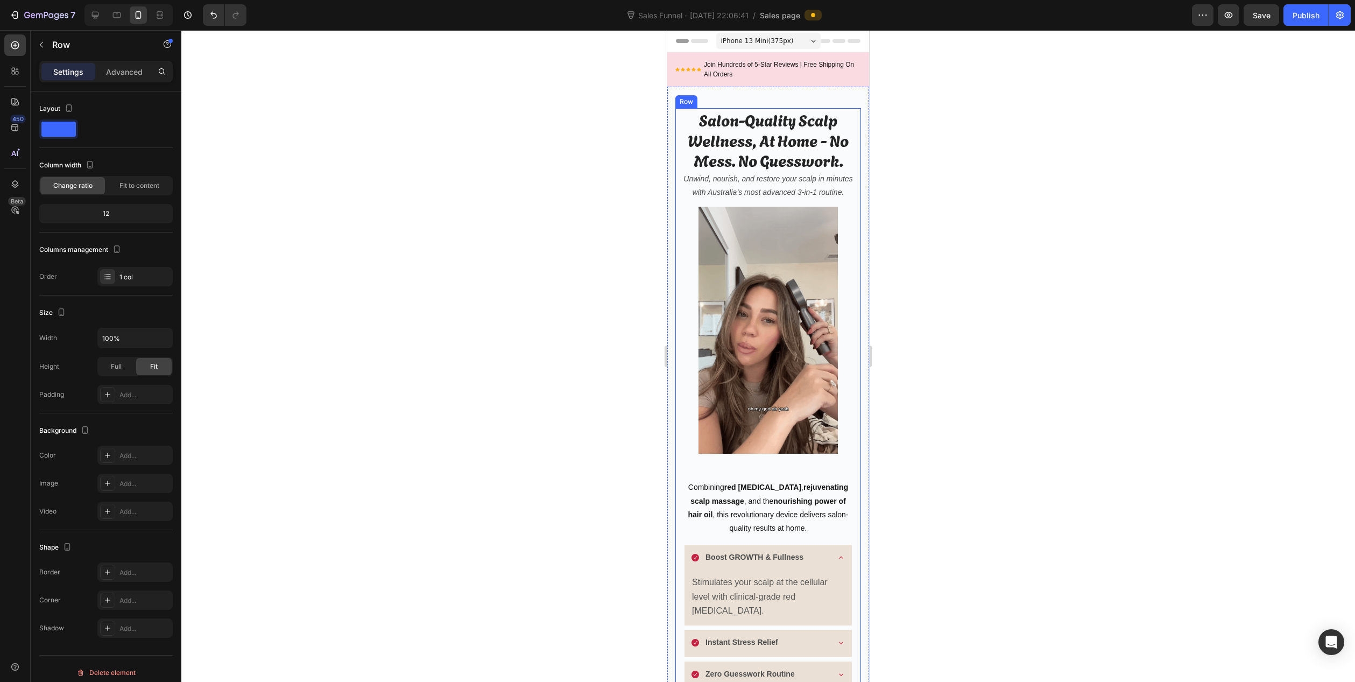
click at [759, 459] on div "Salon-Quality Scalp Wellness, At Home - No Mess. No Guesswork. Heading Unwind, …" at bounding box center [768, 548] width 186 height 881
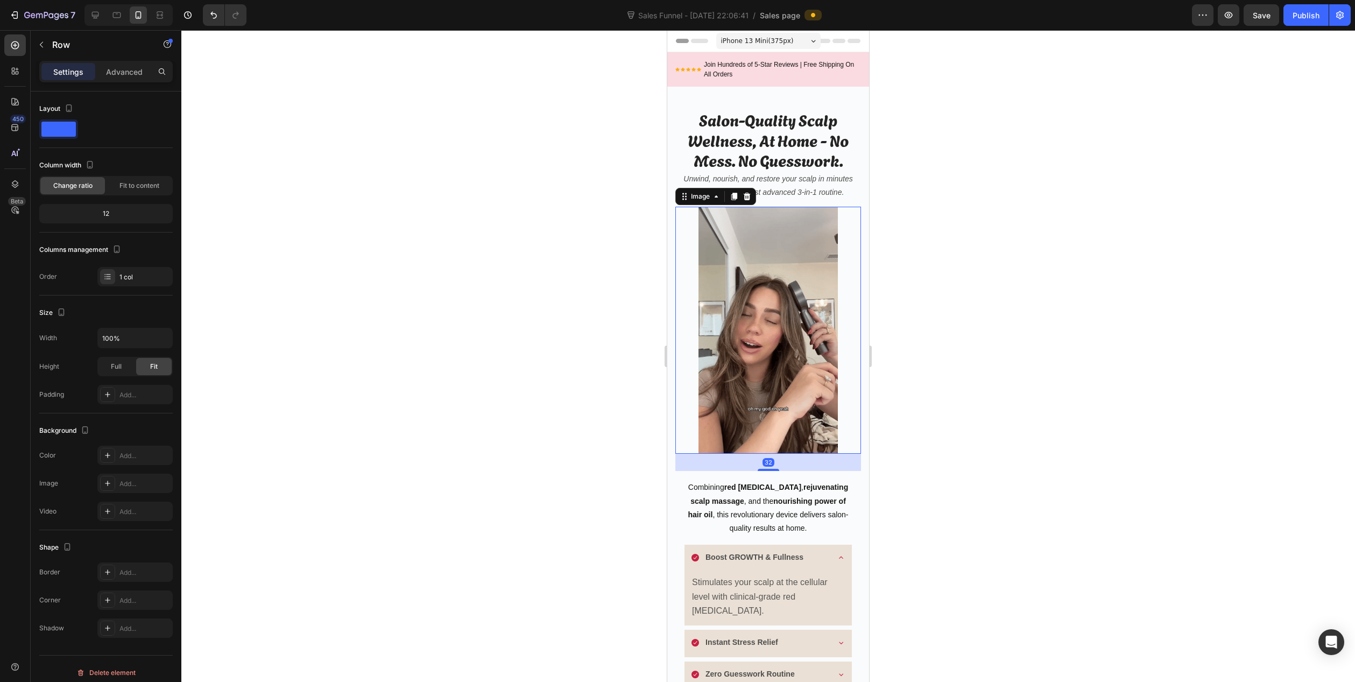
click at [763, 427] on img at bounding box center [767, 330] width 139 height 247
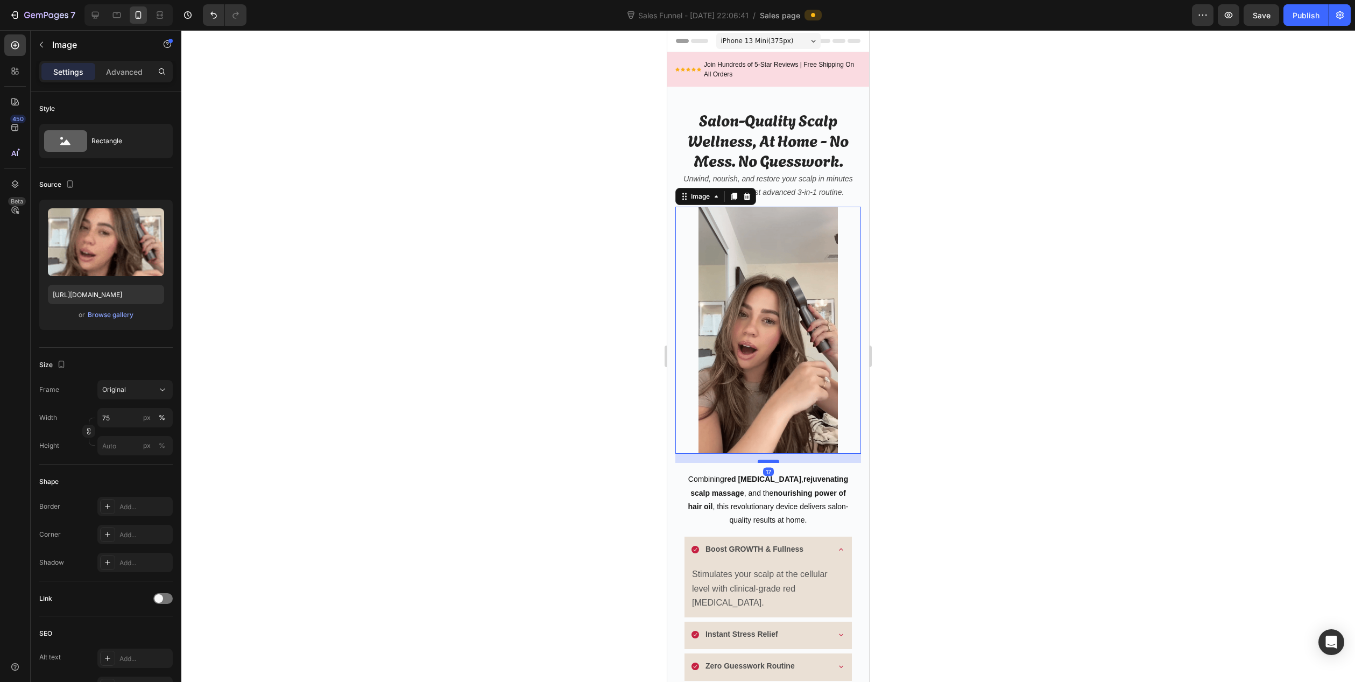
drag, startPoint x: 761, startPoint y: 459, endPoint x: 761, endPoint y: 451, distance: 8.1
click at [761, 459] on div at bounding box center [769, 460] width 22 height 3
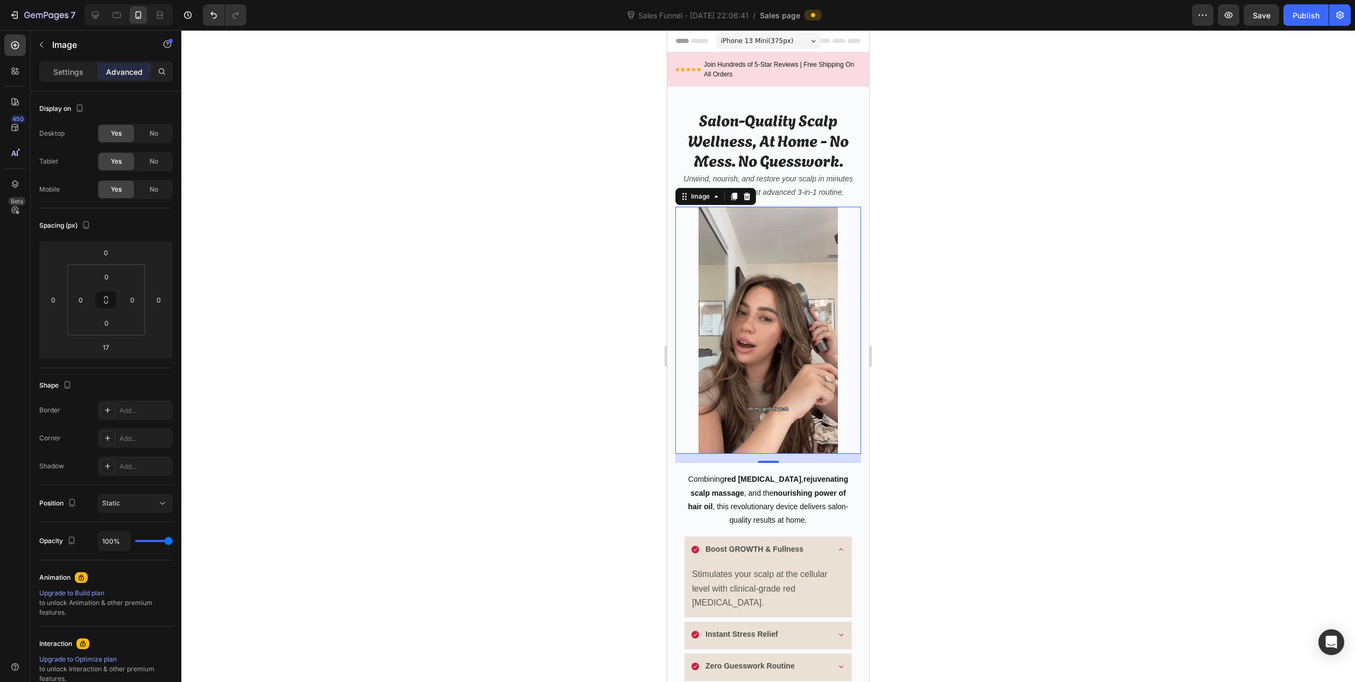
click at [552, 417] on div at bounding box center [767, 356] width 1173 height 652
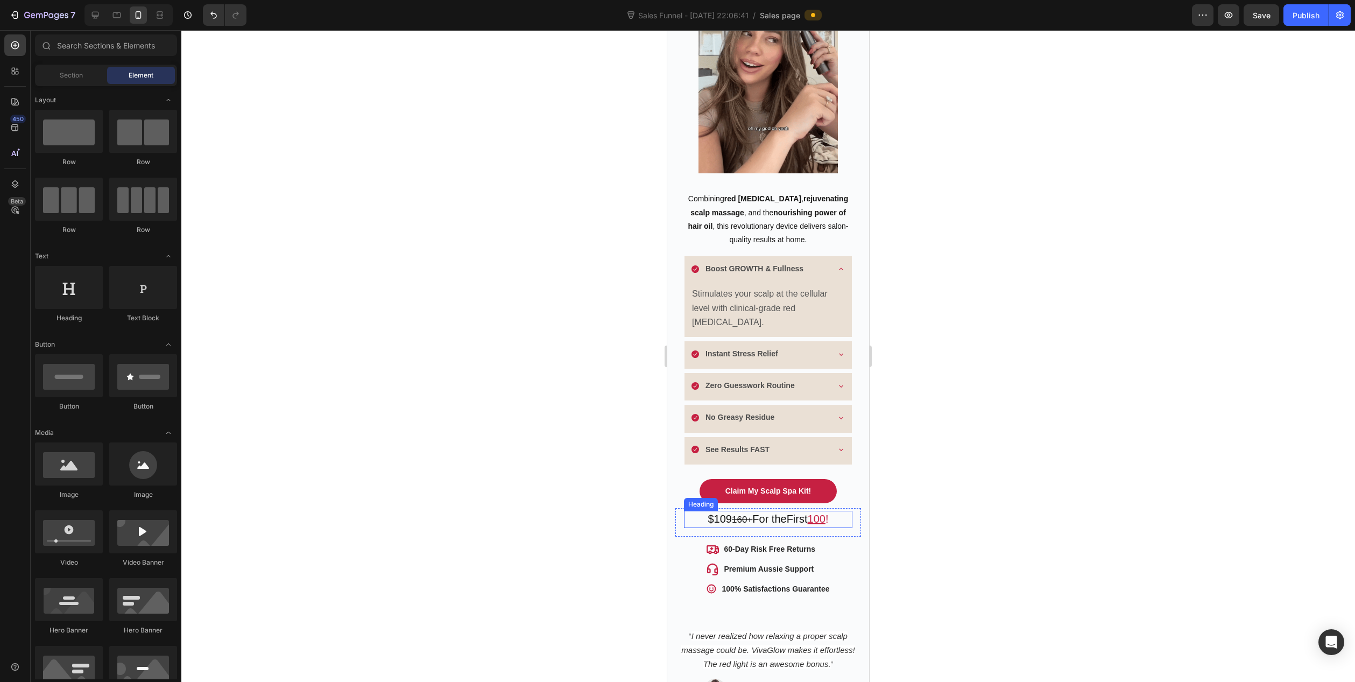
scroll to position [269, 0]
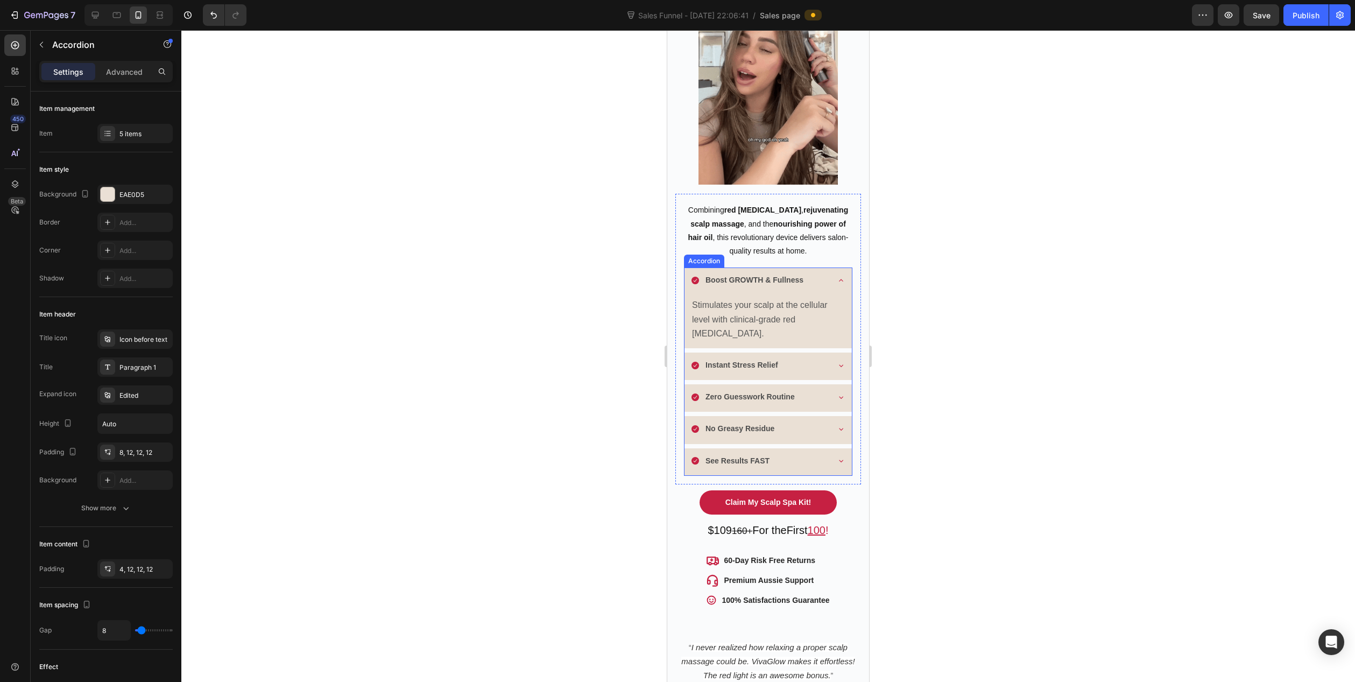
click at [837, 276] on icon at bounding box center [841, 280] width 9 height 9
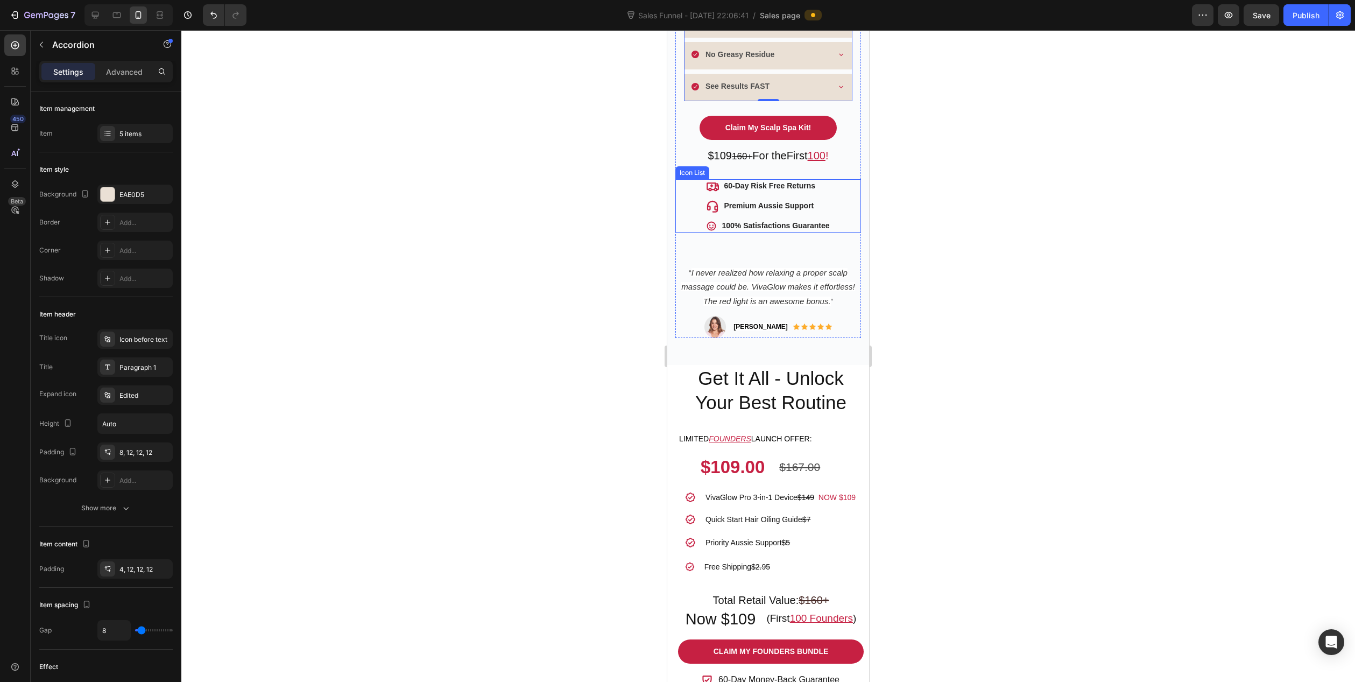
scroll to position [592, 0]
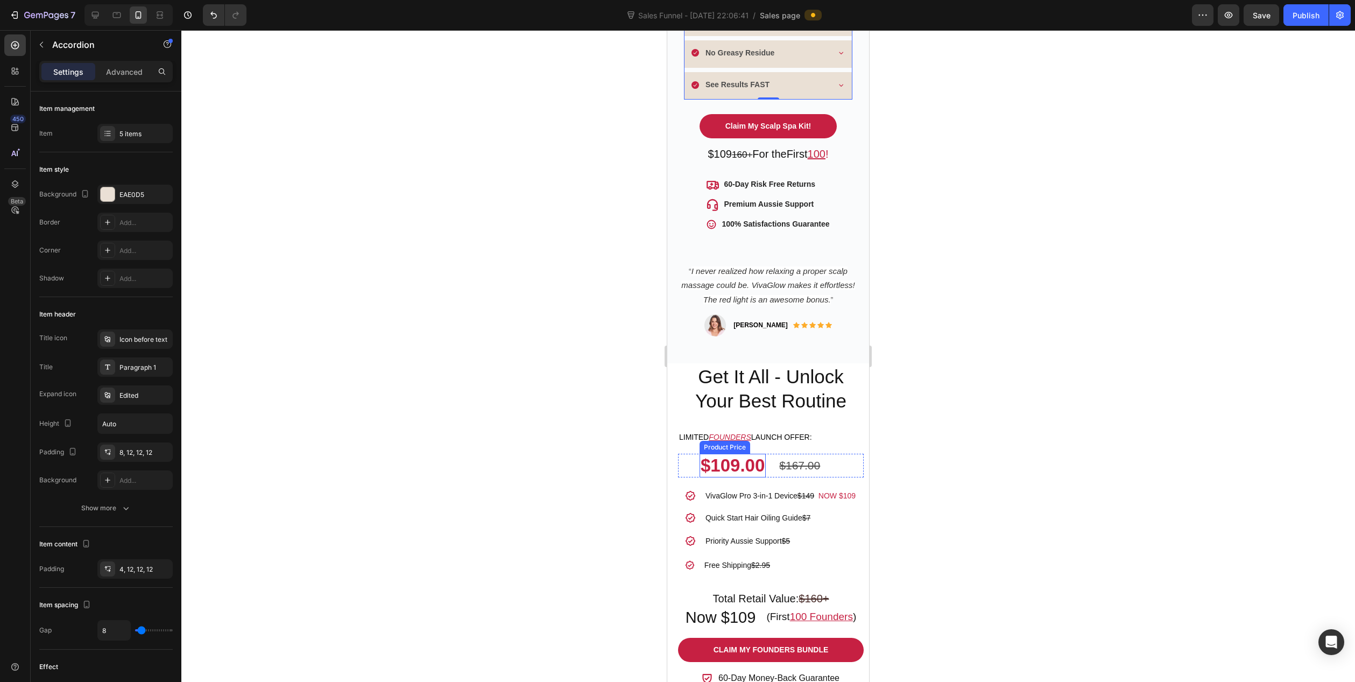
click at [748, 454] on div "$109.00" at bounding box center [732, 466] width 66 height 24
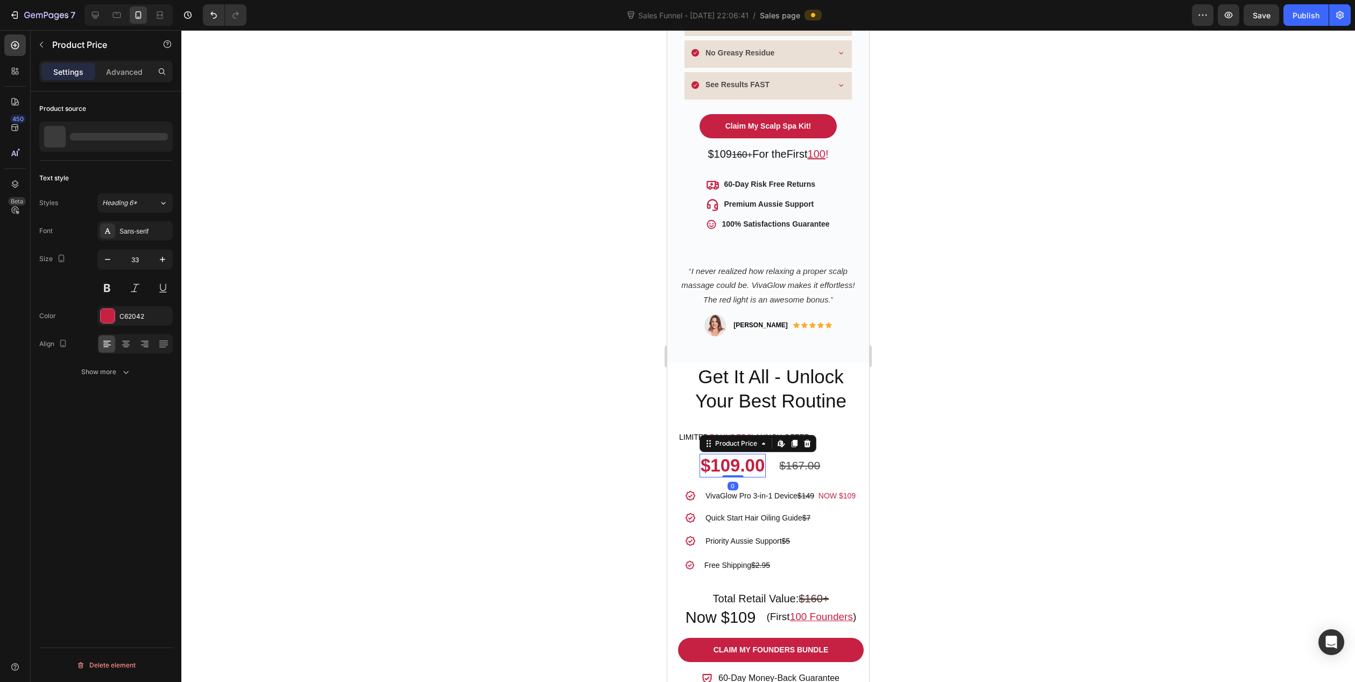
click at [748, 454] on div "$109.00" at bounding box center [732, 466] width 66 height 24
click at [124, 315] on div "C62042" at bounding box center [134, 317] width 31 height 10
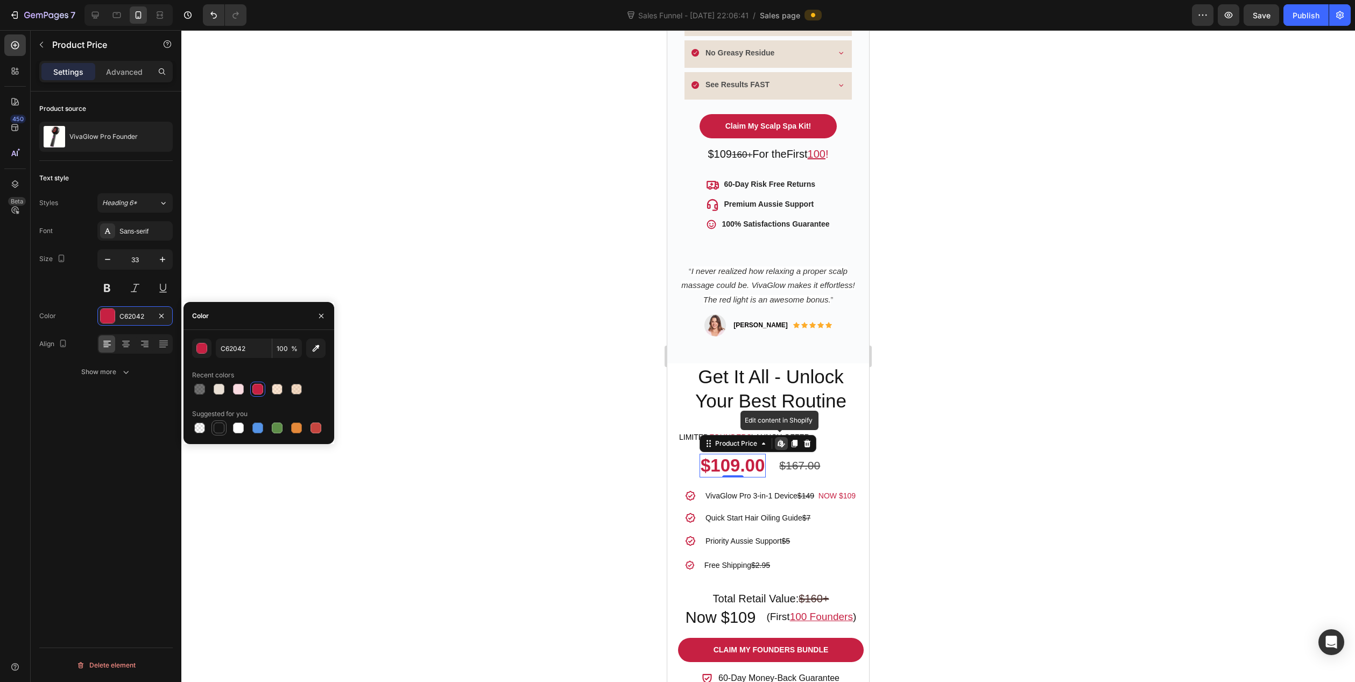
click at [218, 425] on div at bounding box center [219, 427] width 11 height 11
type input "151515"
click at [498, 363] on div at bounding box center [767, 356] width 1173 height 652
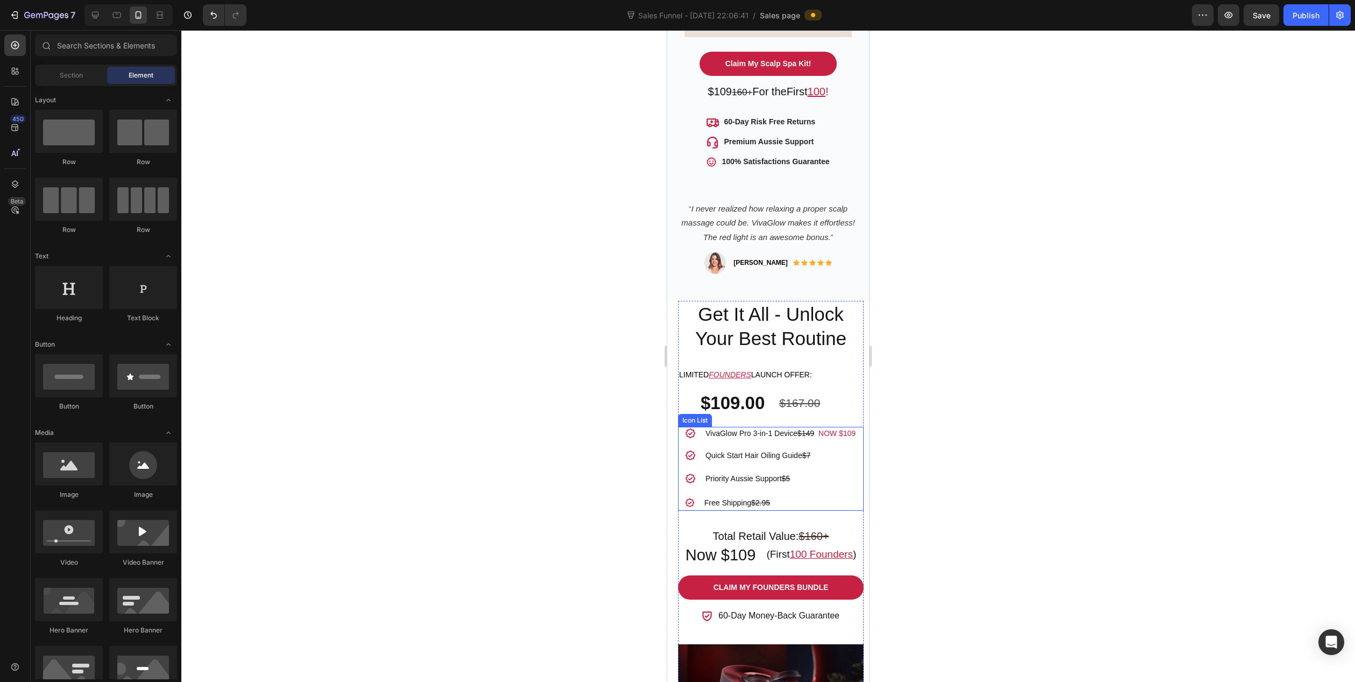
scroll to position [753, 0]
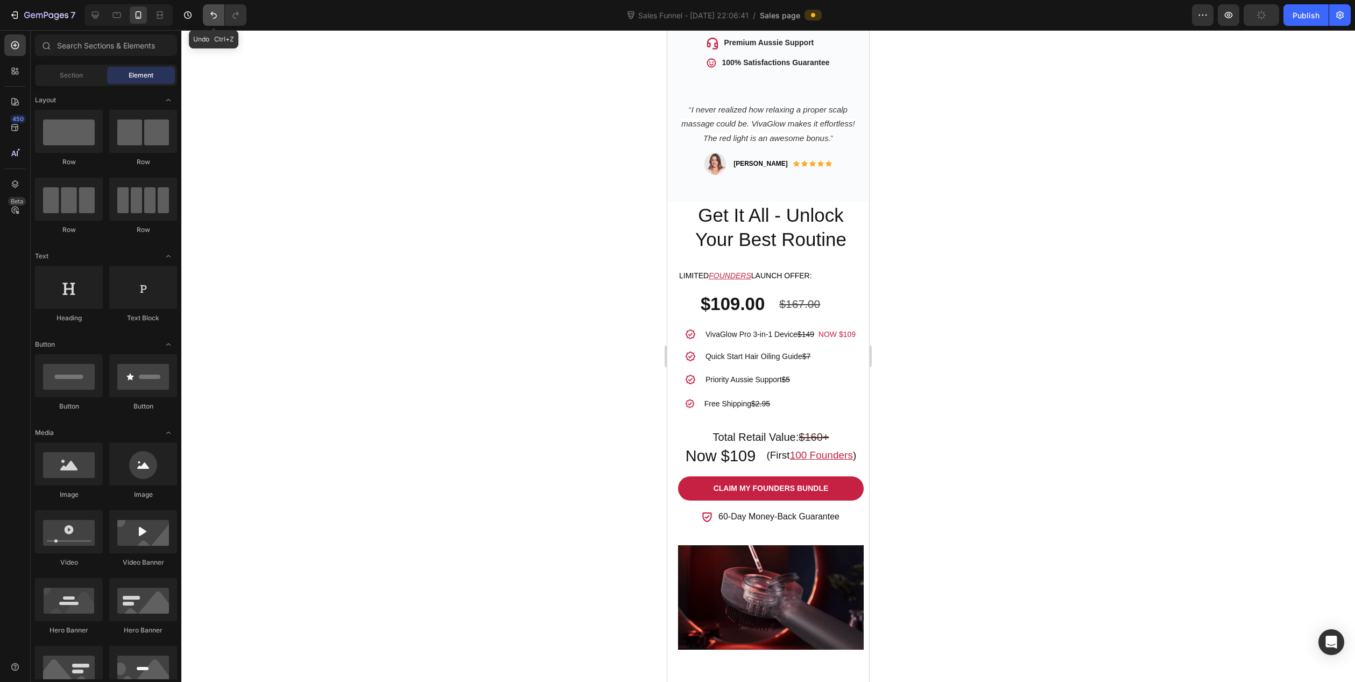
click at [218, 20] on button "Undo/Redo" at bounding box center [214, 15] width 22 height 22
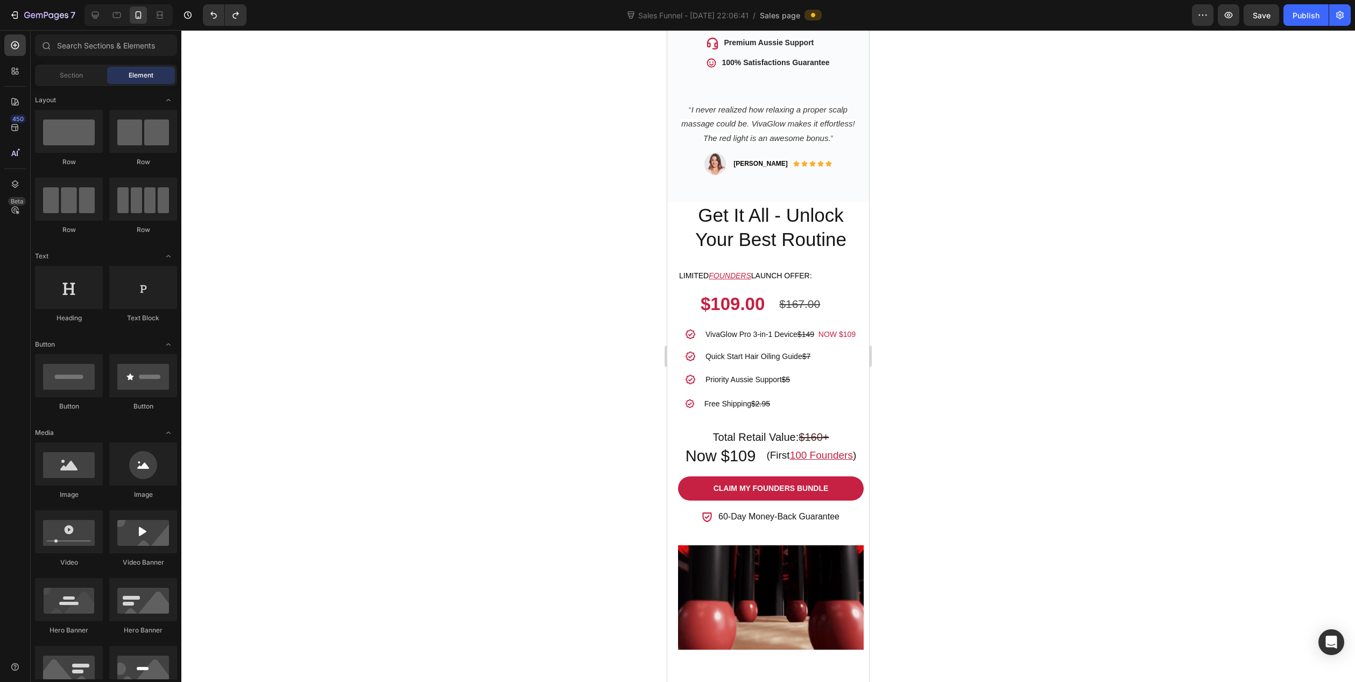
click at [544, 394] on div at bounding box center [767, 356] width 1173 height 652
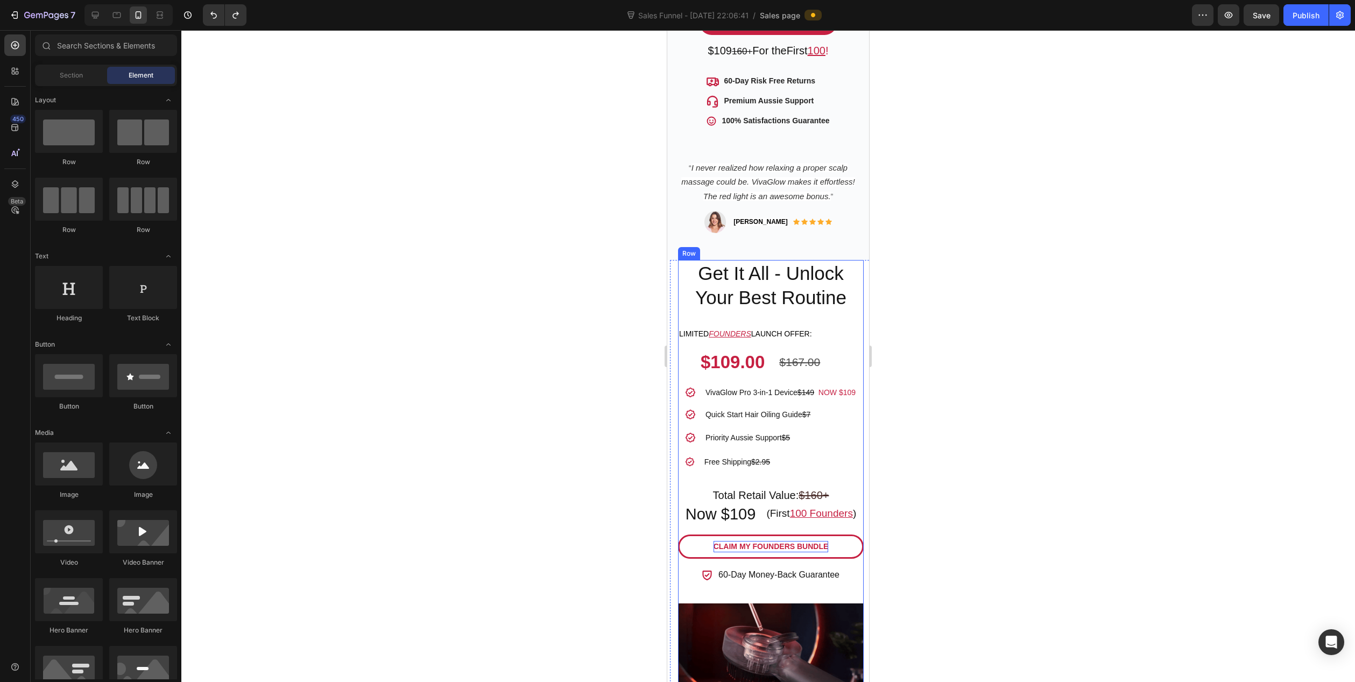
scroll to position [699, 0]
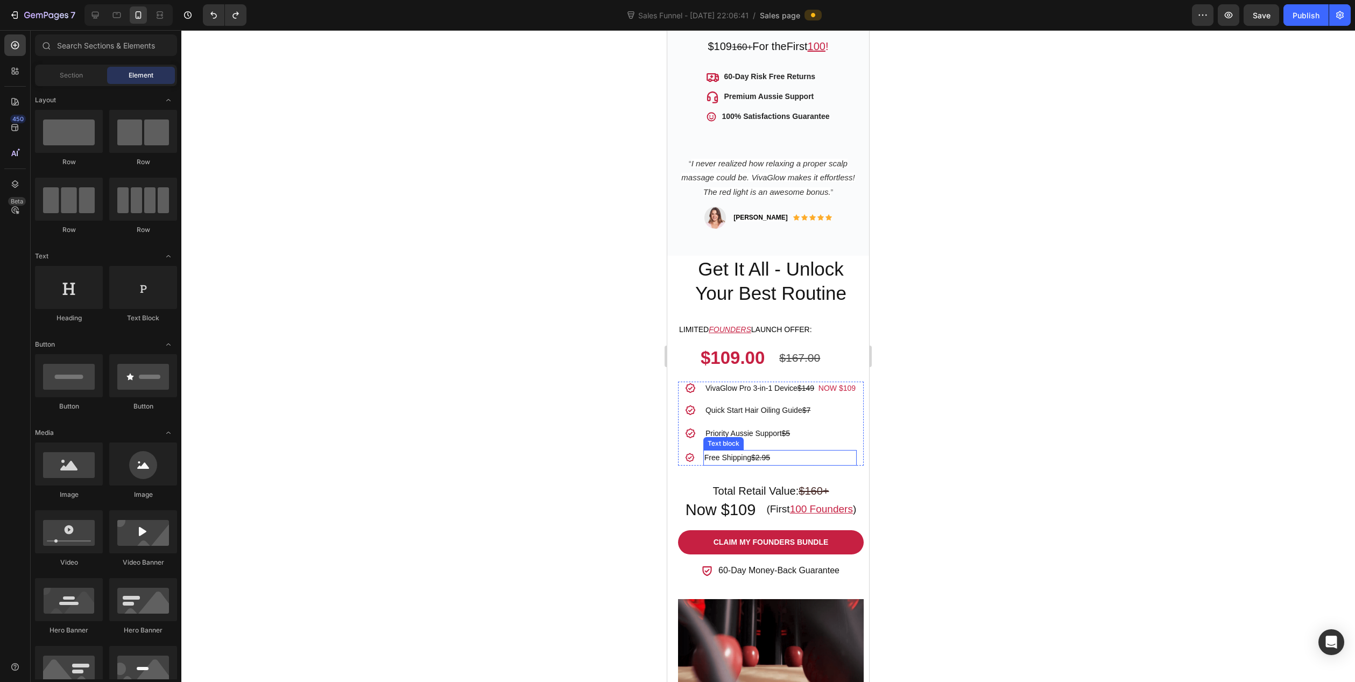
click at [797, 453] on p "Free Shipping $2.95" at bounding box center [779, 457] width 151 height 13
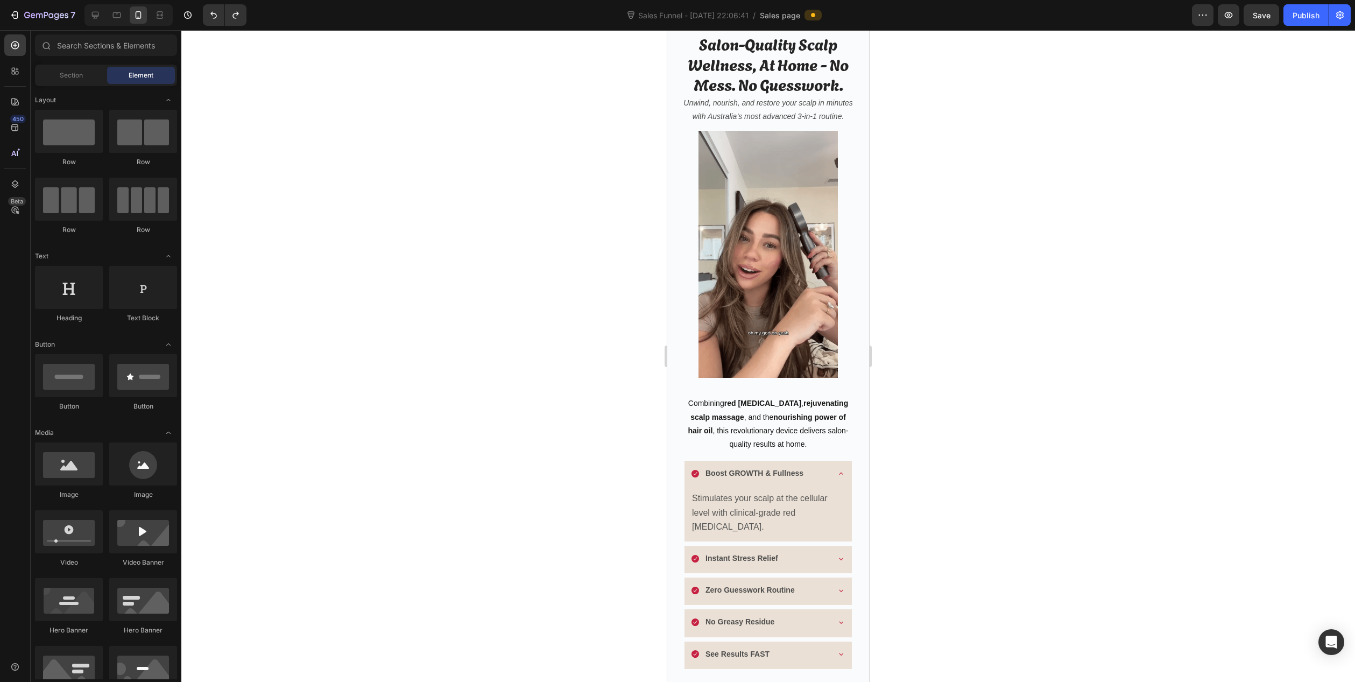
scroll to position [269, 0]
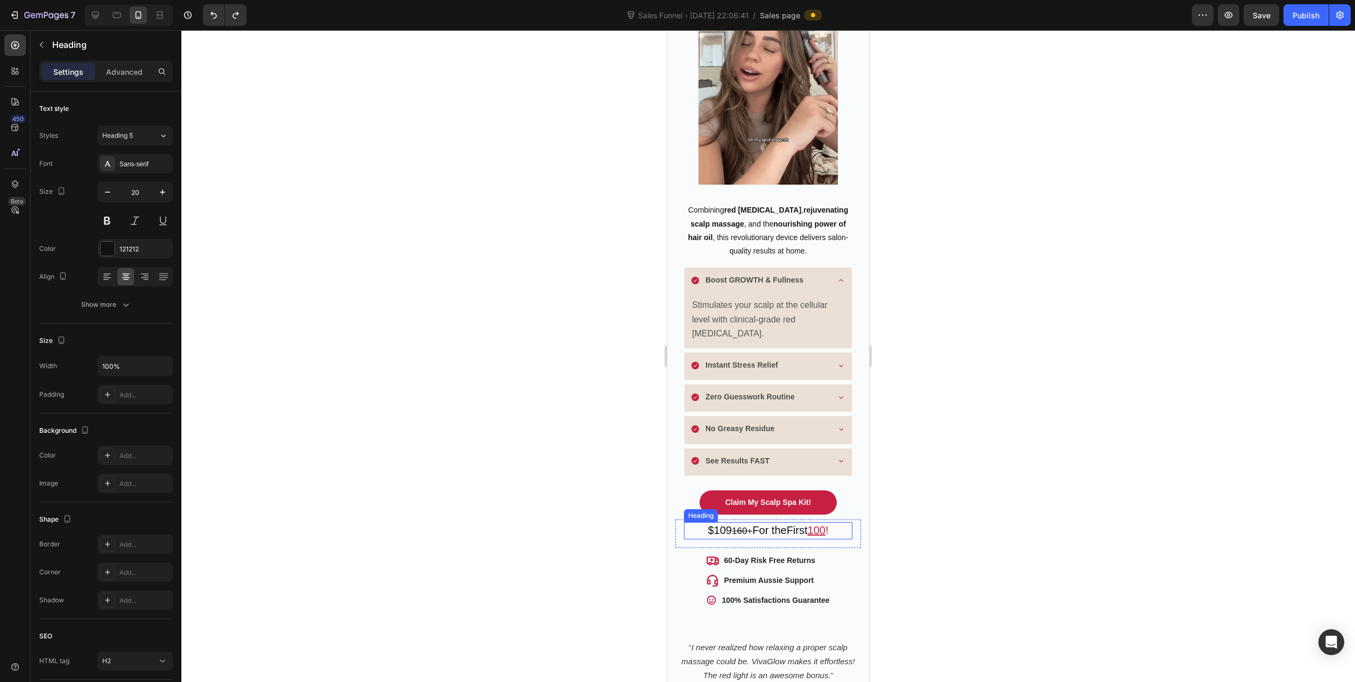
click at [732, 526] on s "160+" at bounding box center [742, 531] width 20 height 10
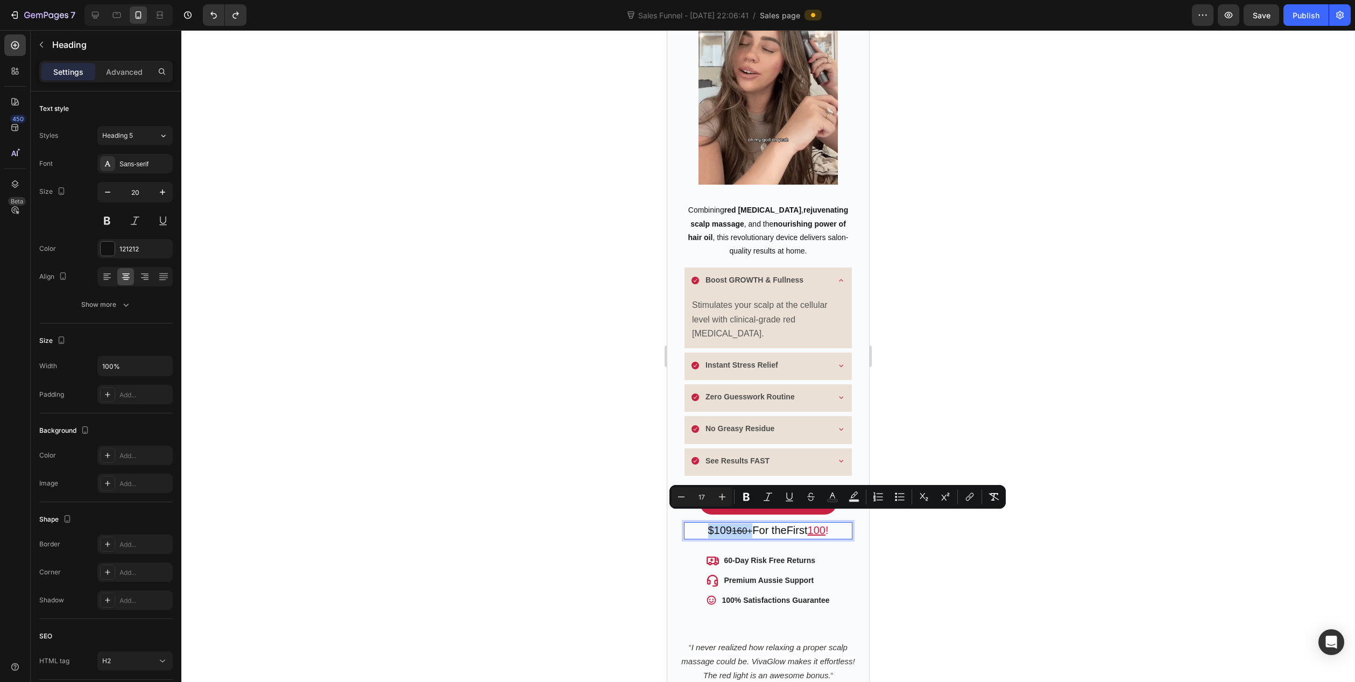
drag, startPoint x: 744, startPoint y: 519, endPoint x: 699, endPoint y: 518, distance: 45.2
click at [699, 523] on p "$109 160+ For the First 100 !" at bounding box center [768, 530] width 166 height 15
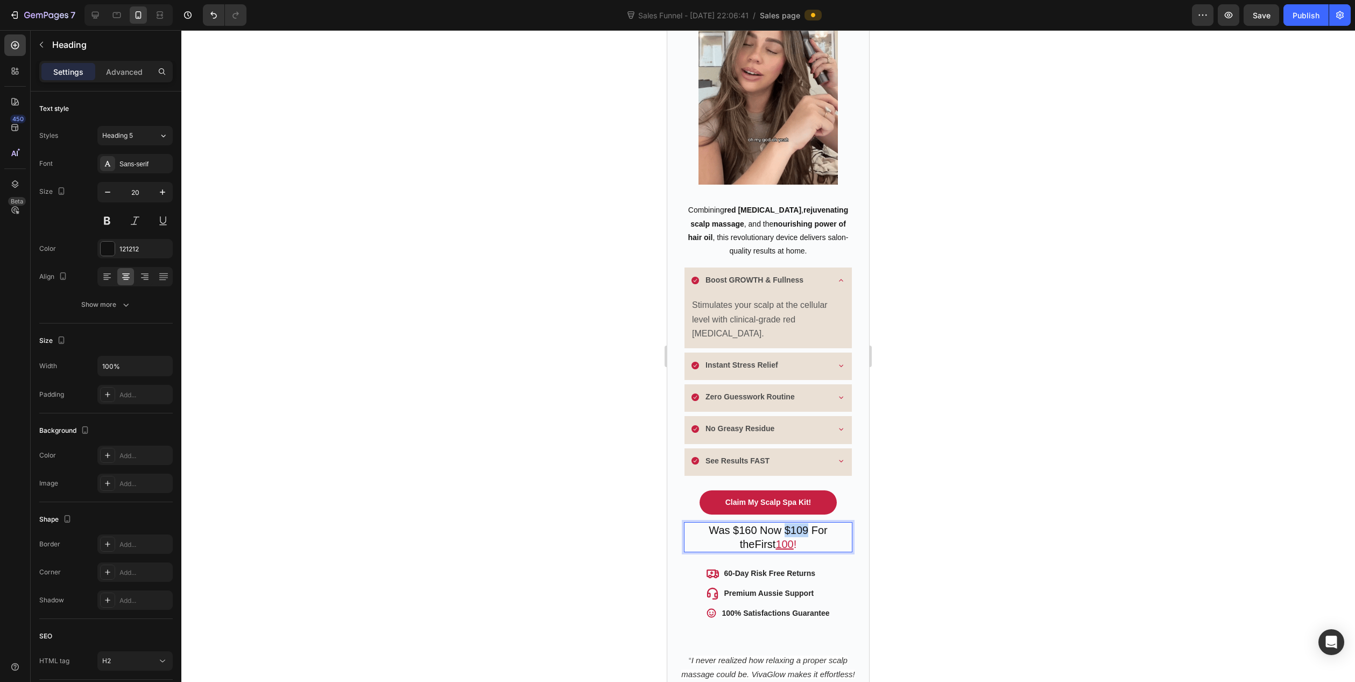
drag, startPoint x: 773, startPoint y: 517, endPoint x: 792, endPoint y: 518, distance: 19.4
click at [792, 523] on p "Was $160 Now $109 For the First 100 !" at bounding box center [768, 537] width 166 height 28
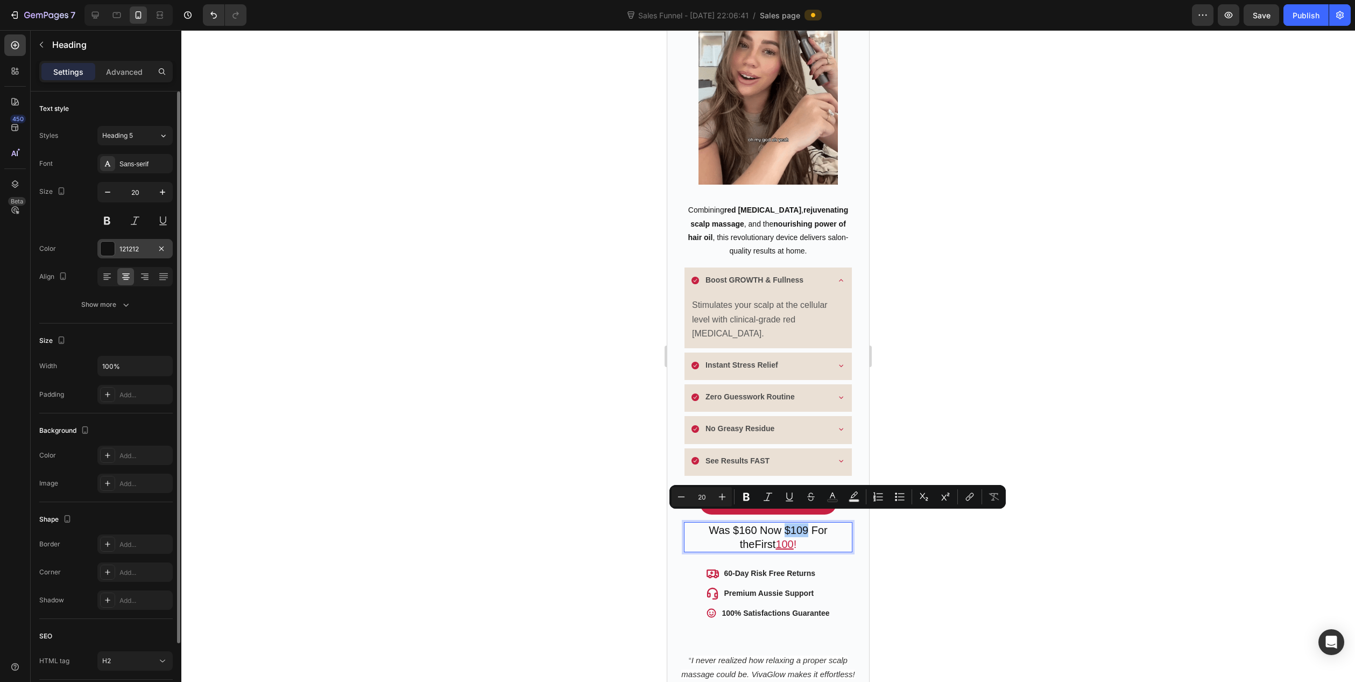
click at [126, 249] on div "121212" at bounding box center [134, 249] width 31 height 10
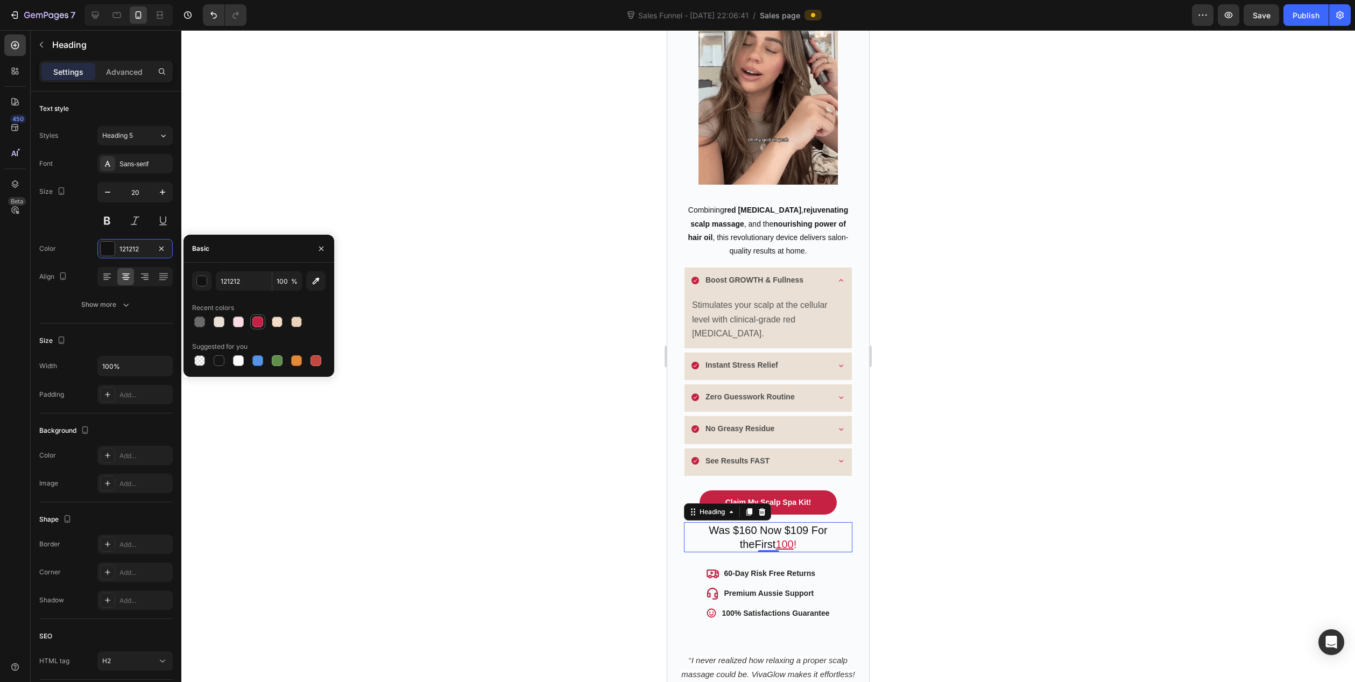
click at [259, 322] on div at bounding box center [257, 321] width 11 height 11
type input "C62042"
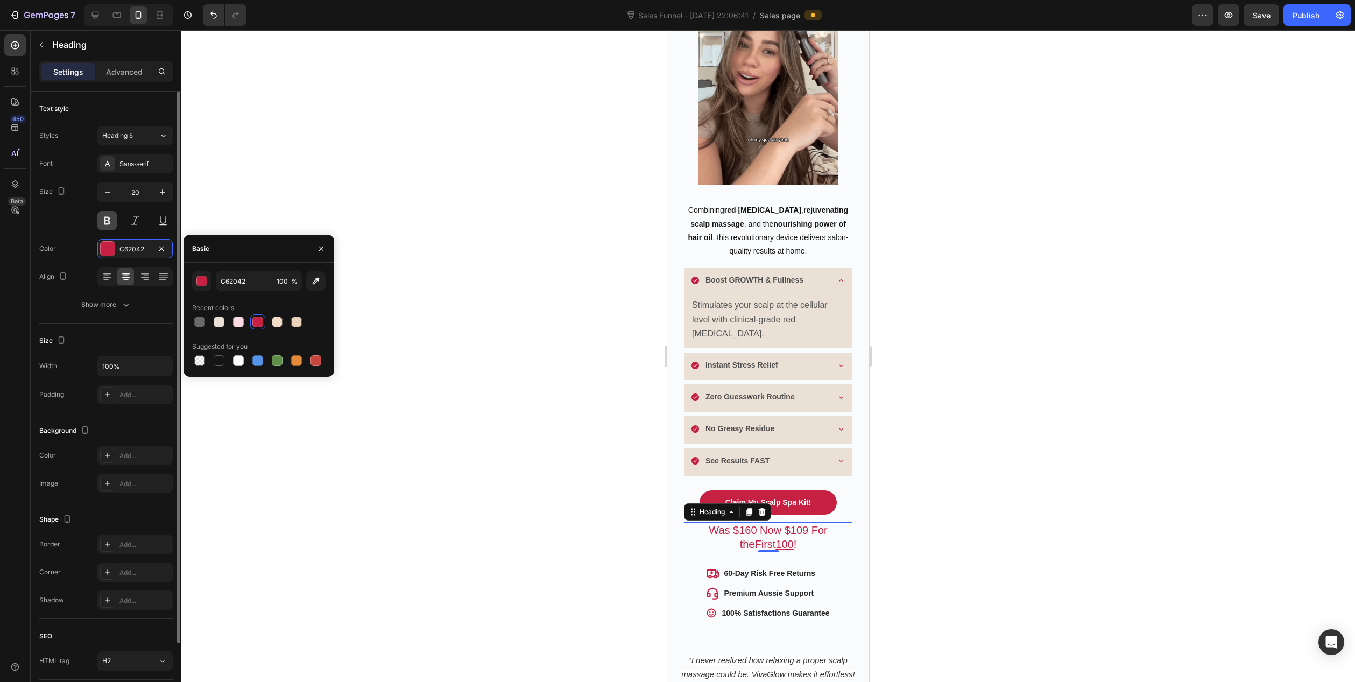
click at [110, 222] on button at bounding box center [106, 220] width 19 height 19
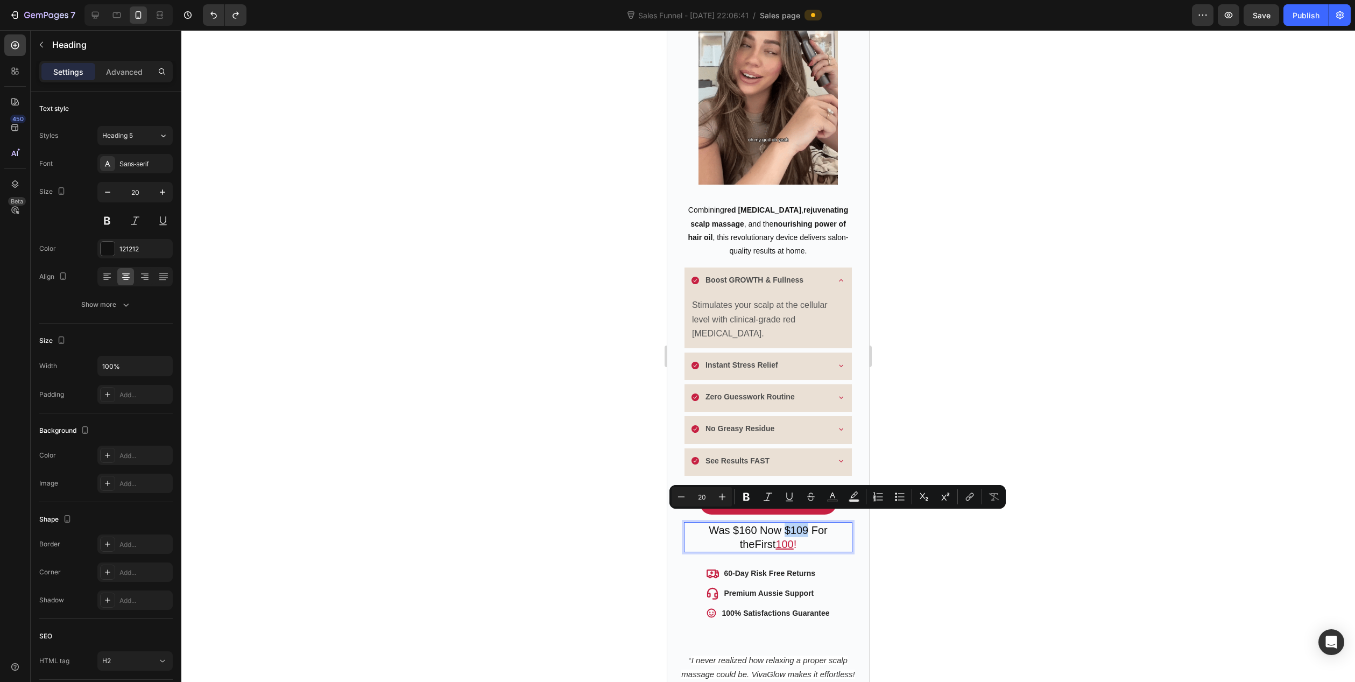
drag, startPoint x: 772, startPoint y: 518, endPoint x: 793, endPoint y: 519, distance: 21.0
click at [793, 523] on p "Was $160 Now $109 For the First 100 !" at bounding box center [768, 537] width 166 height 28
click at [740, 495] on button "Bold" at bounding box center [746, 496] width 19 height 19
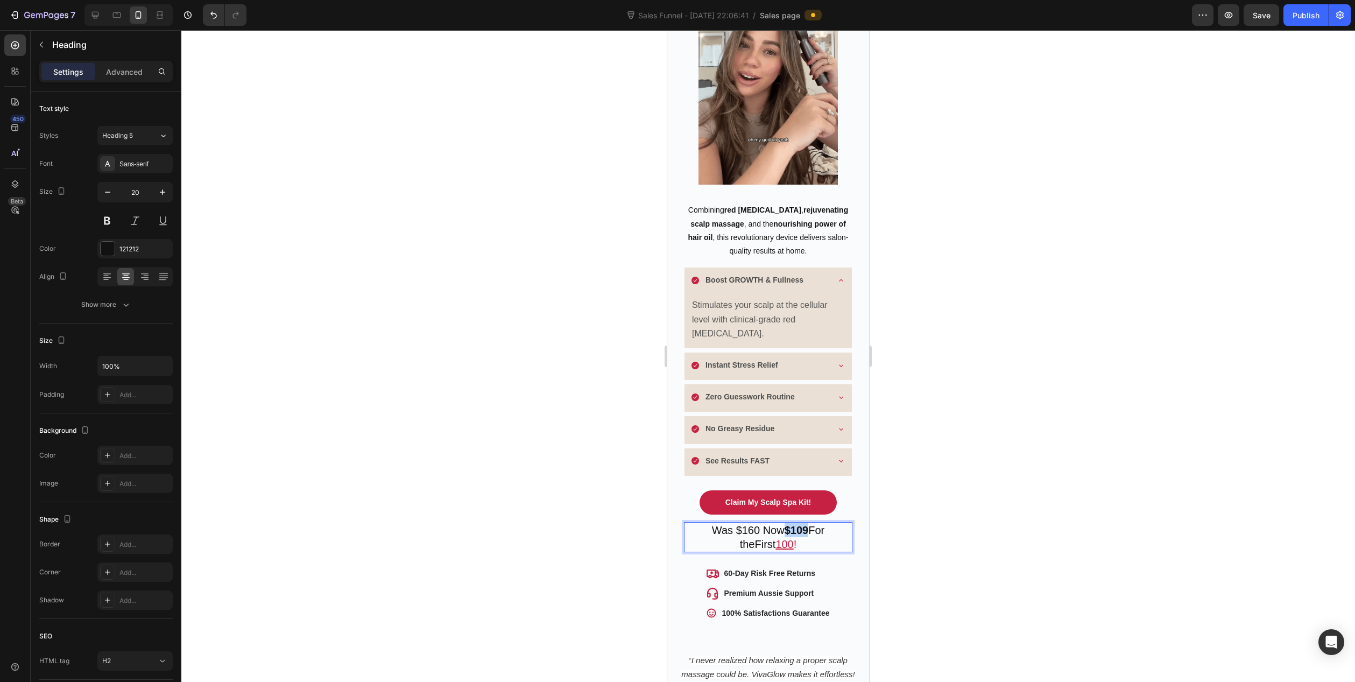
drag, startPoint x: 772, startPoint y: 521, endPoint x: 795, endPoint y: 519, distance: 22.7
click at [795, 524] on strong "$109" at bounding box center [796, 530] width 24 height 12
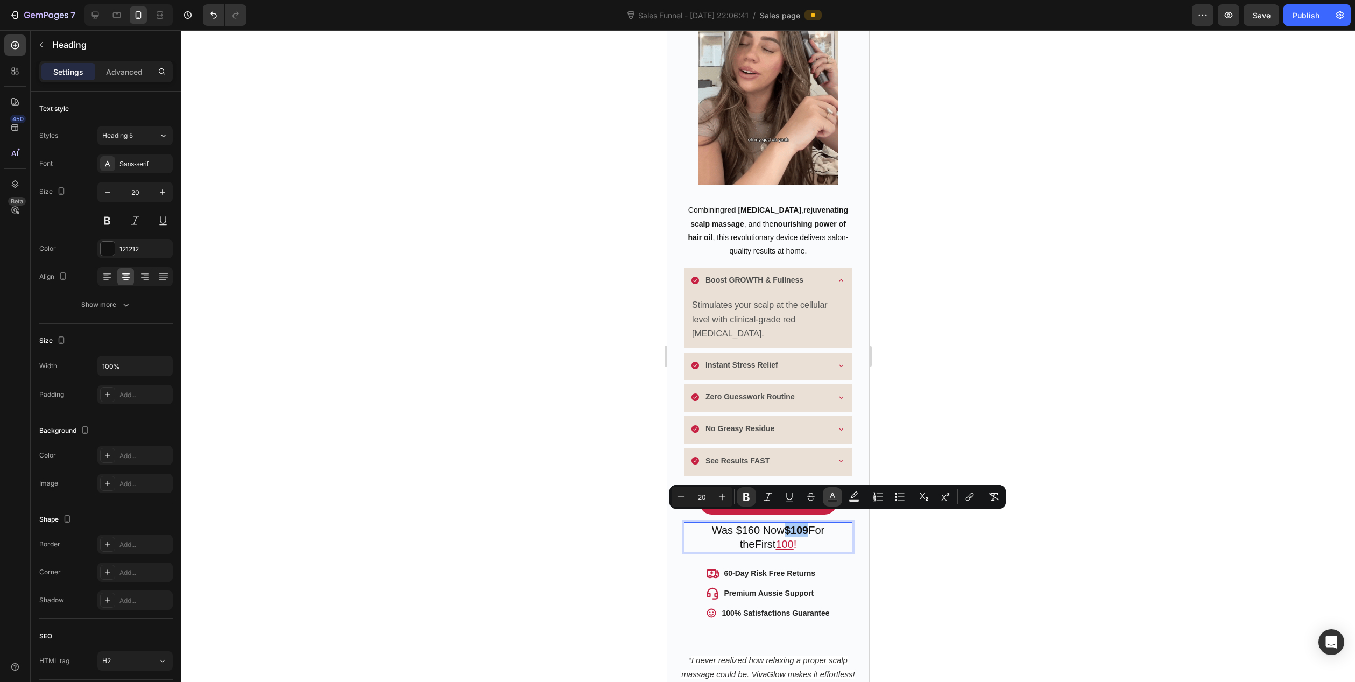
click at [826, 494] on button "Text Color" at bounding box center [832, 496] width 19 height 19
type input "121212"
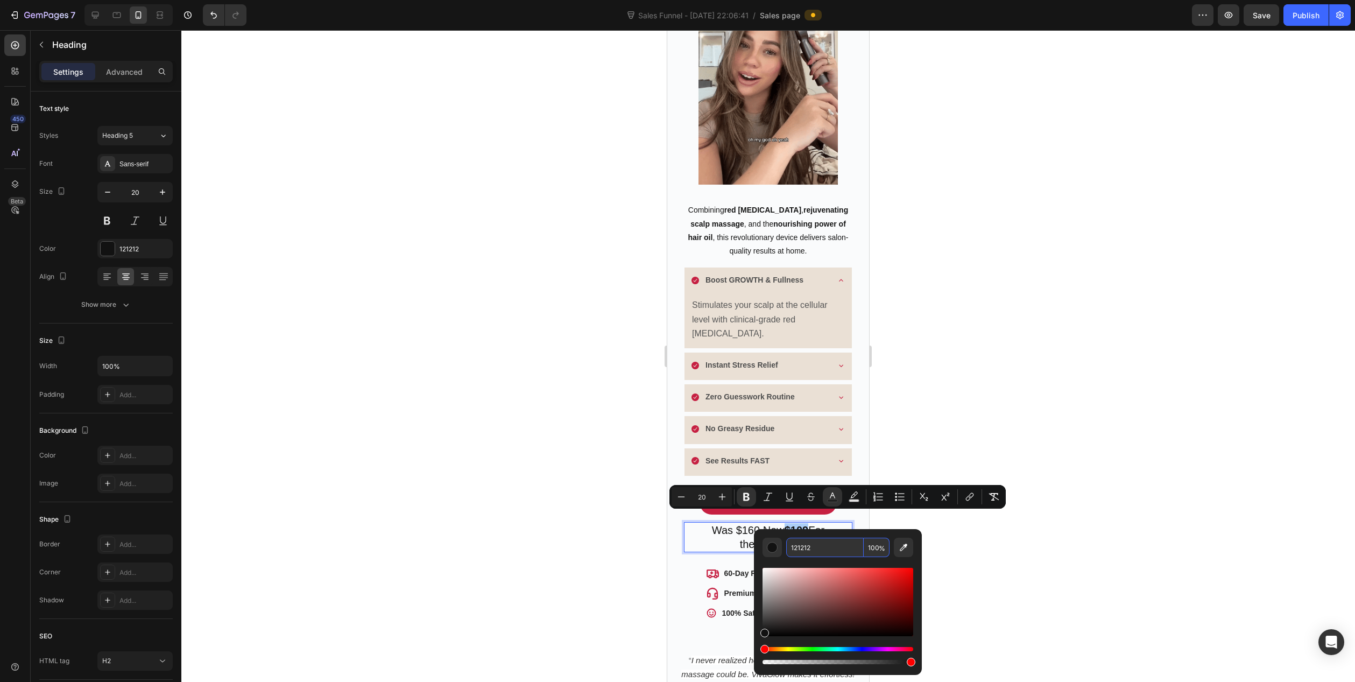
click at [824, 546] on input "121212" at bounding box center [824, 546] width 77 height 19
click at [532, 547] on div at bounding box center [767, 356] width 1173 height 652
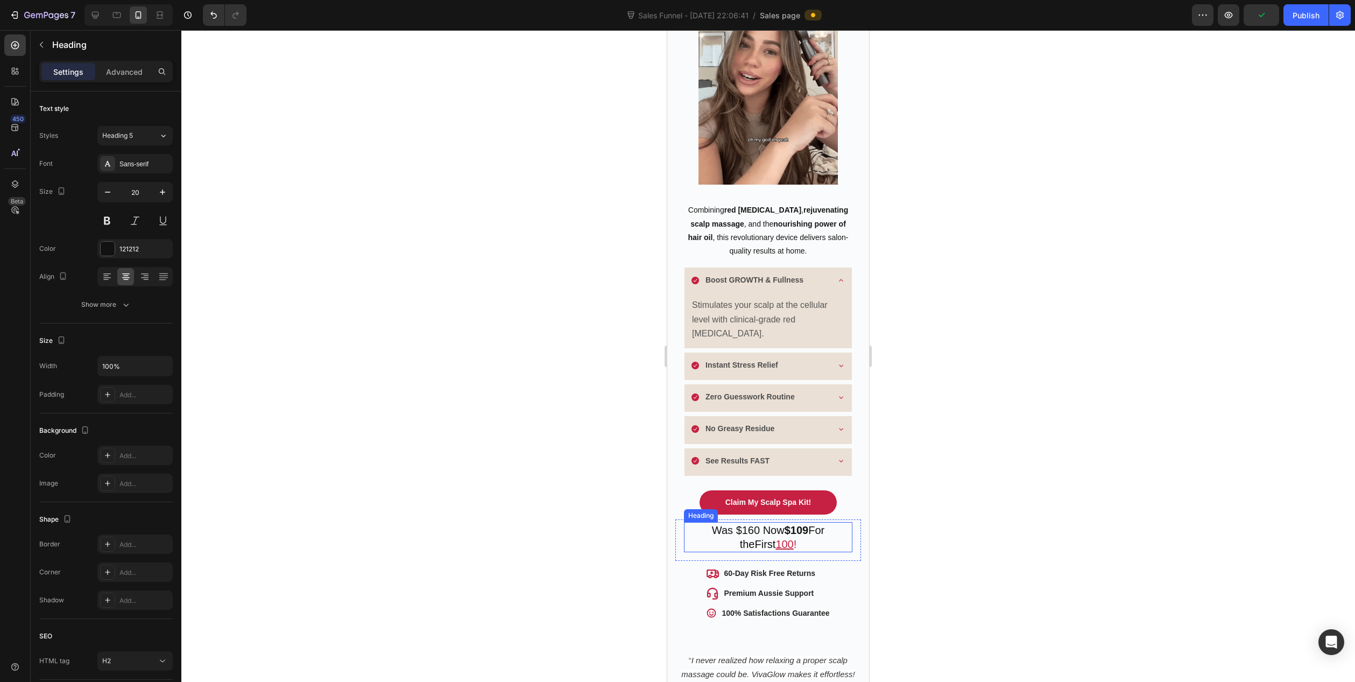
click at [747, 523] on p "Was $160 Now $109 For the First 100 !" at bounding box center [768, 537] width 166 height 28
click at [746, 523] on p "Was $160 Now $109 For the First 100 !" at bounding box center [768, 537] width 166 height 28
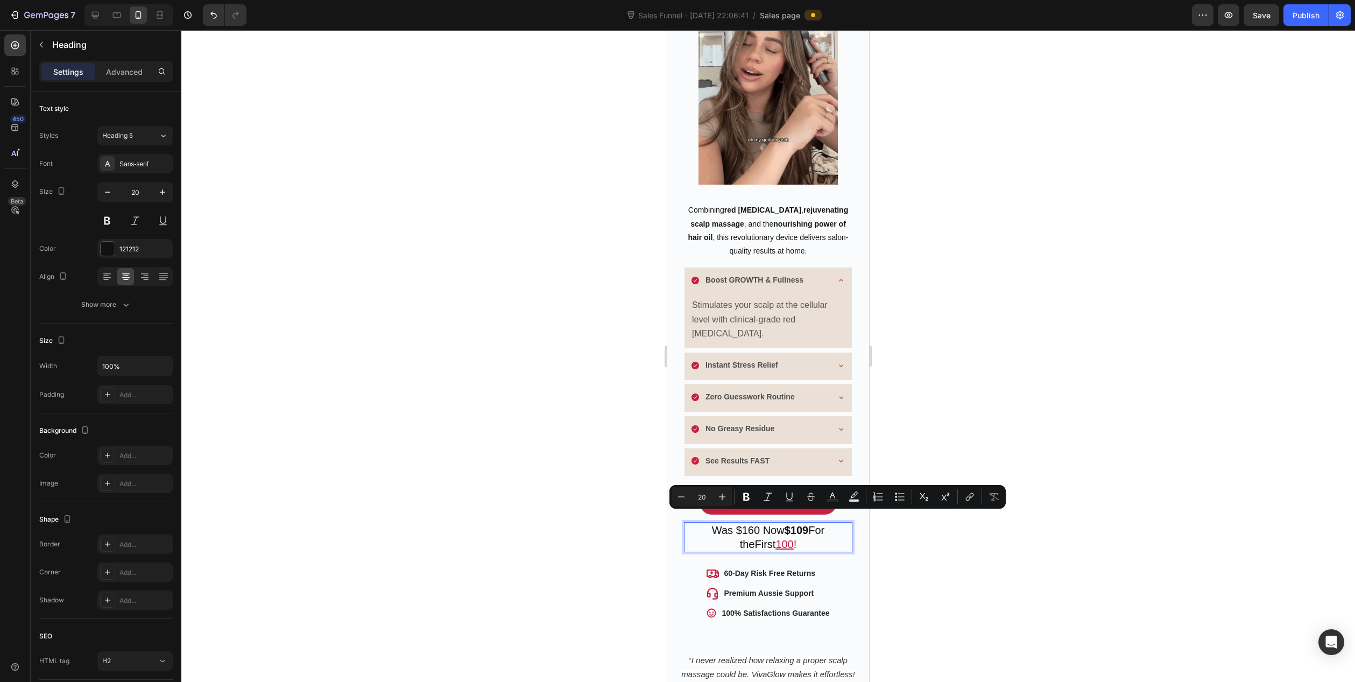
drag, startPoint x: 746, startPoint y: 520, endPoint x: 774, endPoint y: 519, distance: 27.5
click at [774, 523] on p "Was $160 Now $109 For the First 100 !" at bounding box center [768, 537] width 166 height 28
click at [745, 496] on icon "Editor contextual toolbar" at bounding box center [746, 496] width 11 height 11
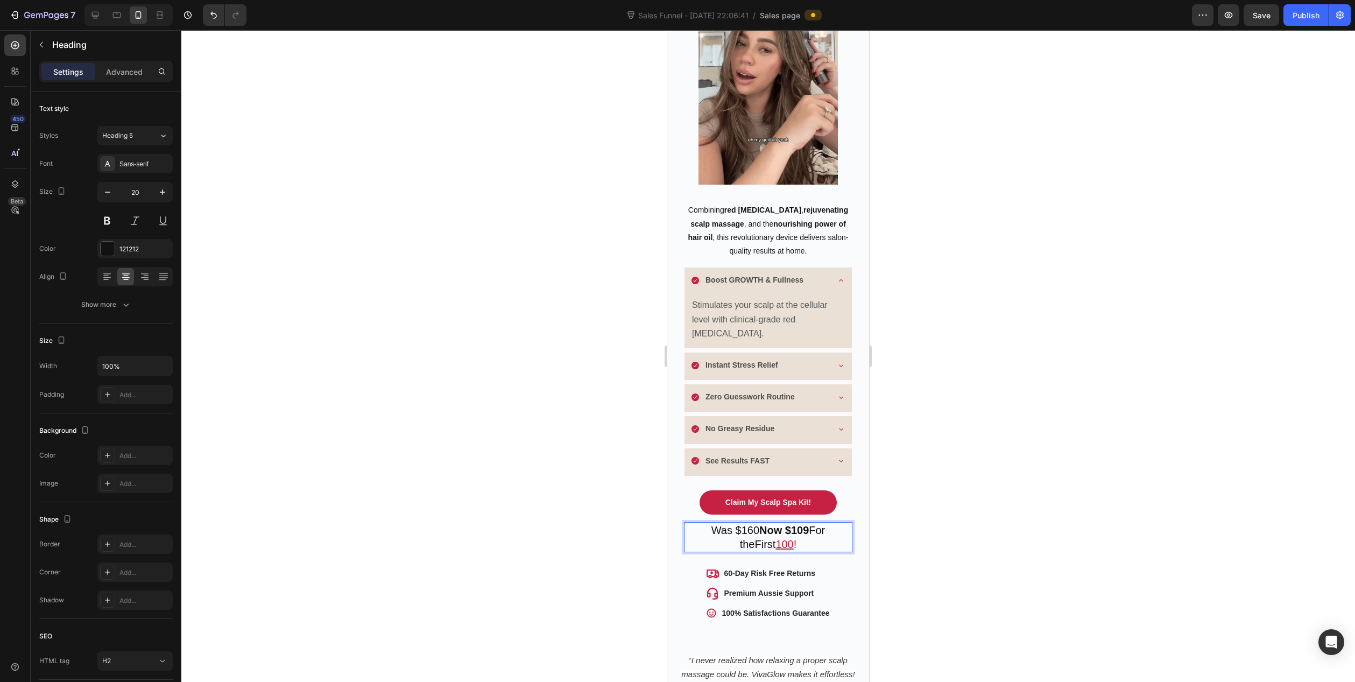
click at [776, 538] on u "100" at bounding box center [784, 544] width 18 height 12
drag, startPoint x: 767, startPoint y: 535, endPoint x: 787, endPoint y: 532, distance: 20.7
click at [787, 532] on p "Was $160 Now $109 For the First 100 !" at bounding box center [768, 537] width 166 height 28
click at [744, 497] on p "Claim My Scalp Spa Kit!" at bounding box center [768, 502] width 86 height 11
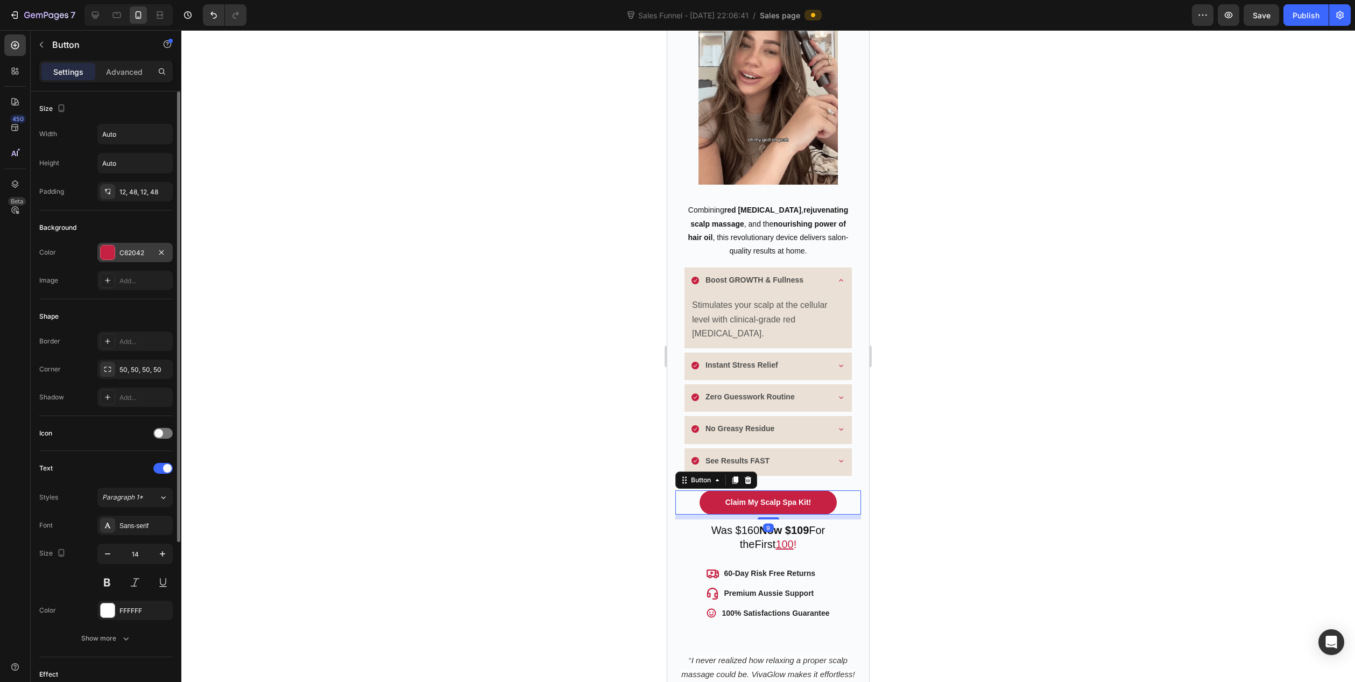
click at [135, 251] on div "C62042" at bounding box center [134, 253] width 31 height 10
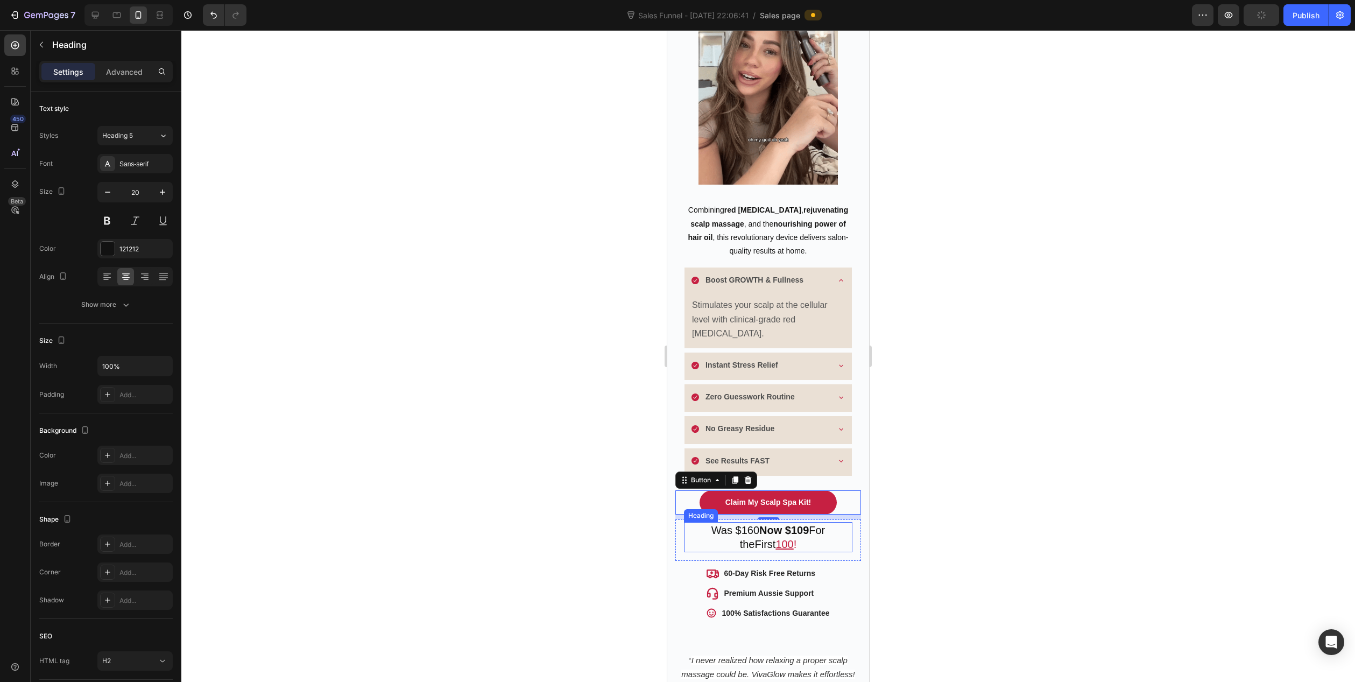
click at [770, 524] on strong "Now $109" at bounding box center [783, 530] width 49 height 12
drag, startPoint x: 749, startPoint y: 519, endPoint x: 767, endPoint y: 519, distance: 17.2
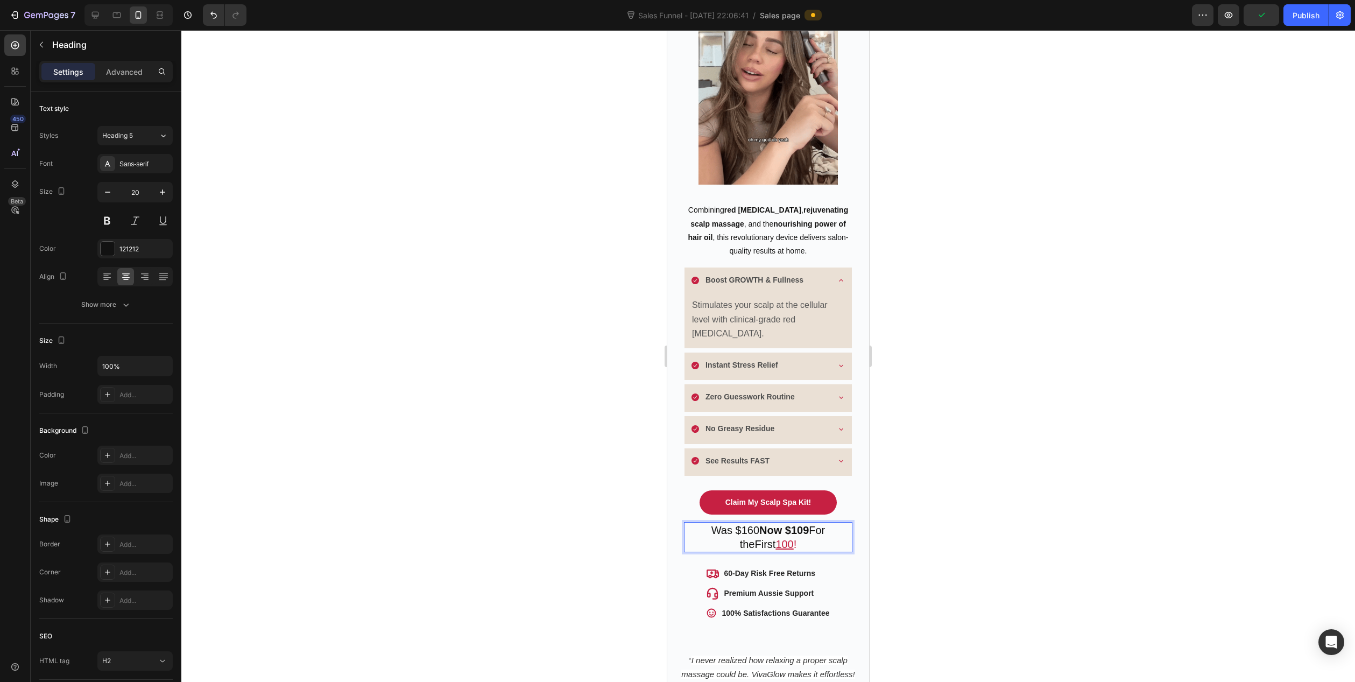
click at [759, 524] on strong "Now $109" at bounding box center [783, 530] width 49 height 12
drag, startPoint x: 748, startPoint y: 520, endPoint x: 797, endPoint y: 520, distance: 48.4
click at [797, 523] on p "Was $160 Now $109 For the First 100 !" at bounding box center [768, 537] width 166 height 28
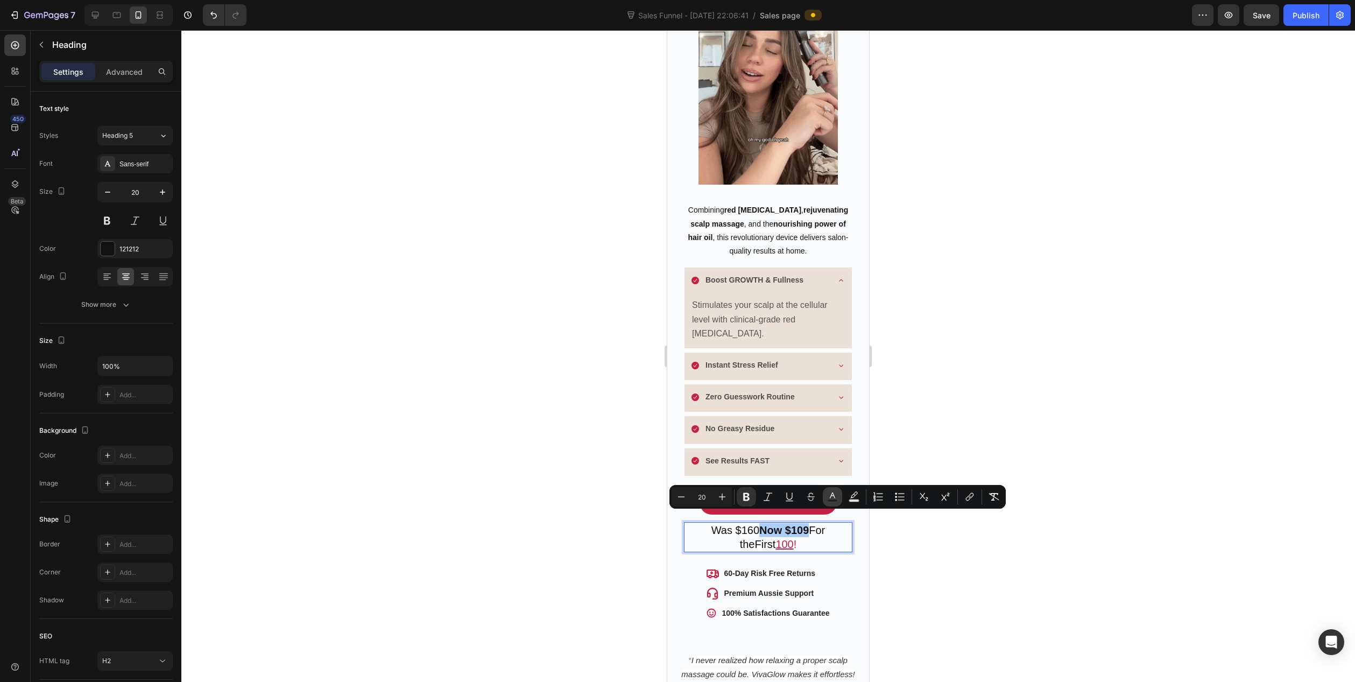
click at [832, 504] on button "Text Color" at bounding box center [832, 496] width 19 height 19
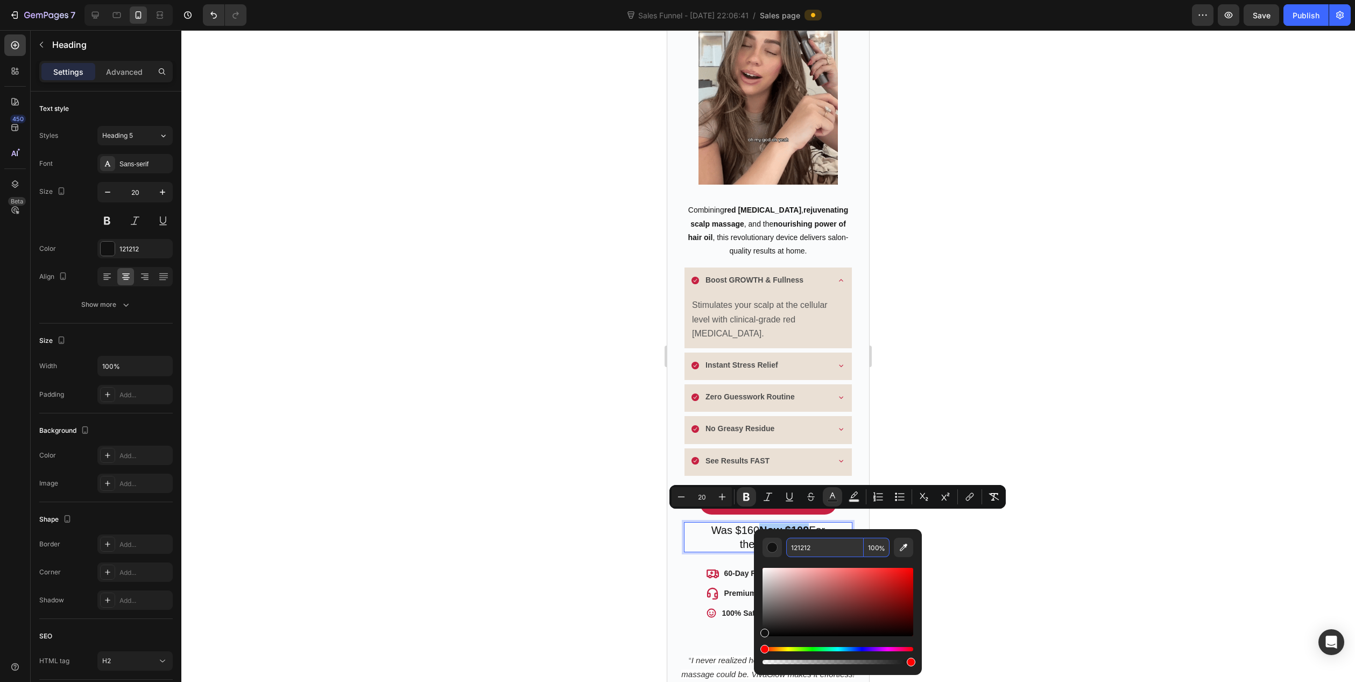
click at [825, 549] on input "121212" at bounding box center [824, 546] width 77 height 19
paste input "C6204"
type input "C62042"
click at [604, 544] on div at bounding box center [767, 356] width 1173 height 652
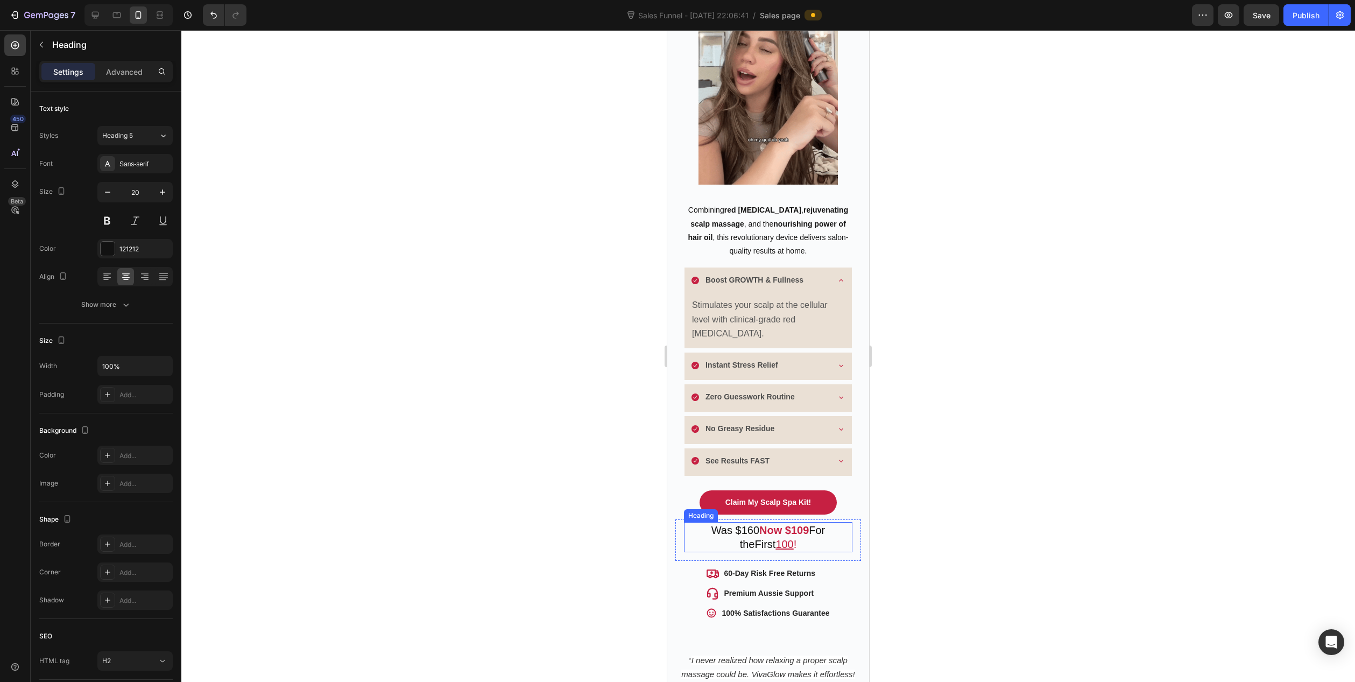
click at [775, 538] on u "100" at bounding box center [784, 544] width 18 height 12
drag, startPoint x: 768, startPoint y: 536, endPoint x: 785, endPoint y: 534, distance: 17.9
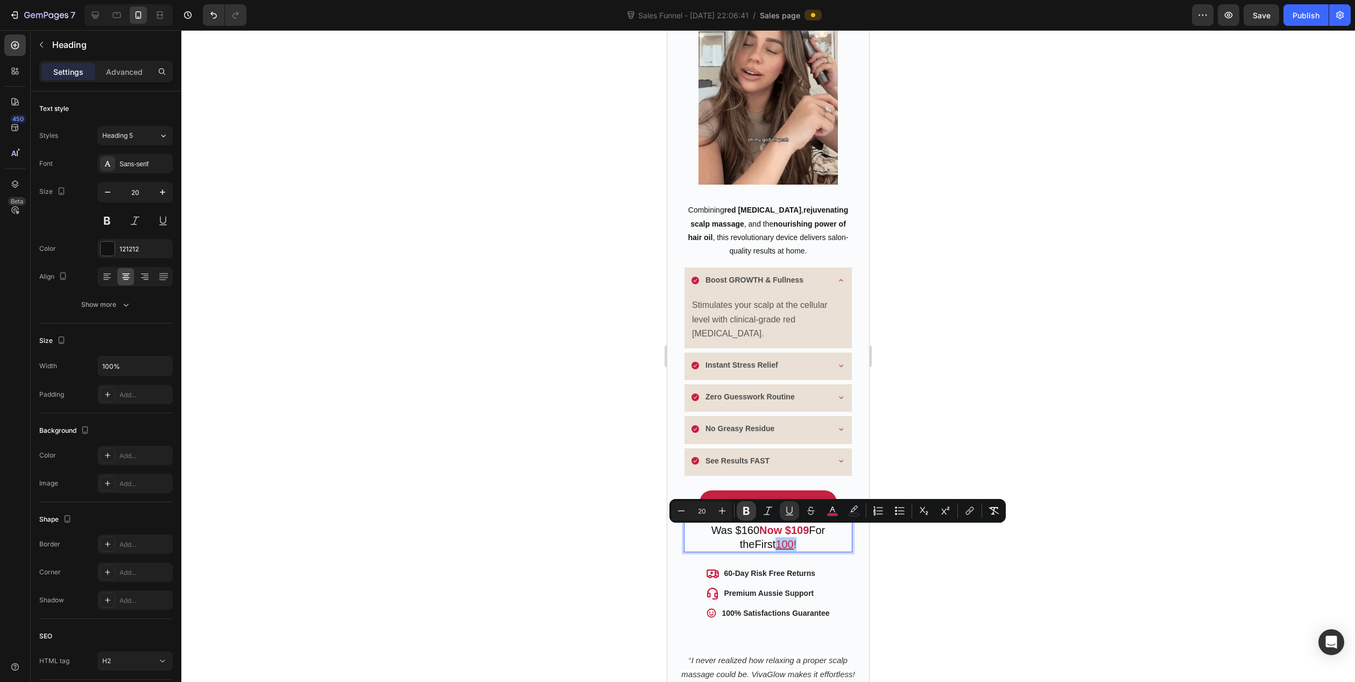
click at [746, 514] on icon "Editor contextual toolbar" at bounding box center [746, 511] width 6 height 8
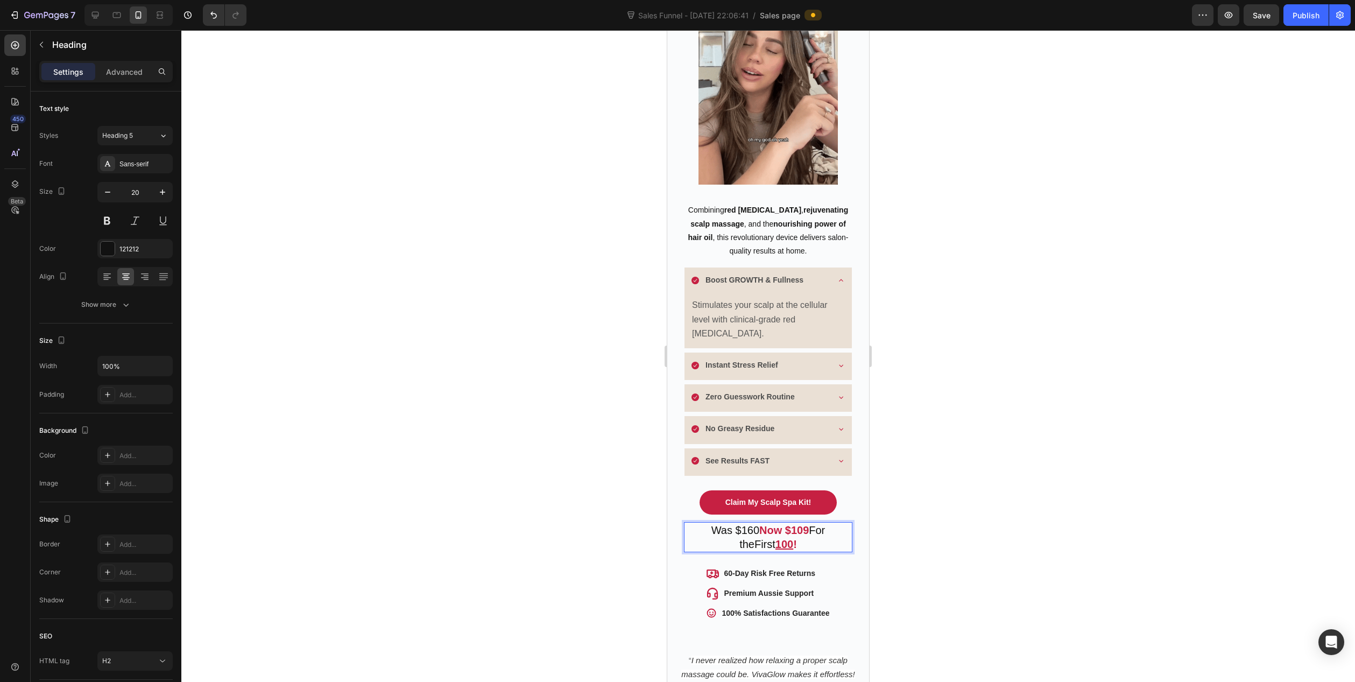
click at [587, 483] on div at bounding box center [767, 356] width 1173 height 652
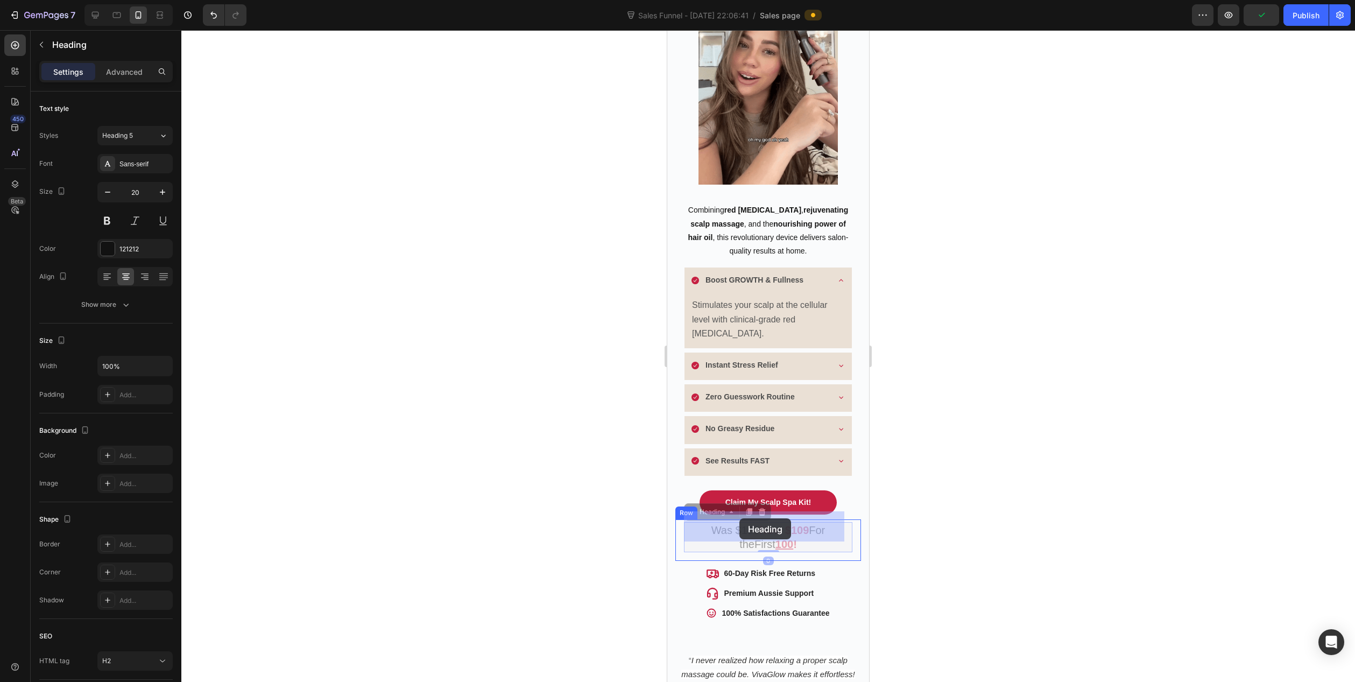
drag, startPoint x: 720, startPoint y: 518, endPoint x: 735, endPoint y: 518, distance: 15.6
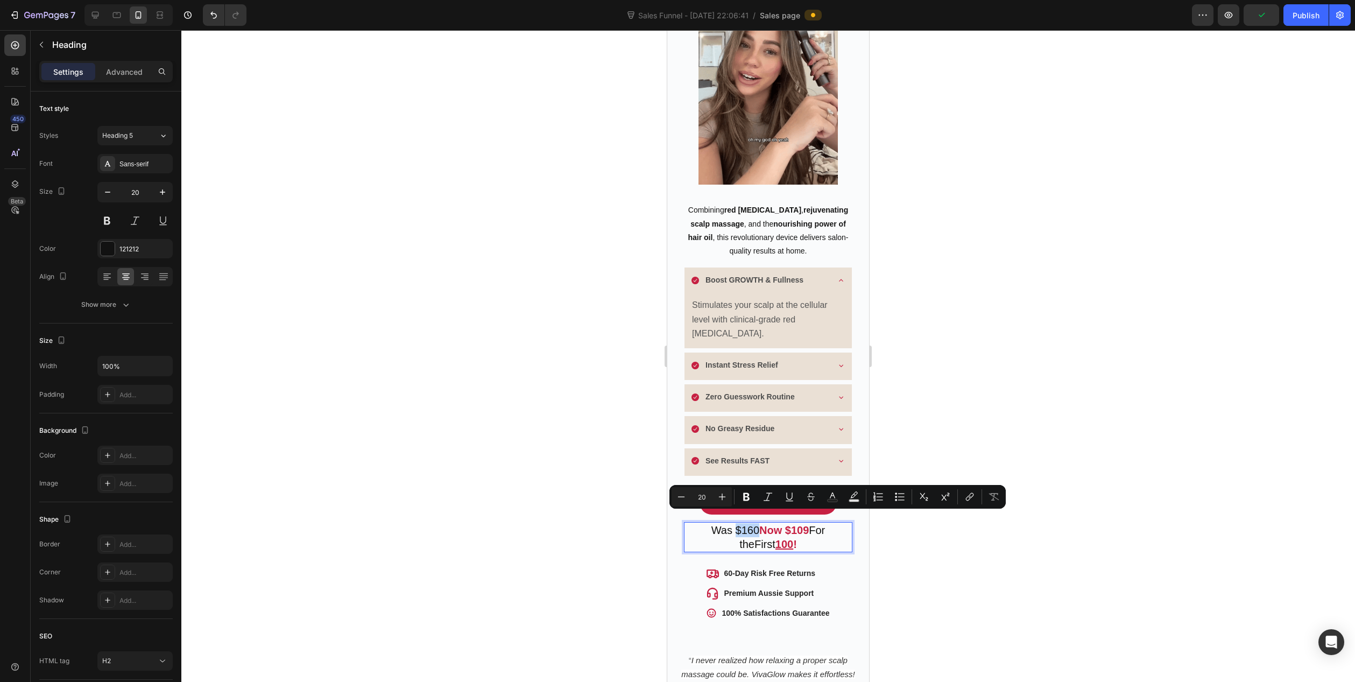
drag, startPoint x: 718, startPoint y: 519, endPoint x: 740, endPoint y: 520, distance: 22.1
click at [740, 523] on p "Was $160 Now $109 For the First 100 !" at bounding box center [768, 537] width 166 height 28
click at [810, 496] on icon "Editor contextual toolbar" at bounding box center [811, 494] width 8 height 4
click at [575, 478] on div at bounding box center [767, 356] width 1173 height 652
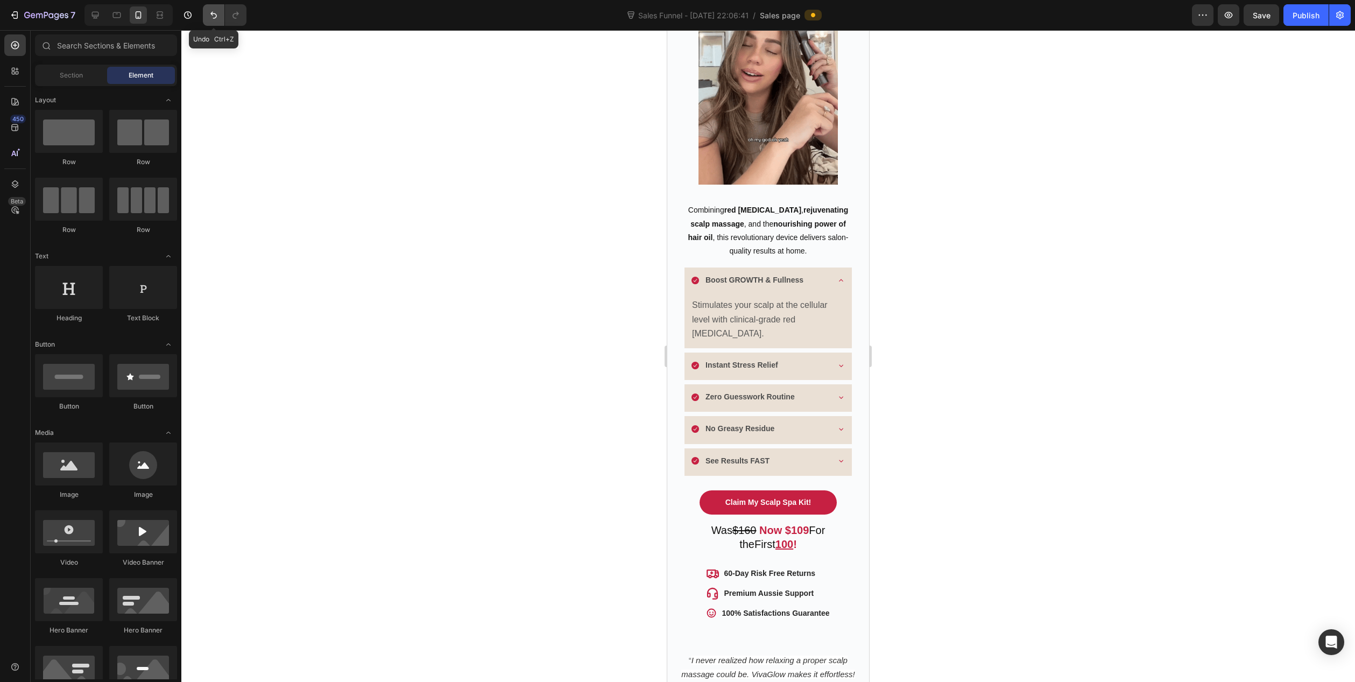
click at [211, 11] on icon "Undo/Redo" at bounding box center [213, 15] width 11 height 11
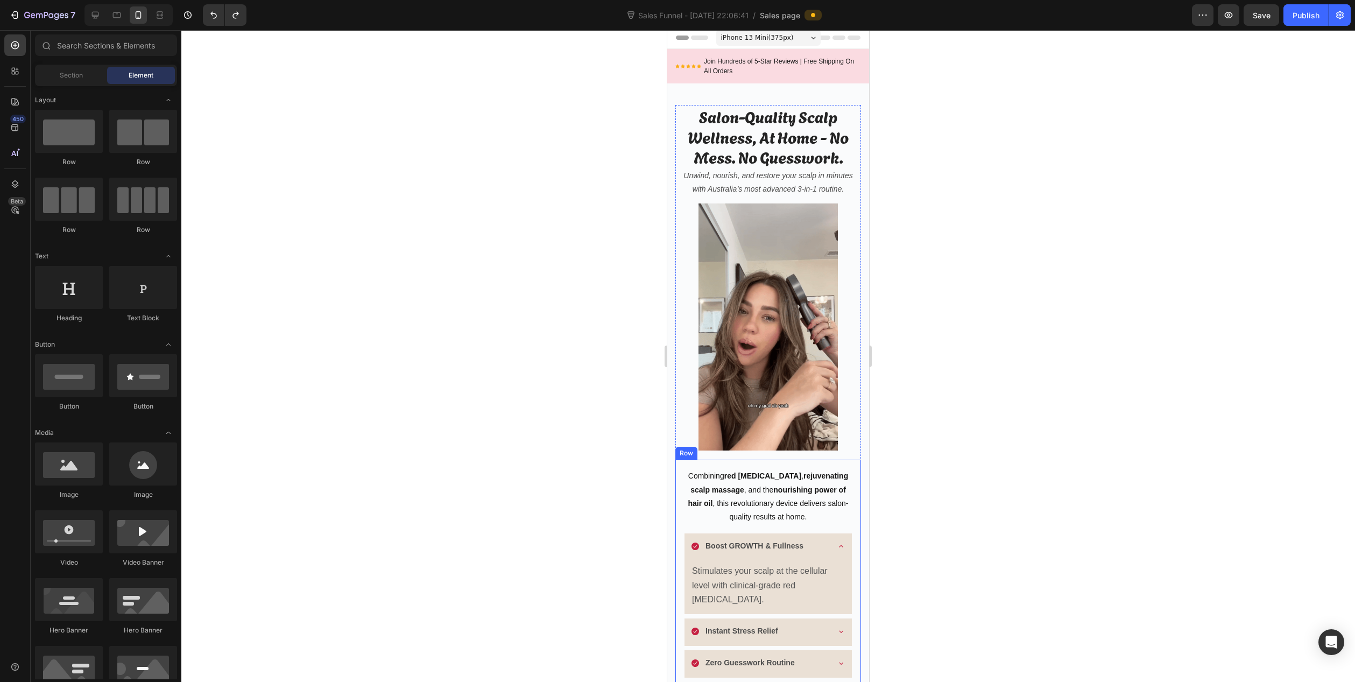
scroll to position [0, 0]
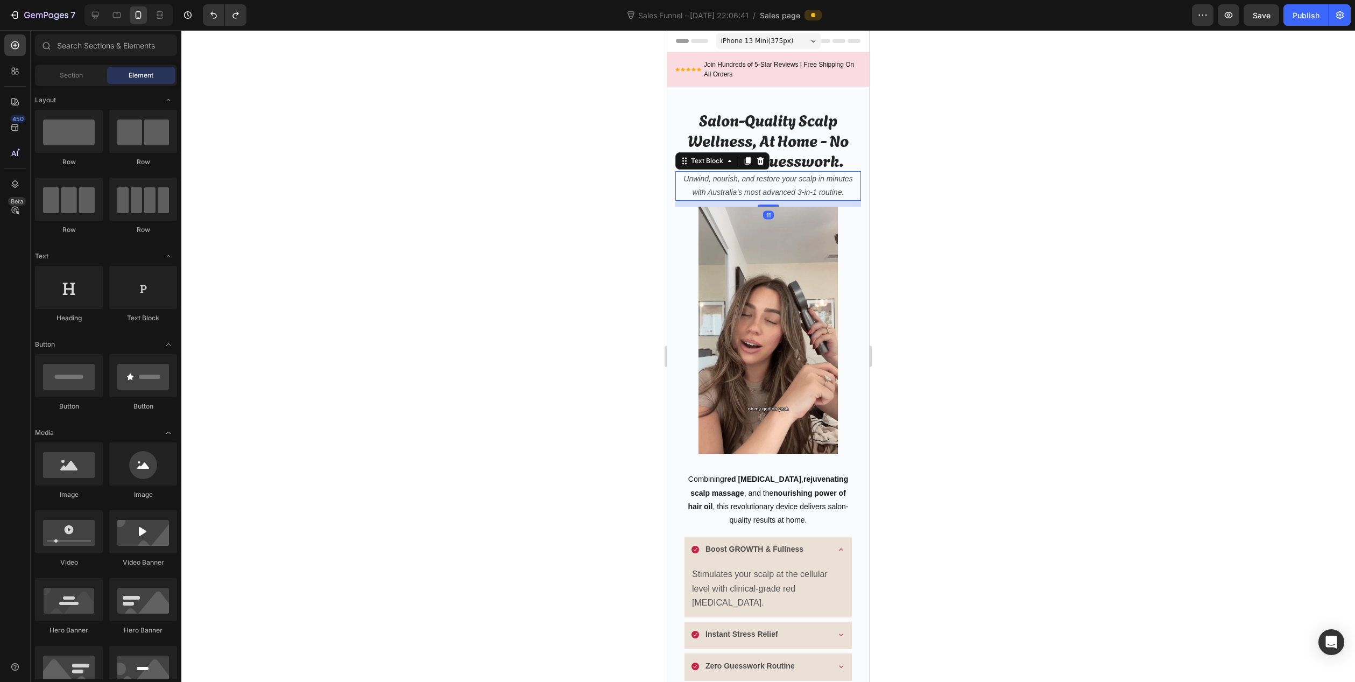
click at [816, 187] on p "Unwind, nourish, and restore your scalp in minutes with Australia’s most advanc…" at bounding box center [767, 185] width 183 height 27
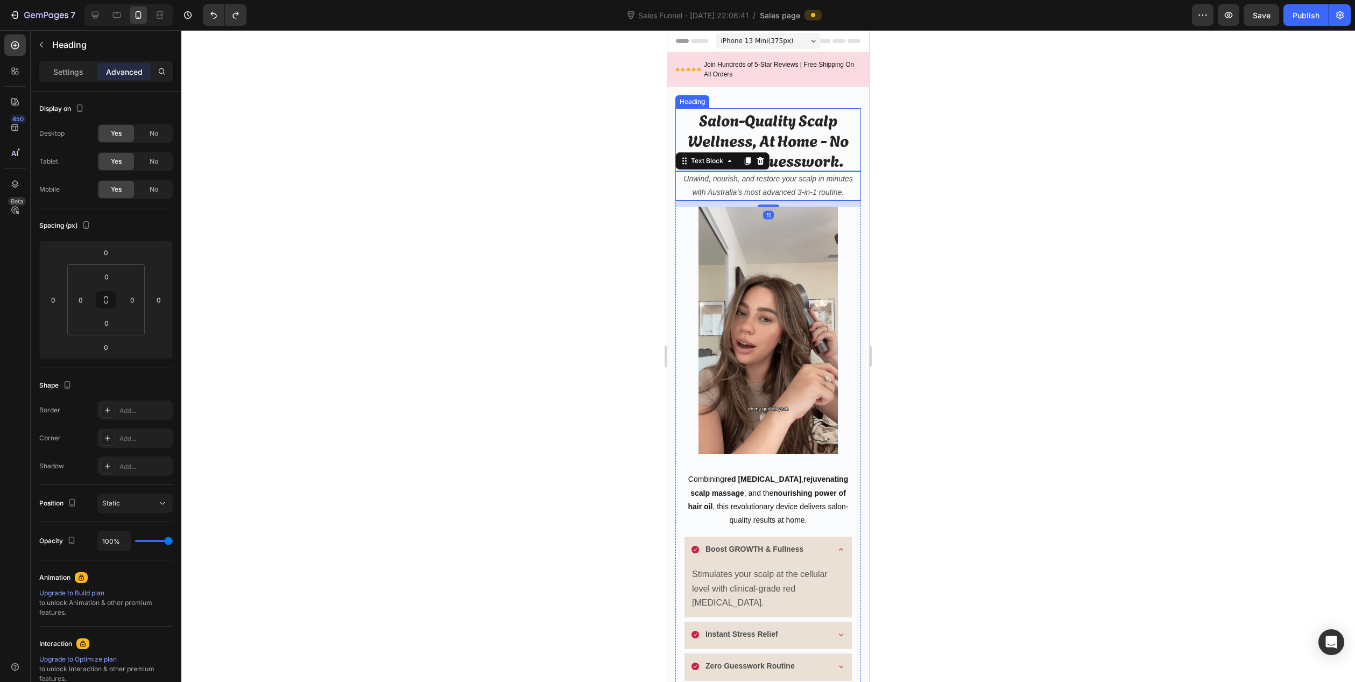
click at [831, 154] on h2 "Salon-Quality Scalp Wellness, At Home - No Mess. No Guesswork." at bounding box center [768, 139] width 186 height 63
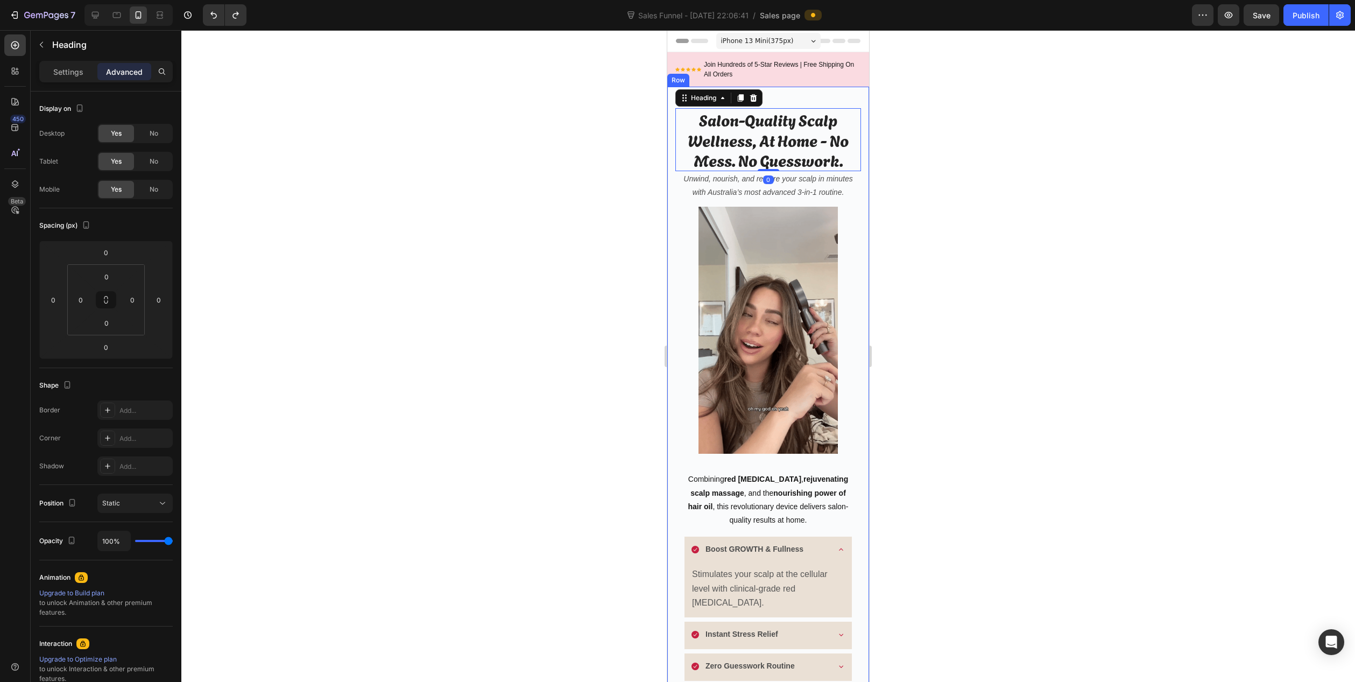
click at [966, 194] on div at bounding box center [767, 356] width 1173 height 652
click at [747, 151] on h2 "Salon-Quality Scalp Wellness, At Home - No Mess. No Guesswork." at bounding box center [768, 139] width 186 height 63
click at [717, 185] on p "Unwind, nourish, and restore your scalp in minutes with Australia’s most advanc…" at bounding box center [767, 185] width 183 height 27
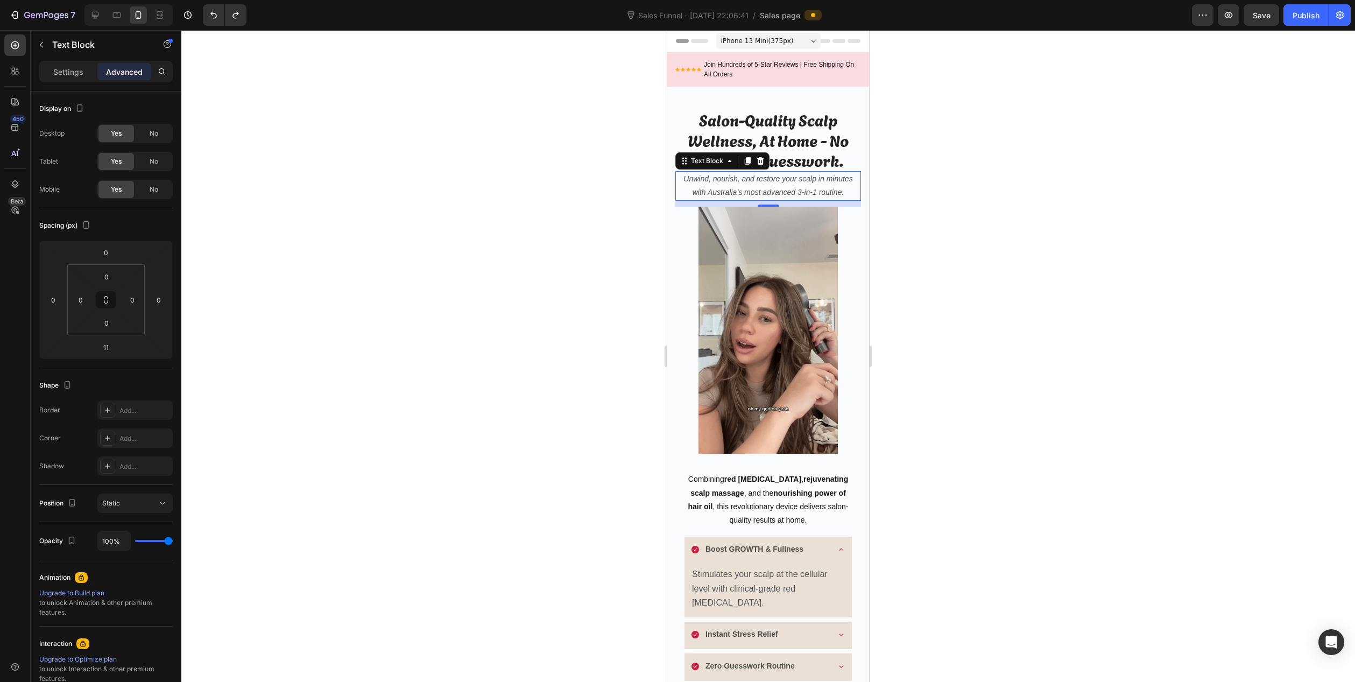
click at [597, 175] on div at bounding box center [767, 356] width 1173 height 652
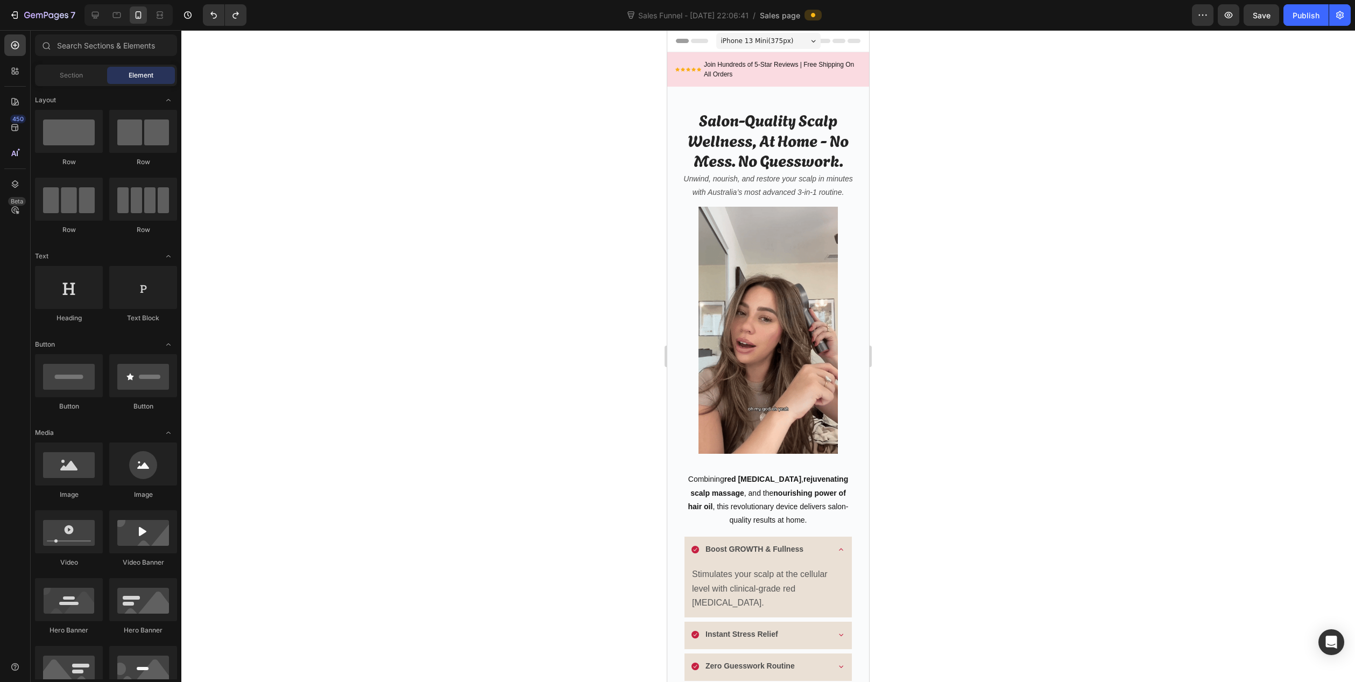
click at [555, 378] on div at bounding box center [767, 356] width 1173 height 652
